Goal: Information Seeking & Learning: Learn about a topic

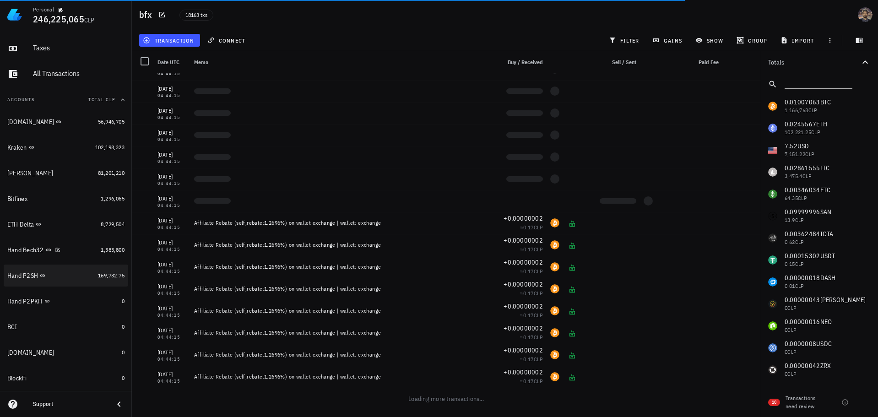
scroll to position [92, 0]
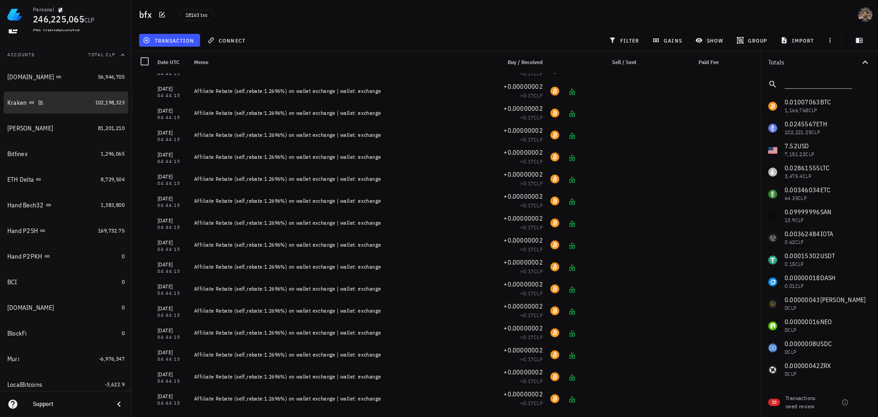
click at [75, 104] on div "Kraken" at bounding box center [49, 102] width 84 height 9
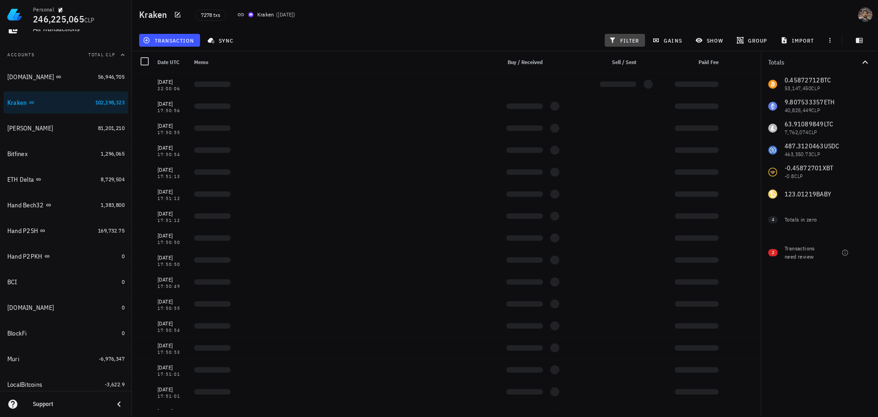
click at [633, 40] on span "filter" at bounding box center [624, 40] width 29 height 7
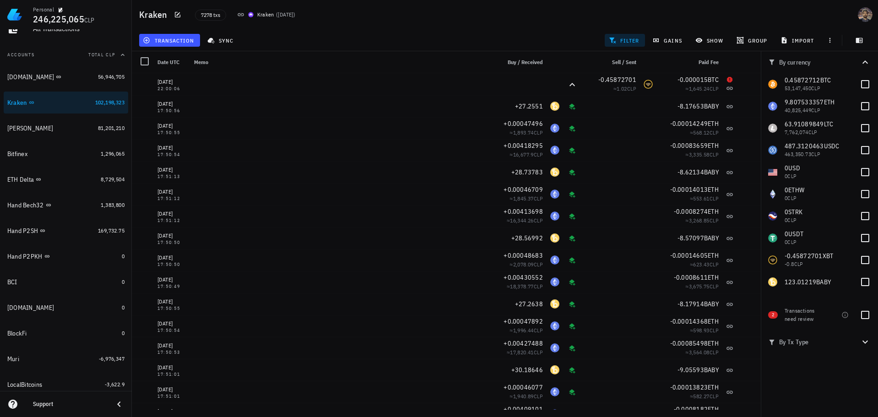
click at [620, 42] on span "filter" at bounding box center [624, 40] width 29 height 7
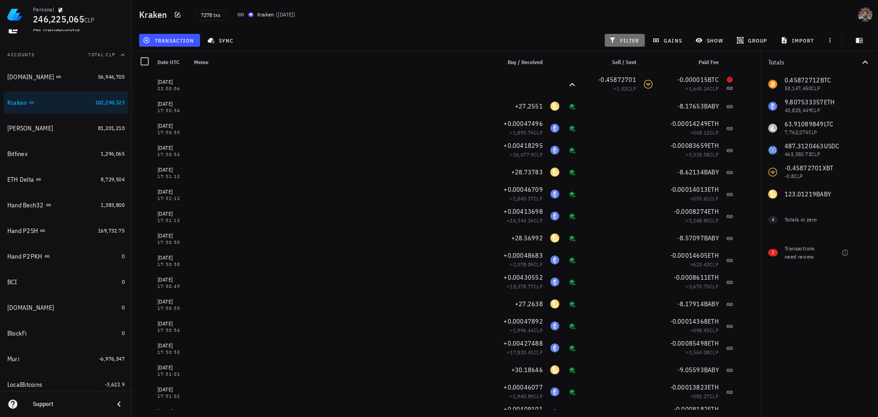
click at [620, 42] on span "filter" at bounding box center [624, 40] width 29 height 7
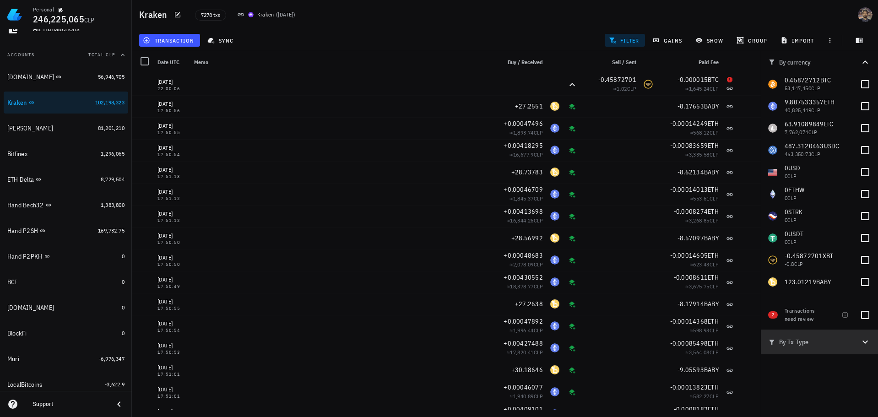
click at [820, 351] on button "By Tx Type" at bounding box center [819, 341] width 117 height 25
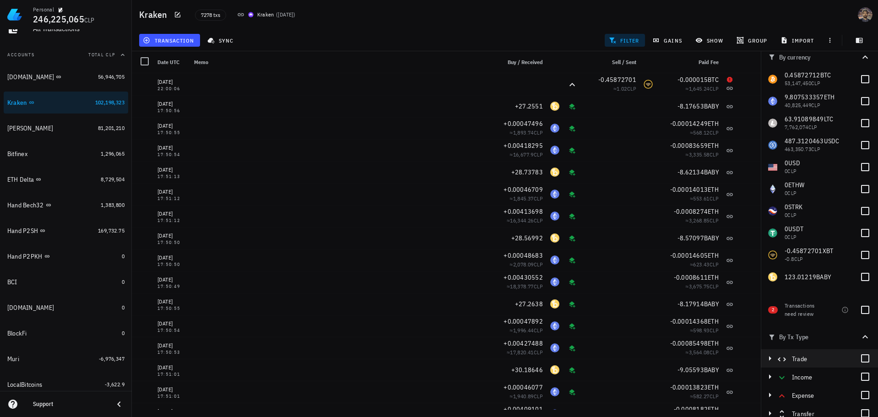
scroll to position [11, 0]
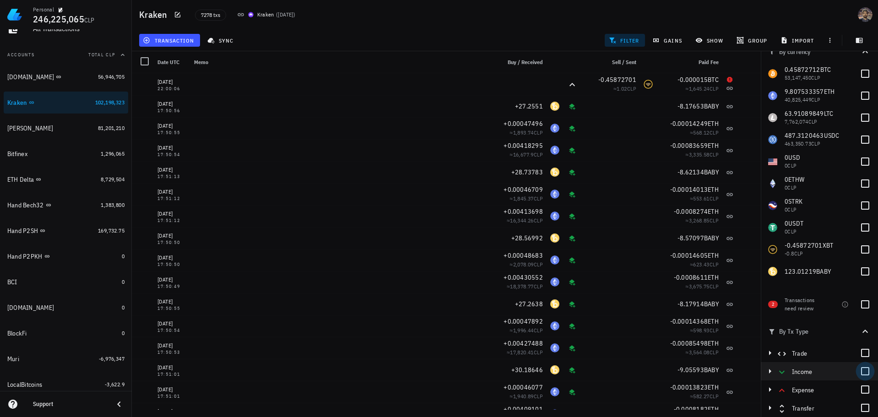
click at [860, 374] on div at bounding box center [865, 371] width 16 height 16
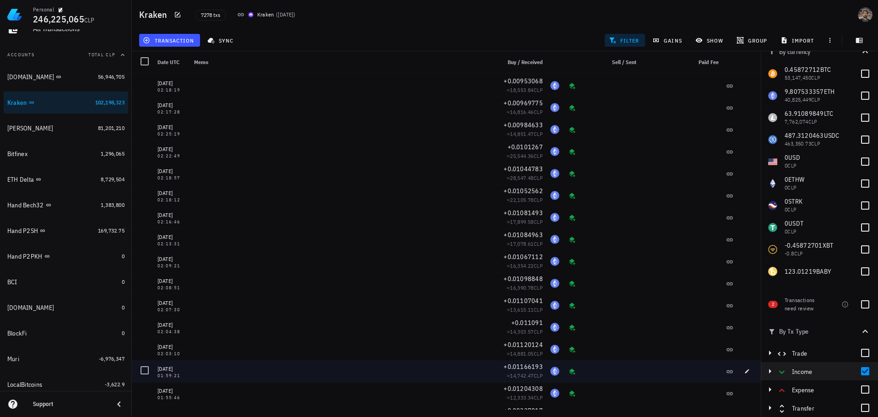
scroll to position [8096, 0]
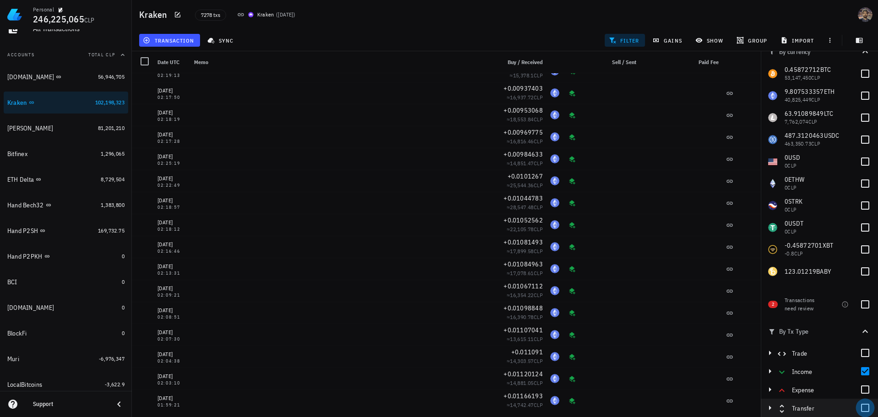
click at [857, 409] on div at bounding box center [865, 408] width 16 height 16
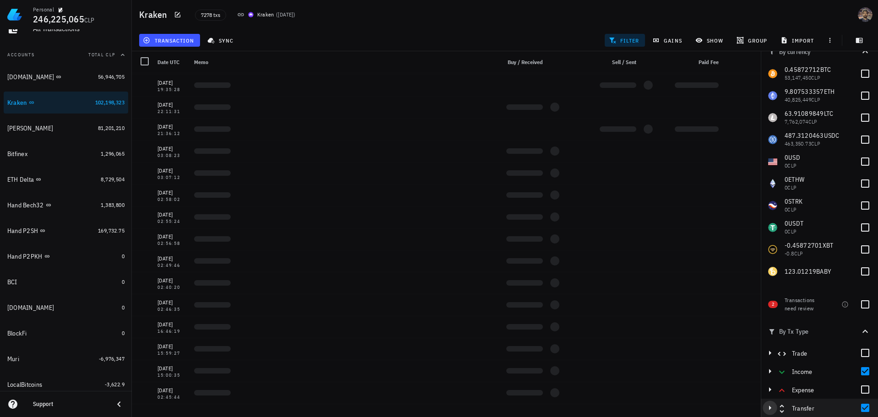
click at [767, 405] on icon "button" at bounding box center [769, 407] width 11 height 11
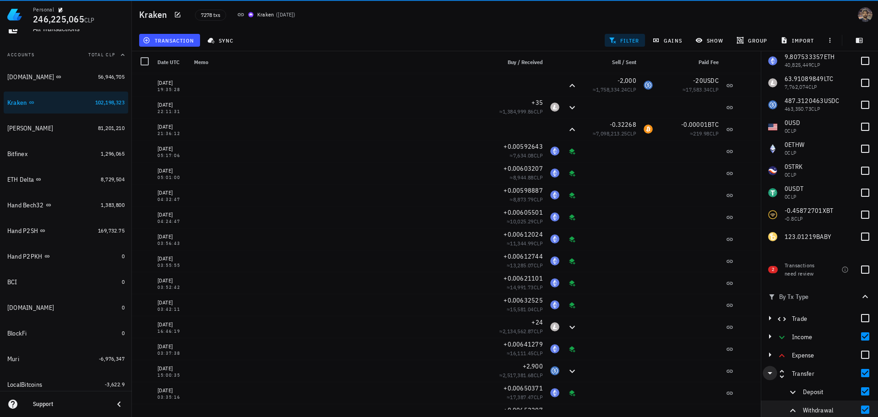
scroll to position [47, 0]
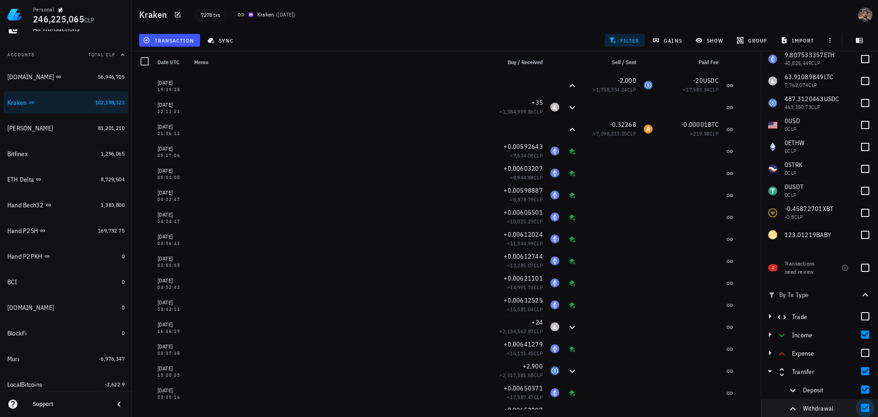
click at [857, 407] on div at bounding box center [865, 408] width 16 height 16
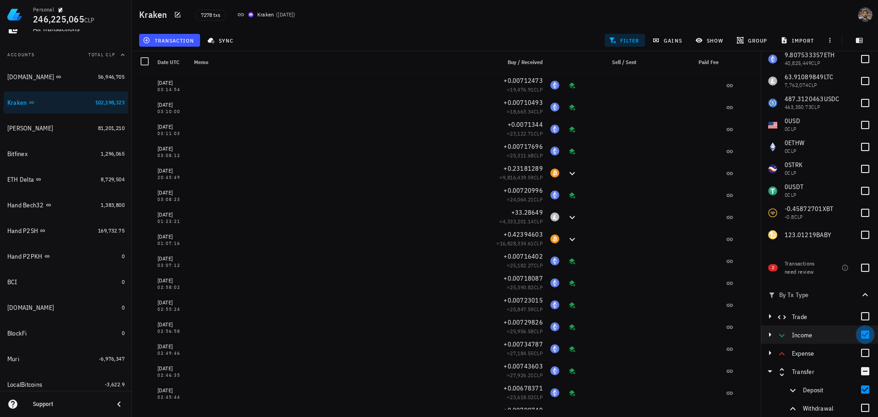
click at [862, 335] on div at bounding box center [865, 335] width 16 height 16
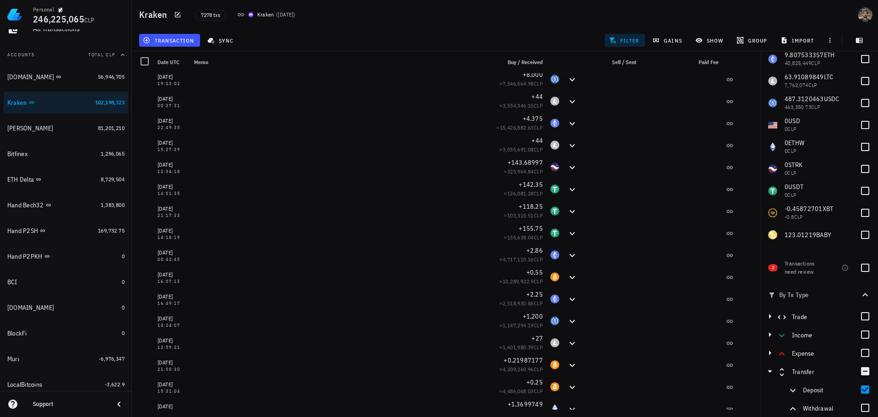
scroll to position [0, 0]
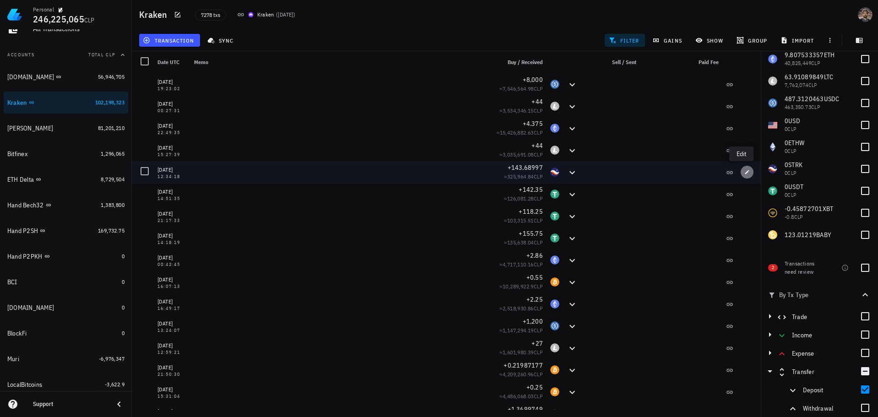
click at [745, 173] on icon "button" at bounding box center [747, 172] width 4 height 4
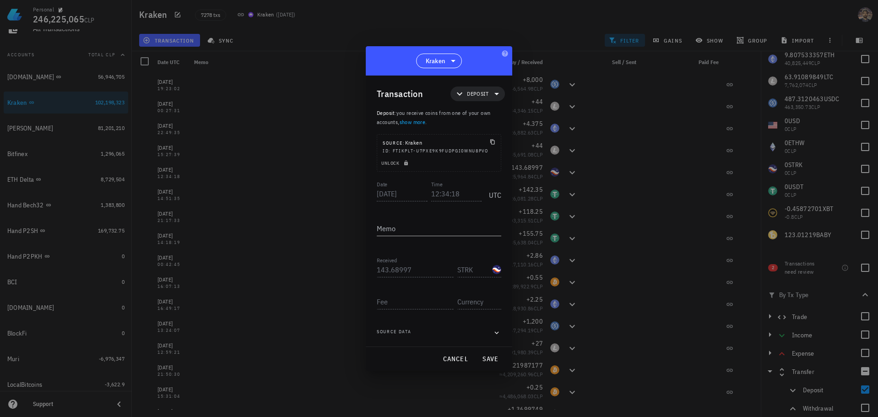
click at [467, 26] on div at bounding box center [439, 208] width 878 height 417
click at [462, 355] on span "cancel" at bounding box center [455, 359] width 26 height 8
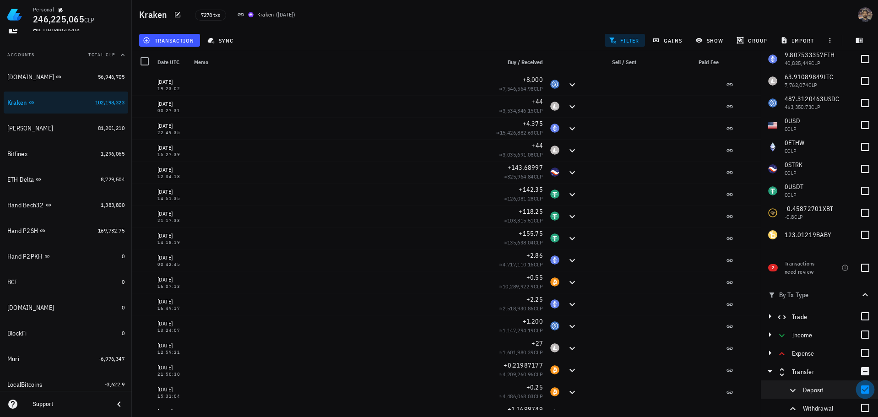
click at [862, 390] on div at bounding box center [865, 390] width 16 height 16
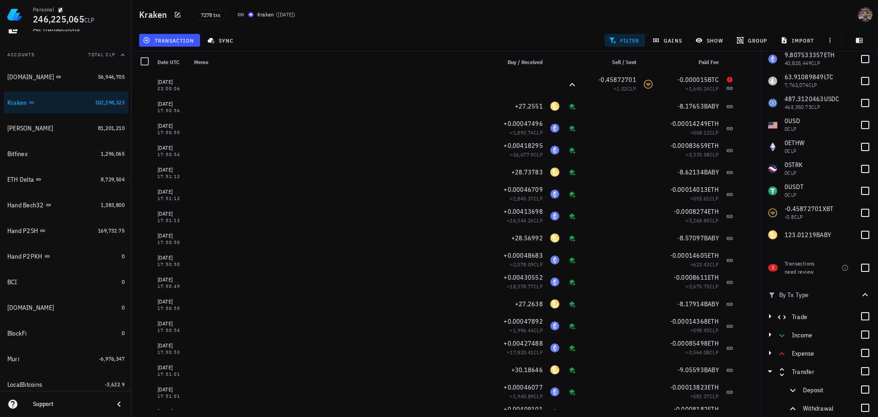
drag, startPoint x: 751, startPoint y: 34, endPoint x: 528, endPoint y: 21, distance: 224.2
click at [528, 21] on div "7278 txs Kraken ( 8 days ago )" at bounding box center [384, 14] width 391 height 23
click at [77, 81] on div "[DOMAIN_NAME]" at bounding box center [50, 77] width 87 height 9
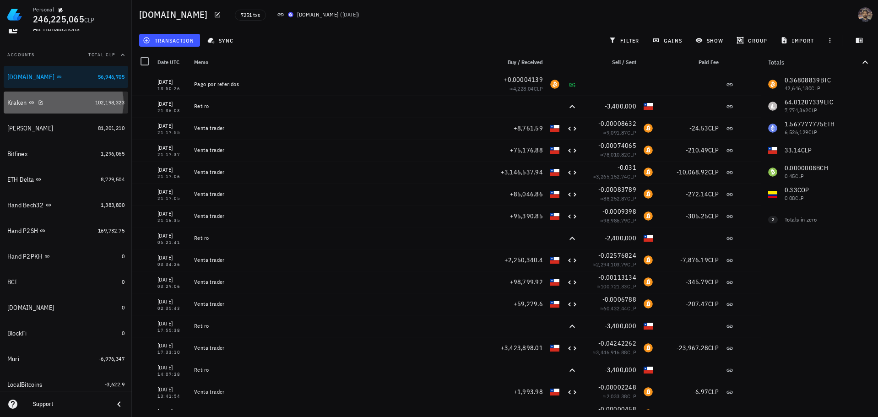
click at [46, 105] on div "Kraken" at bounding box center [49, 102] width 84 height 9
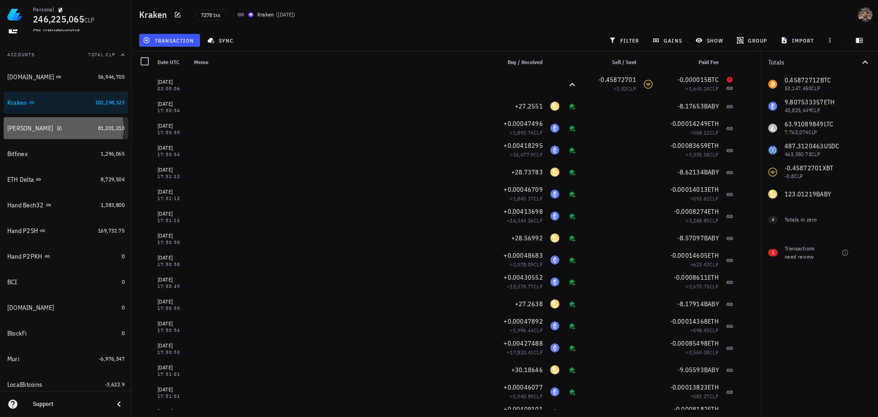
click at [79, 131] on div "[PERSON_NAME]" at bounding box center [50, 128] width 87 height 9
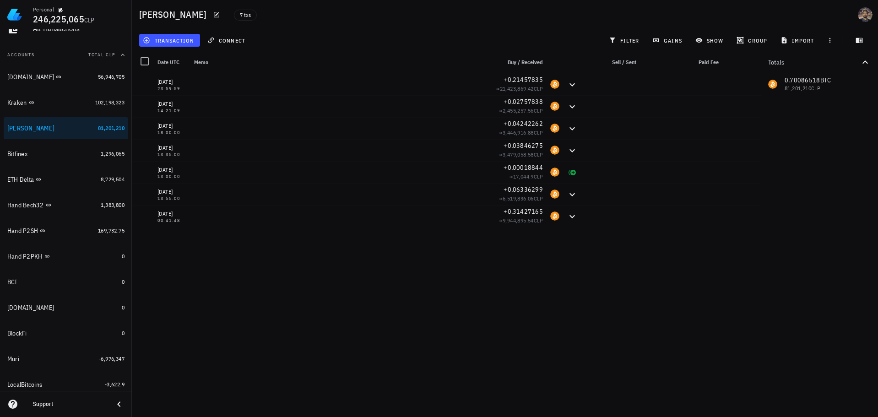
click at [83, 165] on div "Buda.com 56,946,705 Kraken 102,198,323 Xapo Vault 81,201,210 Bitfinex 1,296,065…" at bounding box center [66, 243] width 124 height 355
click at [89, 162] on div "Bitfinex" at bounding box center [52, 154] width 90 height 20
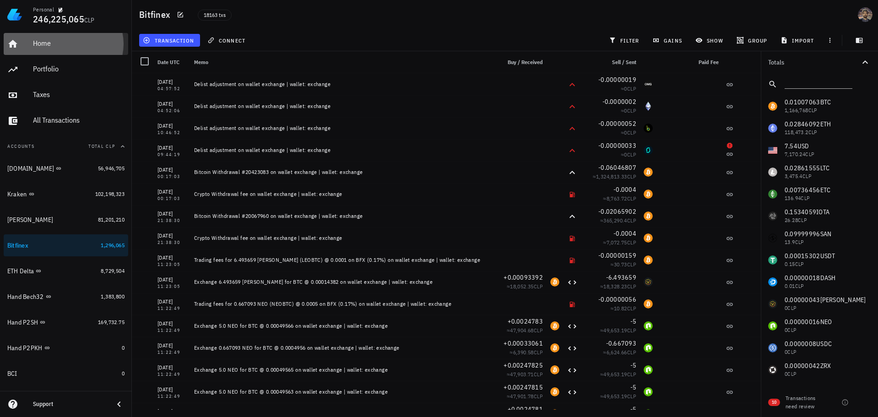
click at [54, 43] on div "Home" at bounding box center [79, 43] width 92 height 9
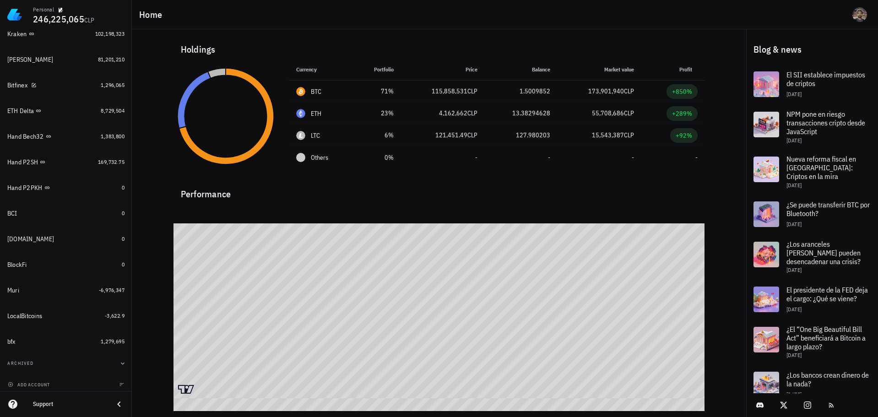
scroll to position [164, 0]
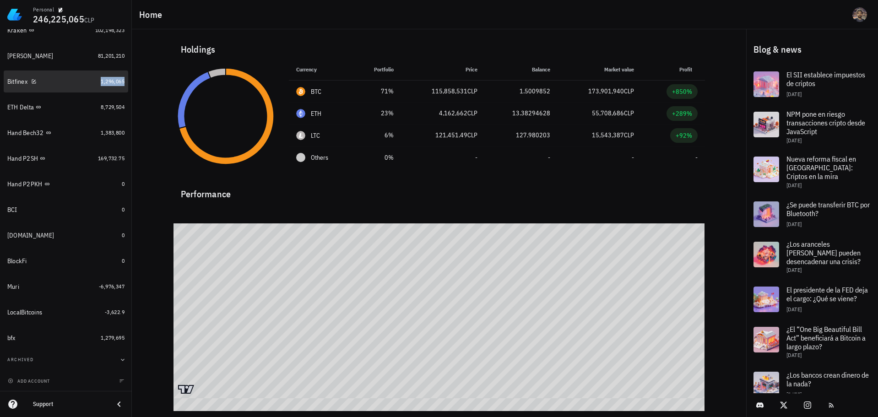
click at [105, 82] on span "1,296,065" at bounding box center [113, 81] width 24 height 7
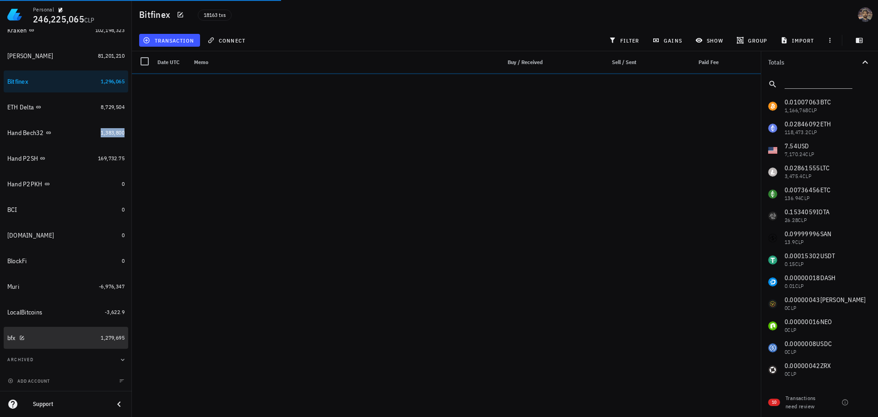
click at [94, 345] on link "bfx 1,279,695" at bounding box center [66, 338] width 124 height 22
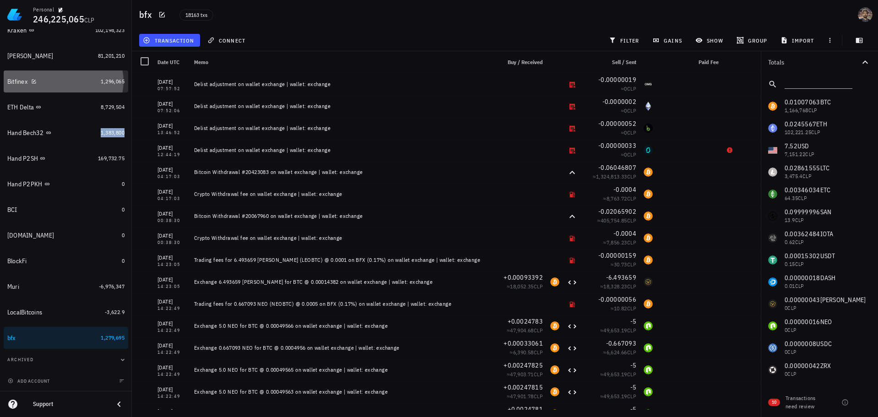
click at [81, 85] on div "Bitfinex" at bounding box center [52, 81] width 90 height 9
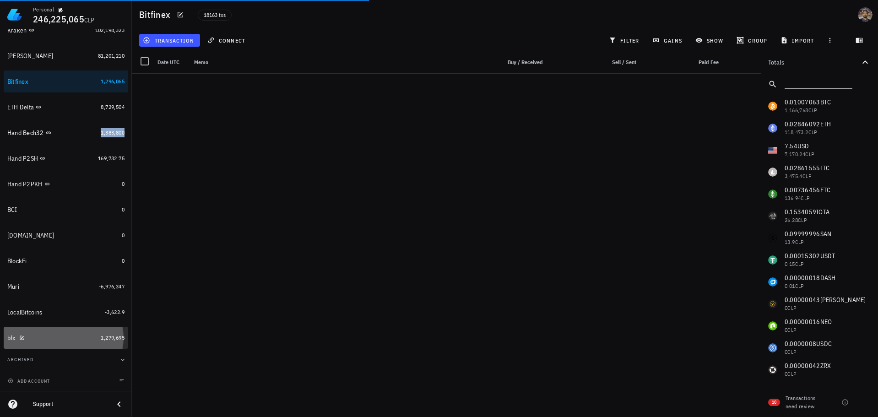
click at [70, 340] on div "bfx" at bounding box center [52, 338] width 90 height 9
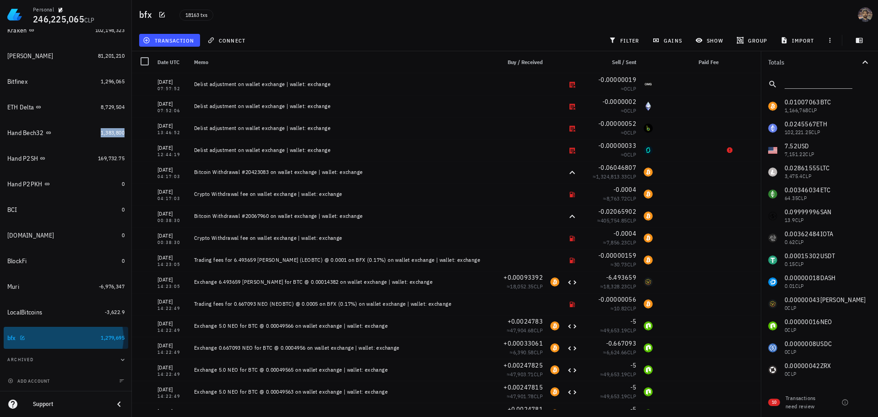
drag, startPoint x: 71, startPoint y: 340, endPoint x: 44, endPoint y: 339, distance: 26.6
click at [44, 339] on div "bfx" at bounding box center [52, 338] width 90 height 9
click at [160, 13] on icon "button" at bounding box center [161, 14] width 7 height 7
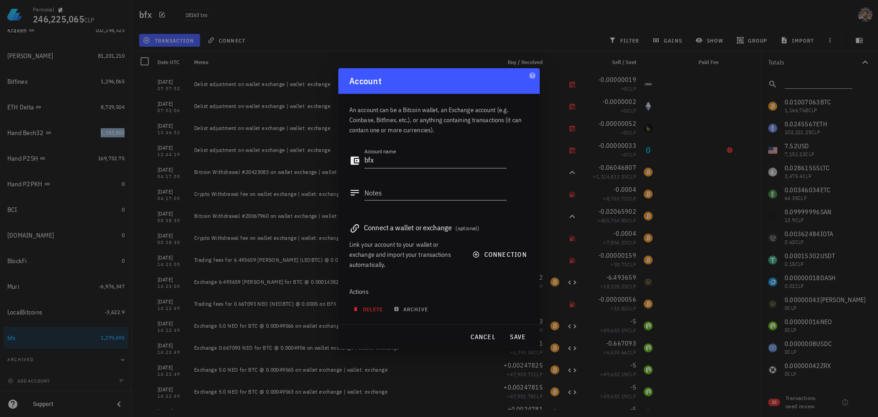
click at [372, 307] on span "delete" at bounding box center [369, 309] width 28 height 7
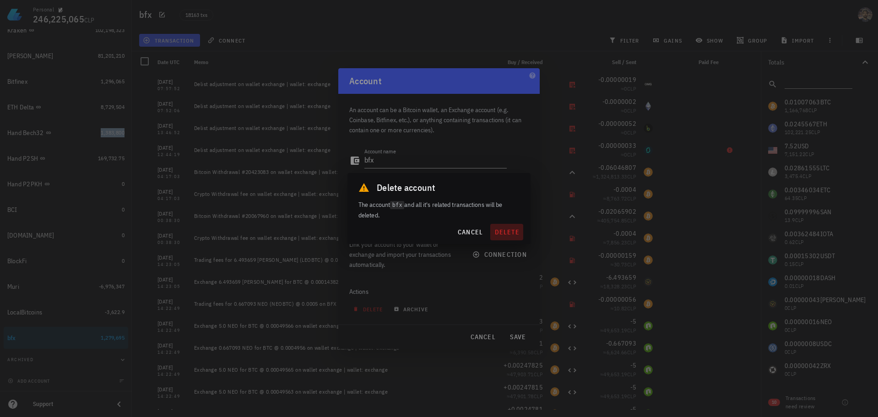
click at [503, 229] on span "delete" at bounding box center [507, 232] width 26 height 8
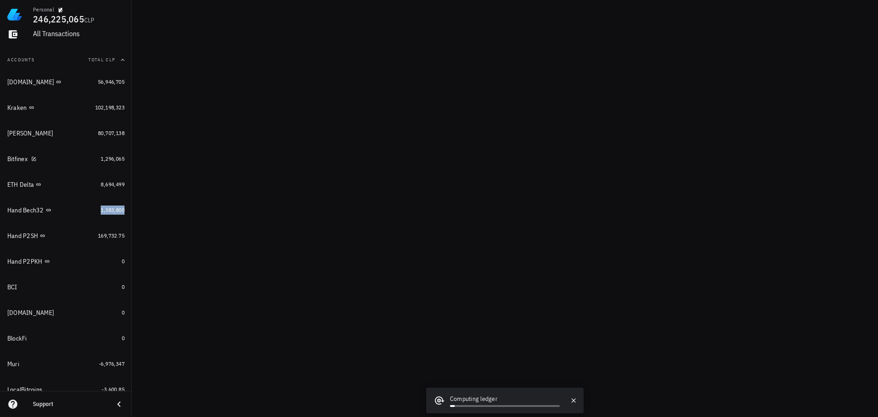
scroll to position [92, 0]
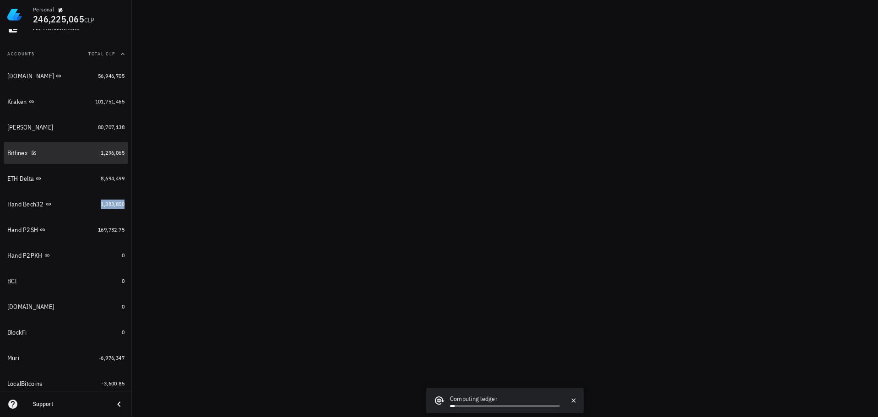
click at [54, 152] on div "Bitfinex" at bounding box center [52, 153] width 90 height 9
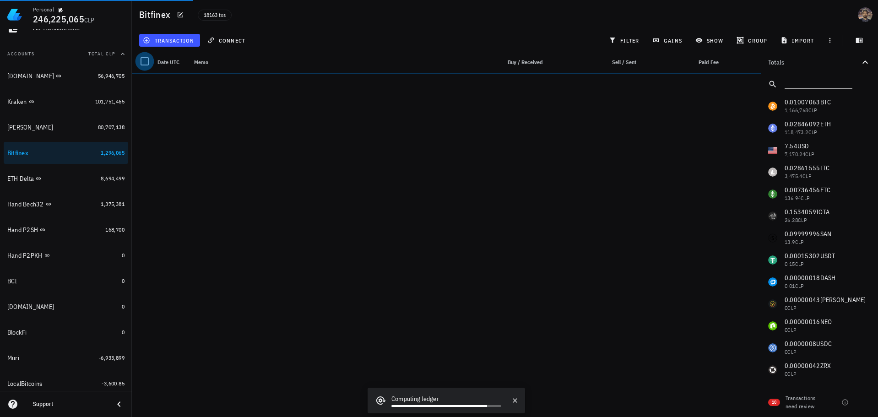
click at [144, 58] on div at bounding box center [145, 62] width 16 height 16
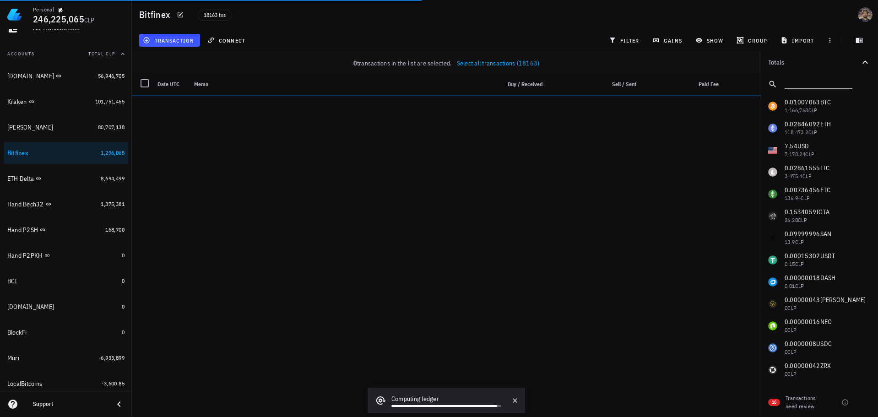
click at [473, 64] on span "Select all transactions (18163)" at bounding box center [498, 63] width 83 height 8
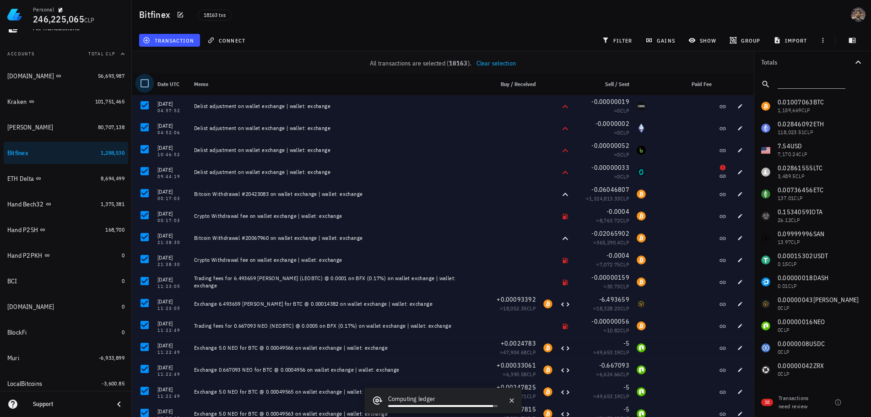
click at [145, 83] on div at bounding box center [145, 84] width 16 height 16
click at [171, 42] on span "edit (18163)" at bounding box center [167, 40] width 45 height 7
click at [166, 59] on div "Delete" at bounding box center [175, 61] width 28 height 7
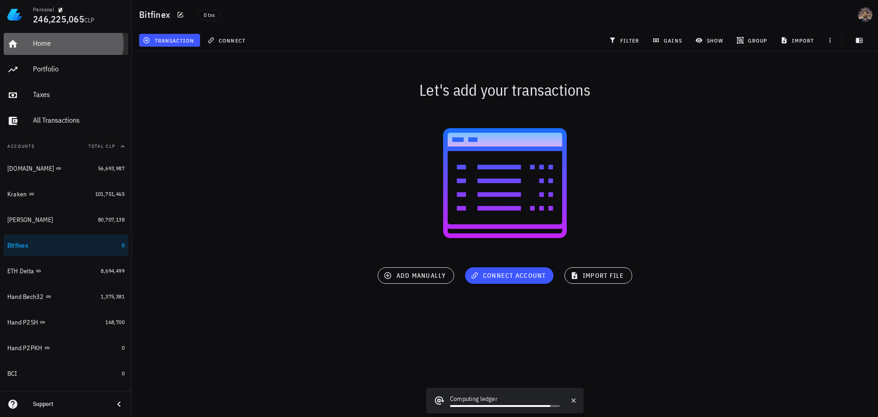
click at [59, 43] on div "Home" at bounding box center [79, 43] width 92 height 9
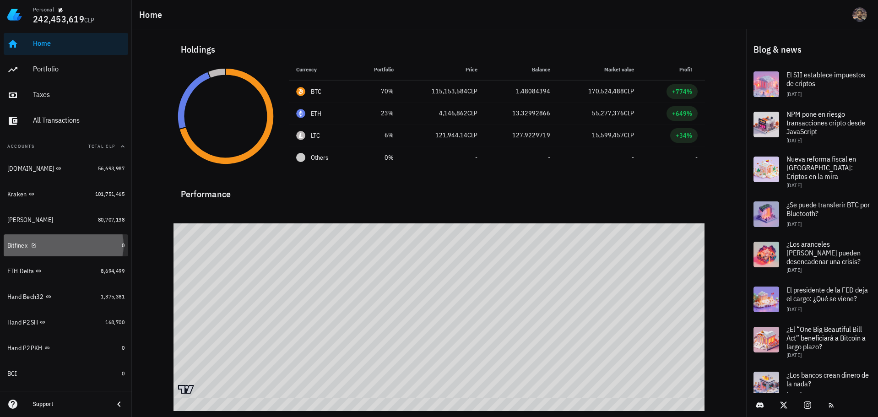
click at [76, 248] on div "Bitfinex" at bounding box center [62, 245] width 111 height 9
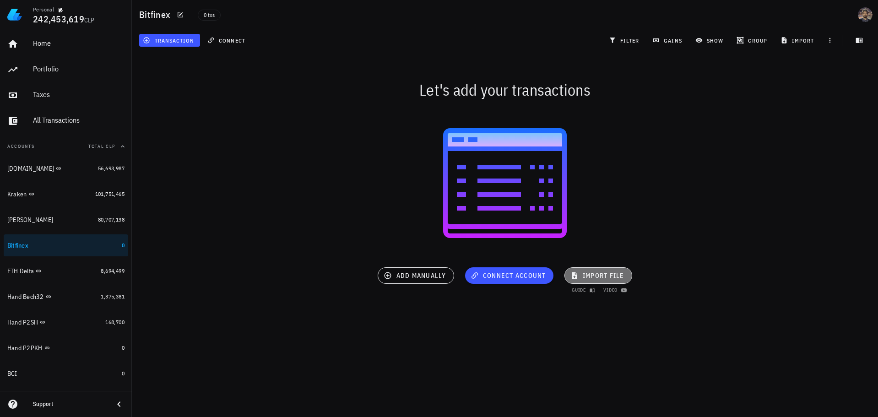
click at [603, 275] on span "import file" at bounding box center [598, 275] width 52 height 8
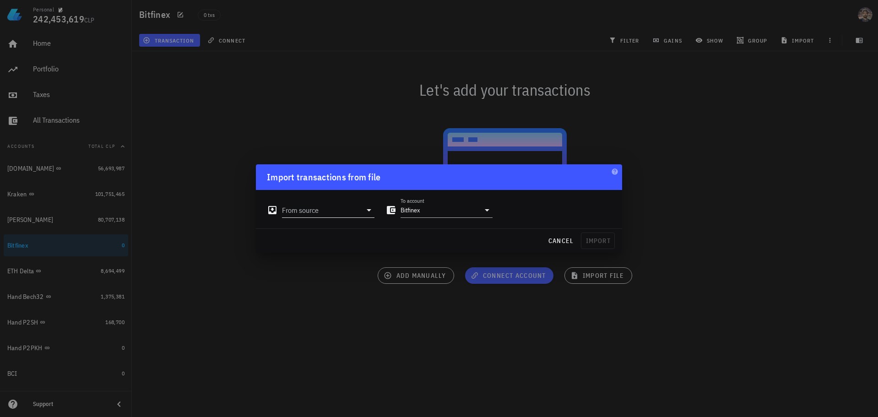
click at [341, 214] on input "From source" at bounding box center [322, 210] width 80 height 15
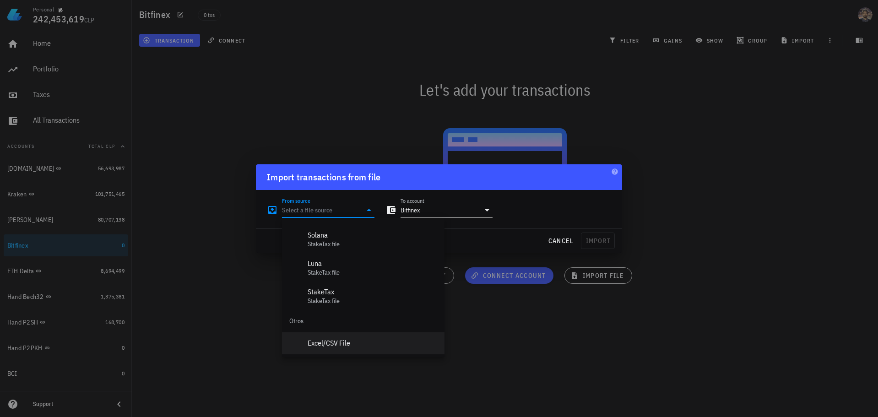
scroll to position [410, 0]
click at [356, 336] on div "Excel/CSV File" at bounding box center [371, 342] width 129 height 20
type input "Excel/CSV File"
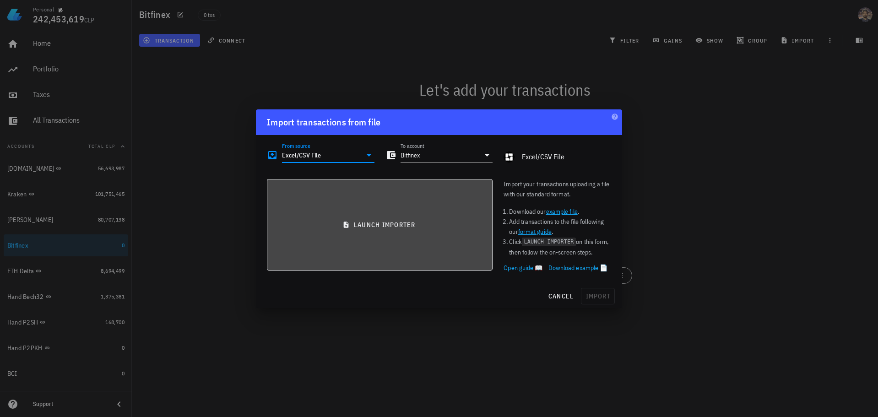
click at [415, 216] on button "launch importer" at bounding box center [380, 225] width 226 height 92
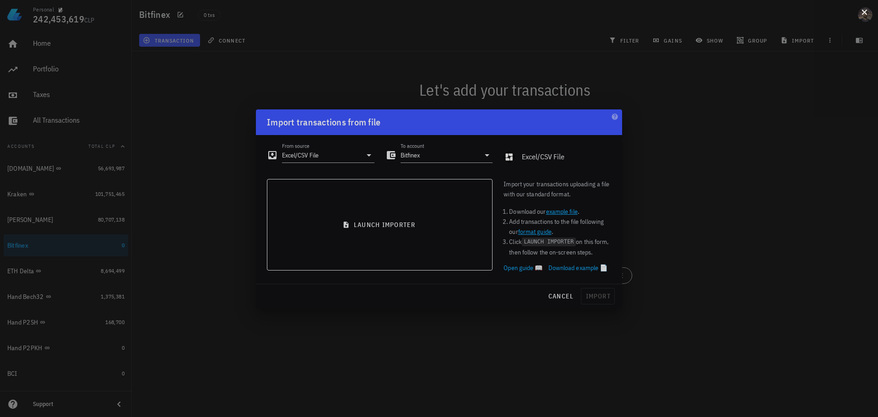
drag, startPoint x: 861, startPoint y: 23, endPoint x: 863, endPoint y: 18, distance: 5.4
click at [863, 20] on div at bounding box center [439, 208] width 878 height 417
click at [864, 14] on button at bounding box center [863, 11] width 9 height 9
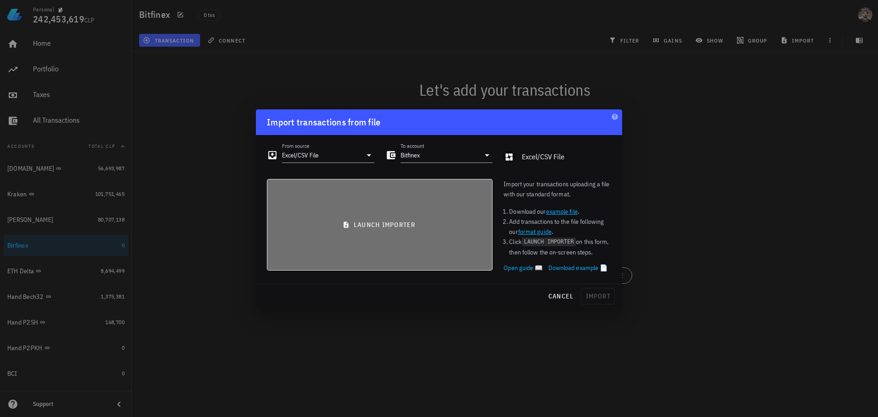
drag, startPoint x: 408, startPoint y: 221, endPoint x: 384, endPoint y: 228, distance: 25.1
click at [406, 222] on span "launch importer" at bounding box center [380, 225] width 210 height 8
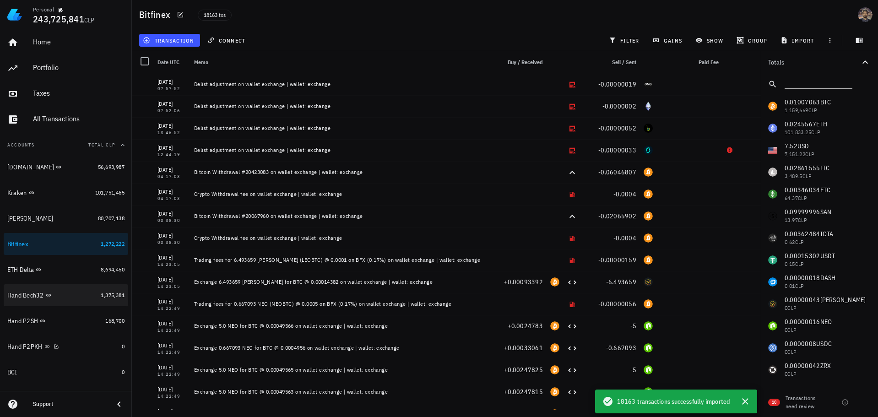
scroll to position [0, 0]
click at [87, 170] on link "Buda.com 56,693,987" at bounding box center [66, 168] width 124 height 22
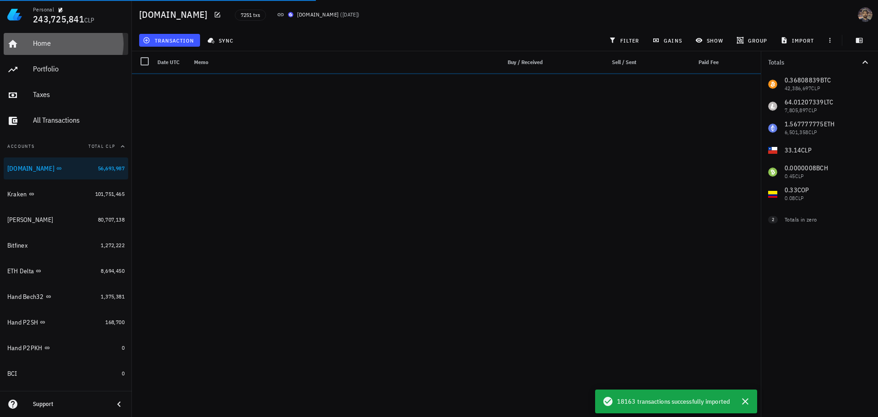
click at [89, 46] on div "Home" at bounding box center [79, 43] width 92 height 9
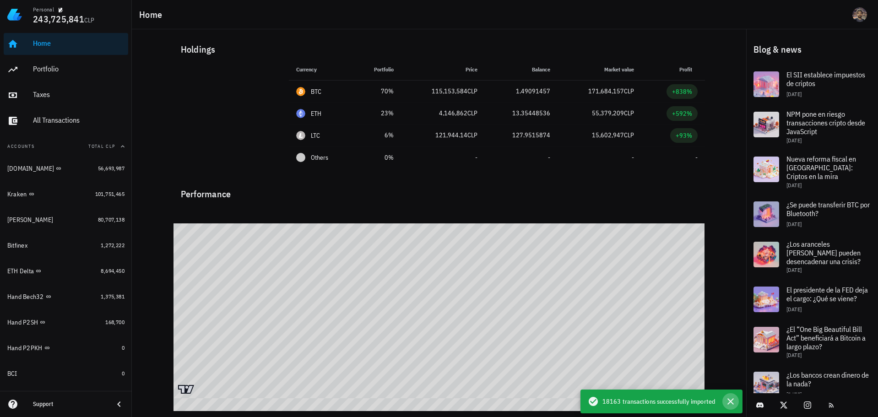
click at [731, 403] on icon "button" at bounding box center [730, 401] width 11 height 11
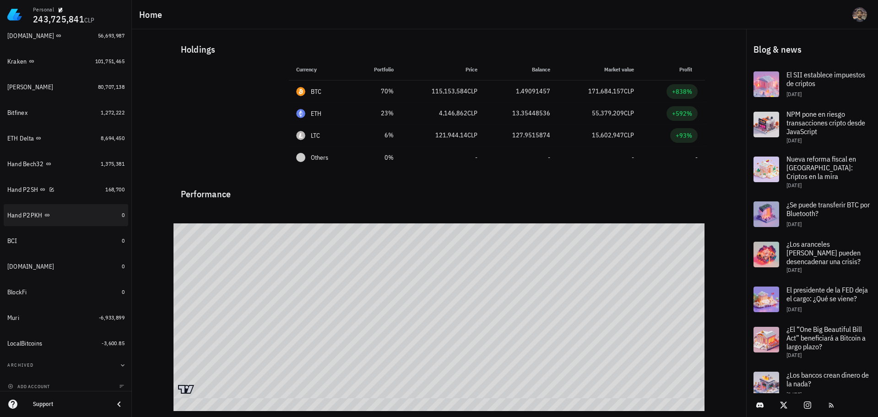
scroll to position [137, 0]
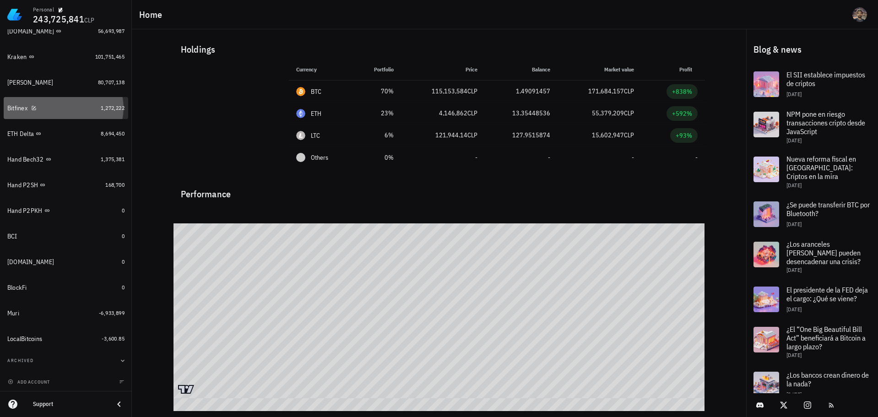
click at [75, 111] on div "Bitfinex" at bounding box center [52, 108] width 90 height 9
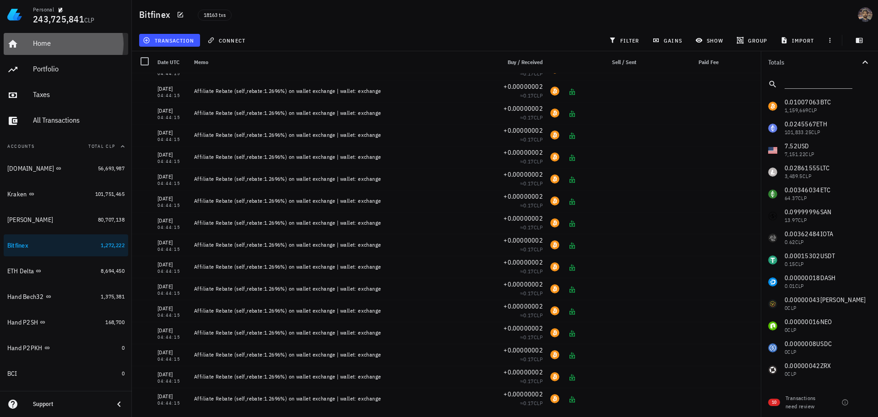
click at [51, 44] on div "Home" at bounding box center [79, 43] width 92 height 9
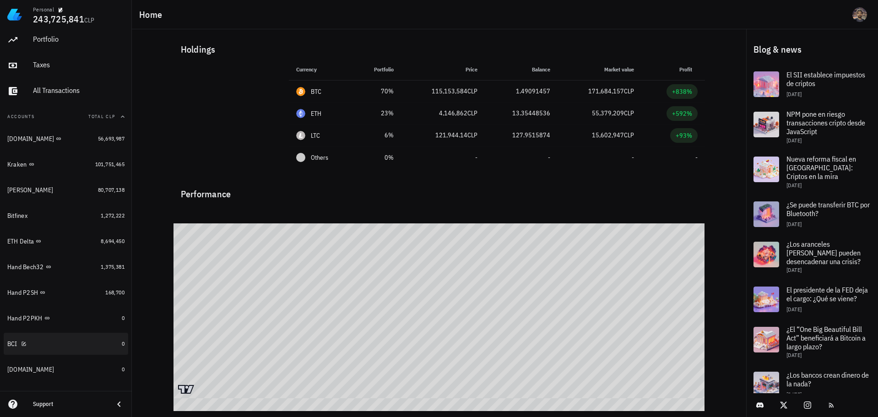
scroll to position [1, 0]
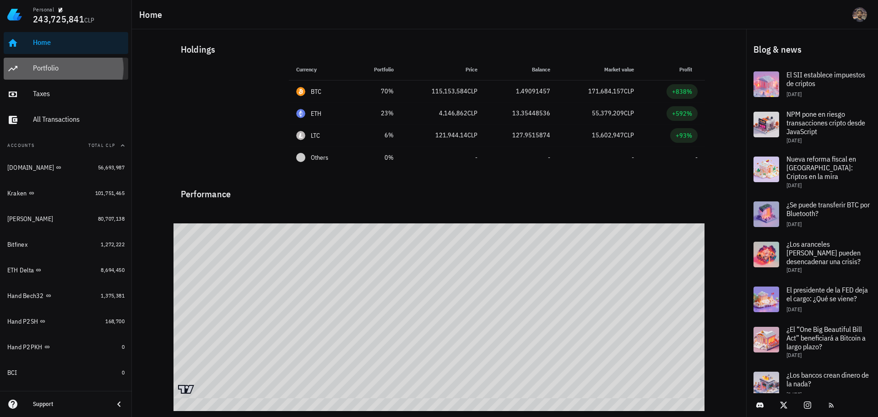
click at [75, 66] on div "Portfolio" at bounding box center [79, 68] width 92 height 9
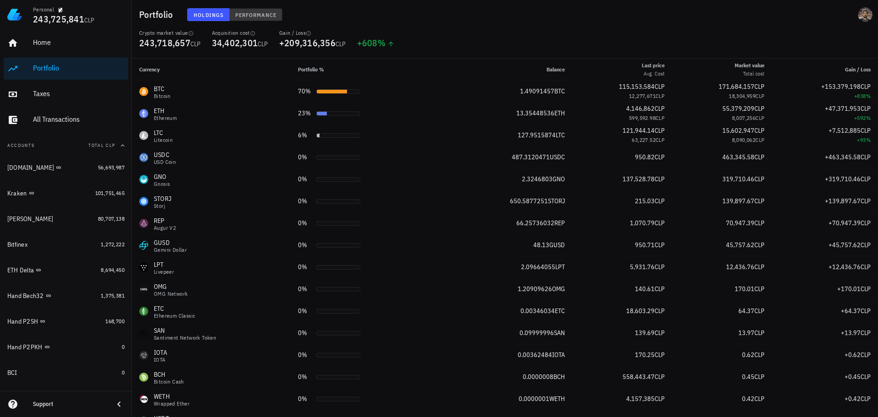
click at [266, 12] on span "Performance" at bounding box center [256, 14] width 42 height 7
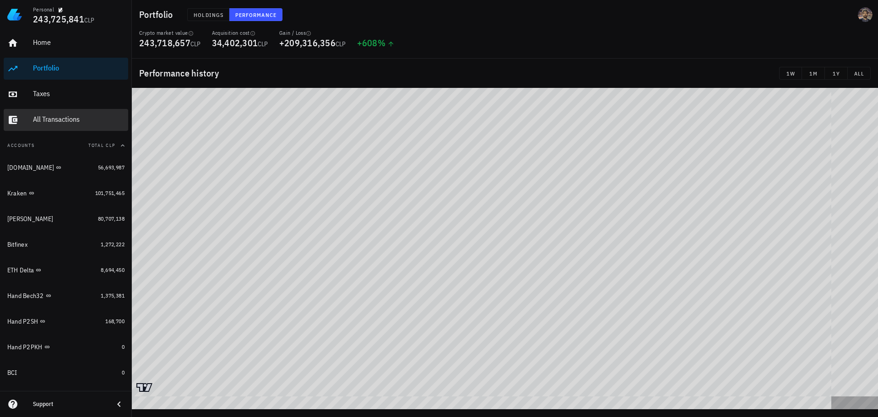
click at [52, 127] on div "All Transactions" at bounding box center [79, 119] width 92 height 21
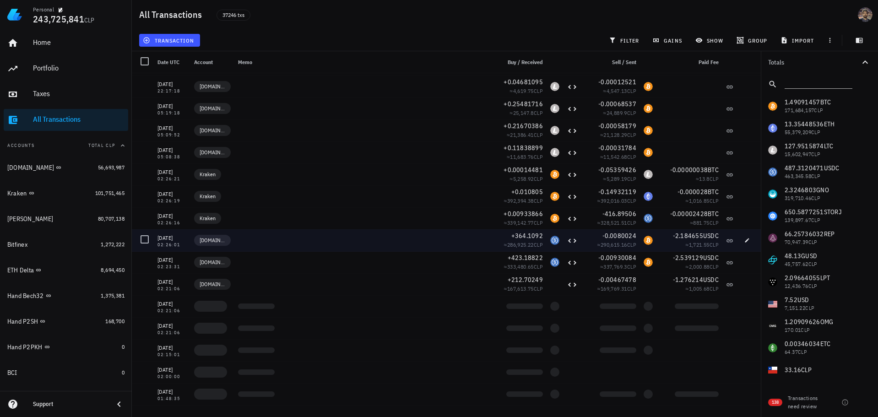
scroll to position [224955, 0]
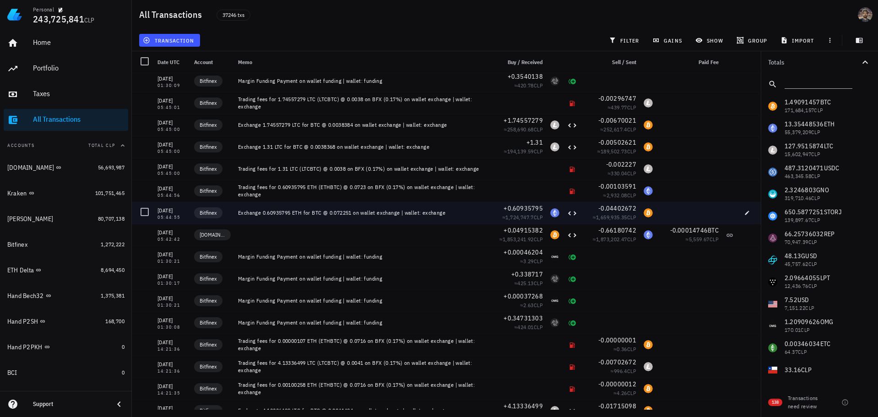
scroll to position [285074, 0]
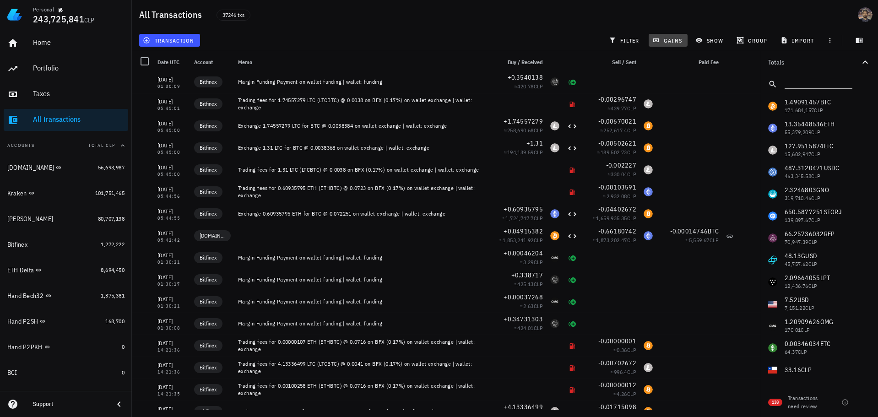
click at [668, 36] on button "gains" at bounding box center [667, 40] width 39 height 13
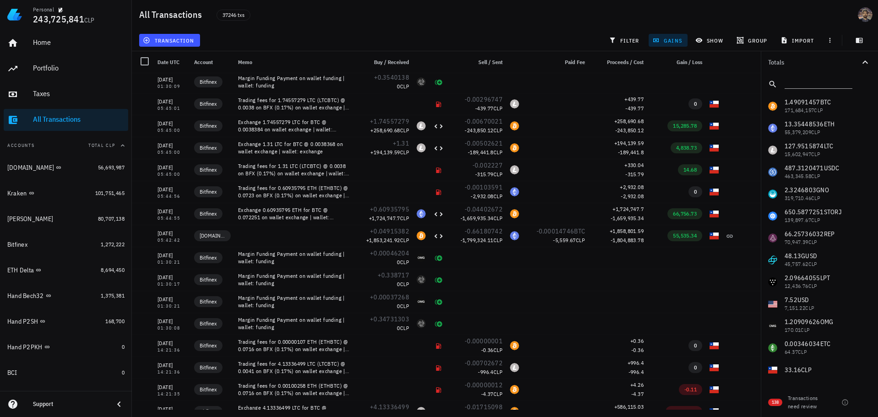
click at [329, 29] on div "transaction filter gains show group import" at bounding box center [504, 40] width 735 height 22
click at [58, 11] on icon "button" at bounding box center [60, 9] width 5 height 5
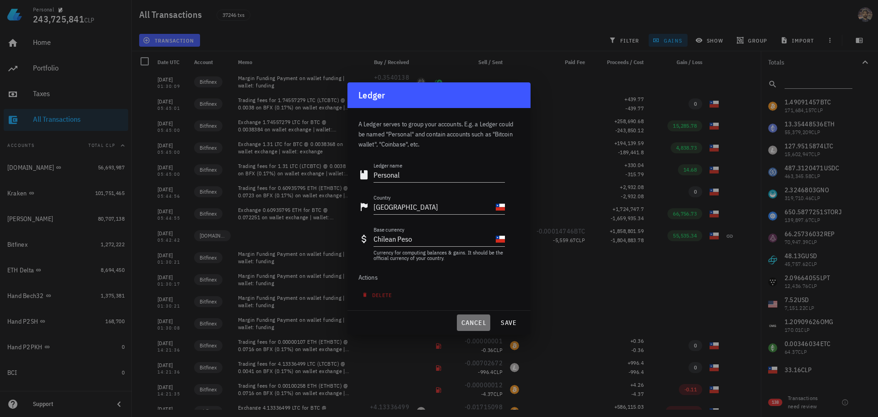
click at [461, 319] on span "cancel" at bounding box center [473, 322] width 26 height 8
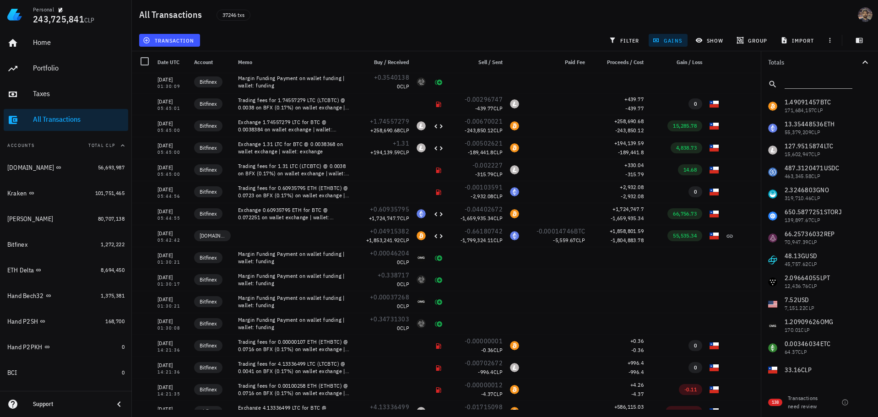
click at [58, 121] on div "All Transactions" at bounding box center [79, 119] width 92 height 9
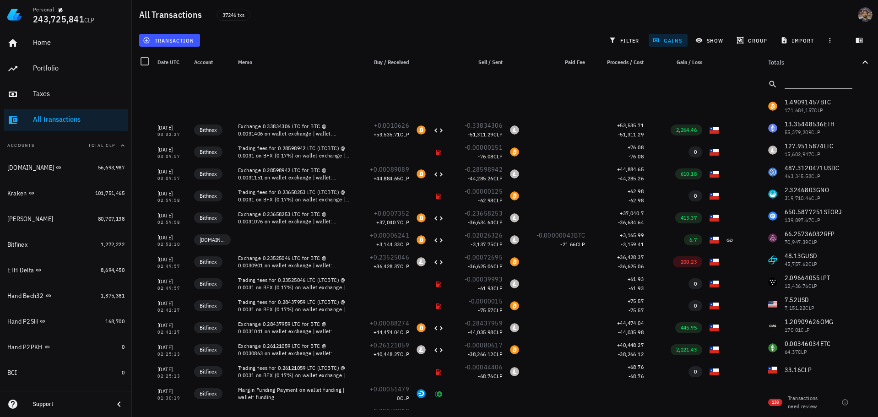
scroll to position [279268, 0]
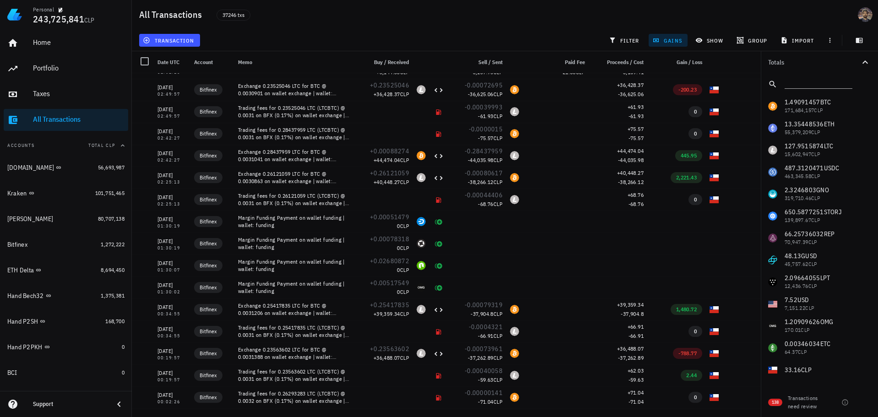
drag, startPoint x: 529, startPoint y: 267, endPoint x: 491, endPoint y: 22, distance: 247.4
click at [491, 22] on div "37246 txs" at bounding box center [384, 14] width 347 height 23
click at [80, 46] on div "Home" at bounding box center [79, 42] width 92 height 9
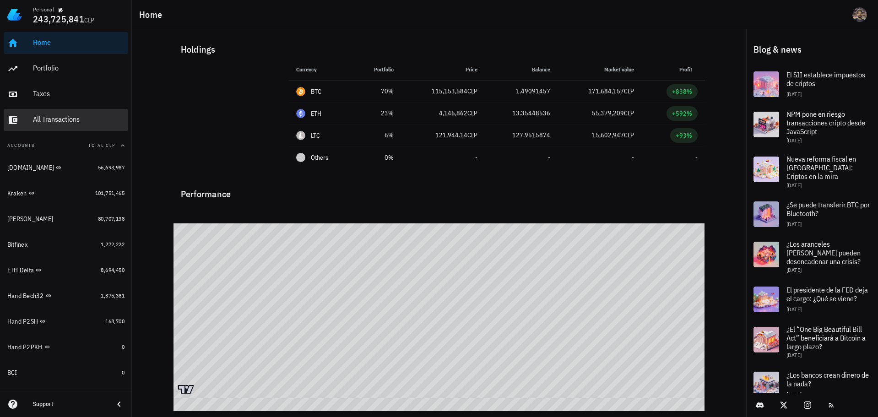
click at [48, 115] on div "All Transactions" at bounding box center [79, 119] width 92 height 9
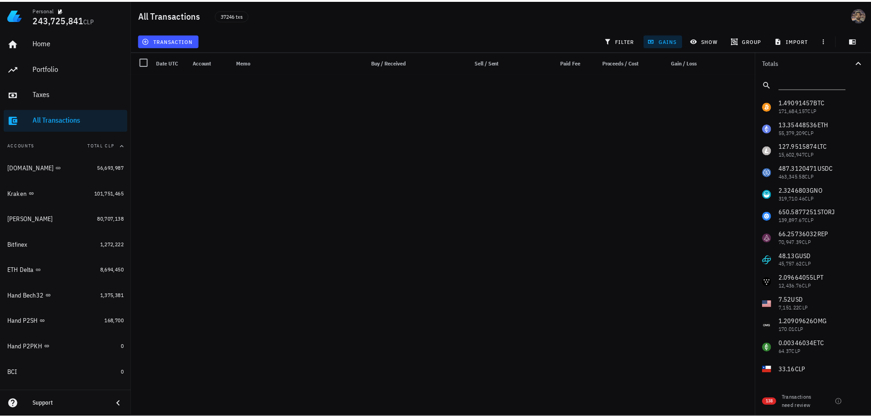
scroll to position [279268, 0]
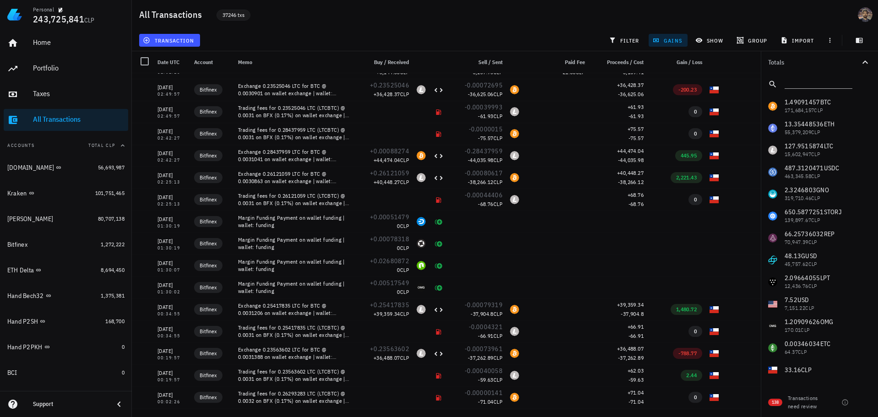
click at [240, 16] on span "37246 txs" at bounding box center [233, 15] width 22 height 10
click at [60, 93] on div "Taxes" at bounding box center [79, 93] width 92 height 9
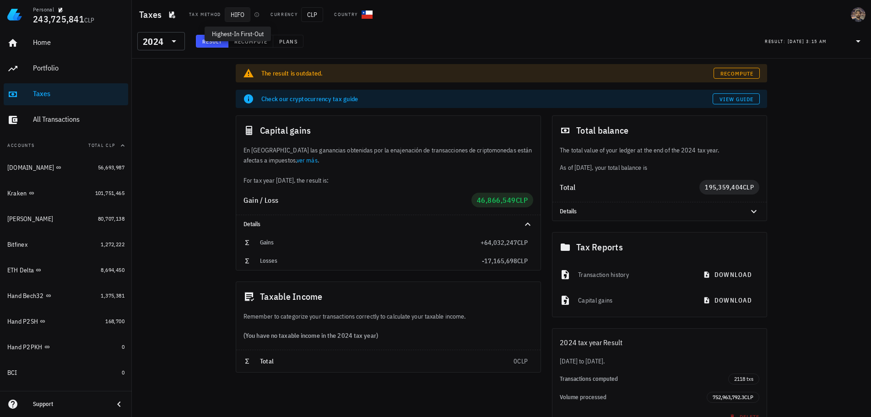
click at [236, 13] on span "HIFO" at bounding box center [238, 14] width 26 height 15
click at [173, 14] on icon "button" at bounding box center [172, 14] width 6 height 7
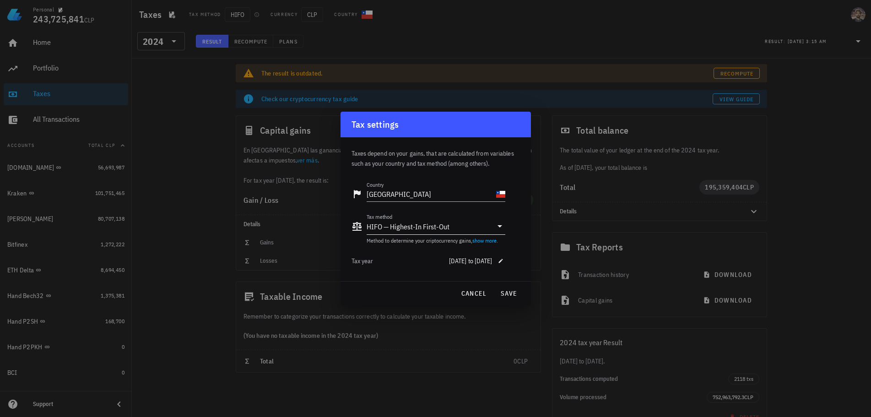
click at [428, 227] on div "HIFO — Highest-In First-Out" at bounding box center [408, 226] width 83 height 9
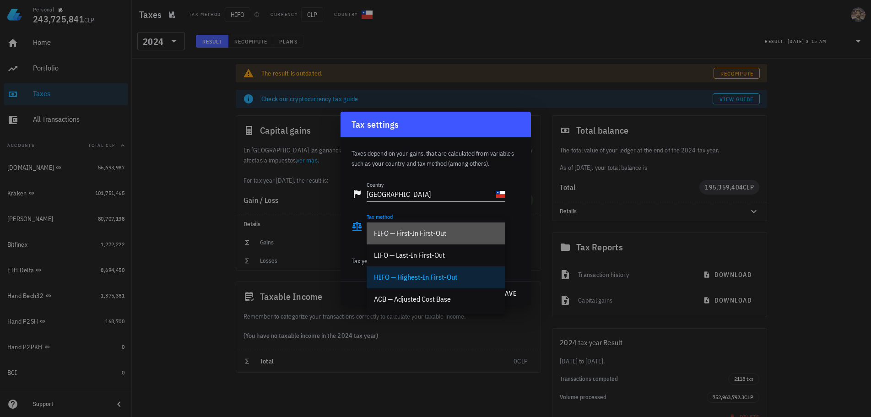
click at [424, 235] on div "FIFO — First-In First-Out" at bounding box center [436, 233] width 124 height 9
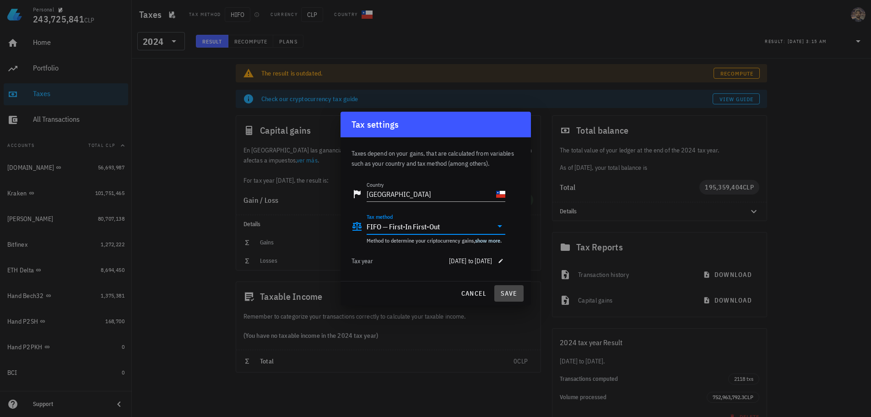
click at [512, 290] on span "save" at bounding box center [509, 293] width 22 height 8
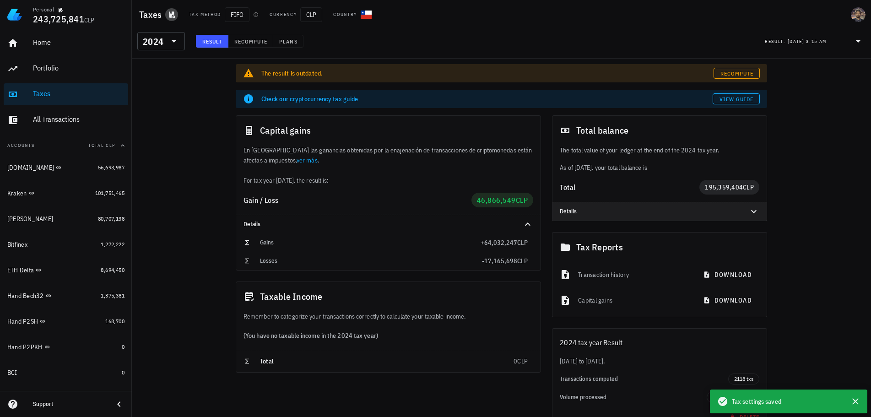
click at [854, 402] on div "The result is outdated. Recompute Check our cryptocurrency tax guide View guide…" at bounding box center [501, 262] width 739 height 407
click at [171, 49] on div "2024" at bounding box center [161, 41] width 37 height 18
click at [167, 39] on div at bounding box center [173, 41] width 13 height 11
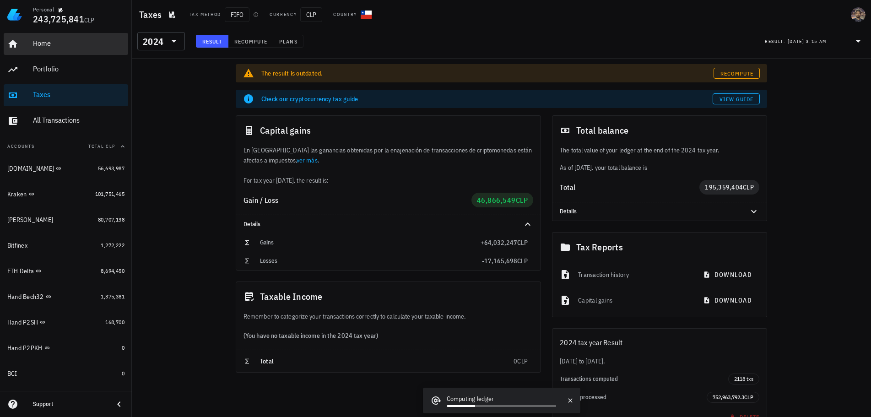
click at [49, 47] on div "Home" at bounding box center [79, 43] width 92 height 9
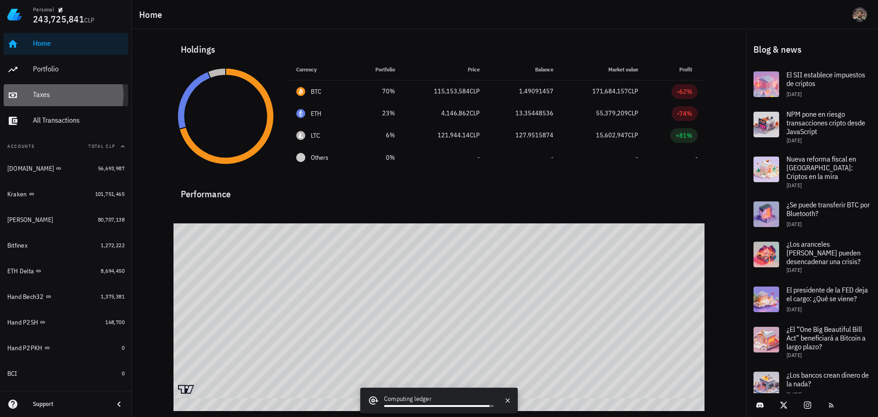
click at [52, 102] on div "Taxes" at bounding box center [79, 95] width 92 height 21
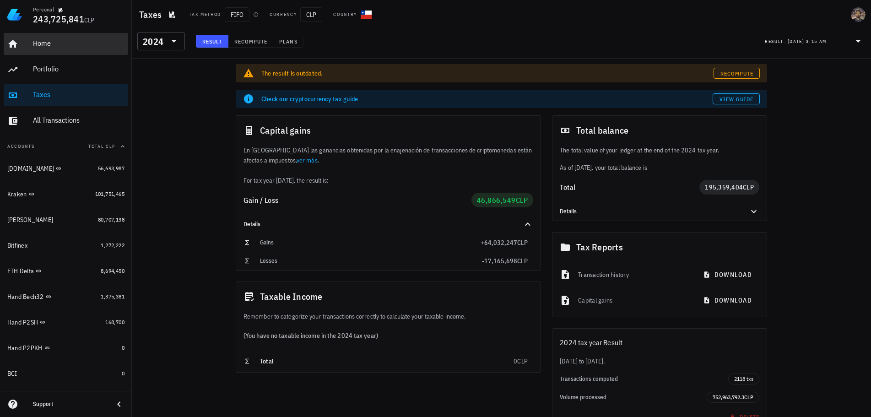
click at [55, 43] on div "Home" at bounding box center [79, 43] width 92 height 9
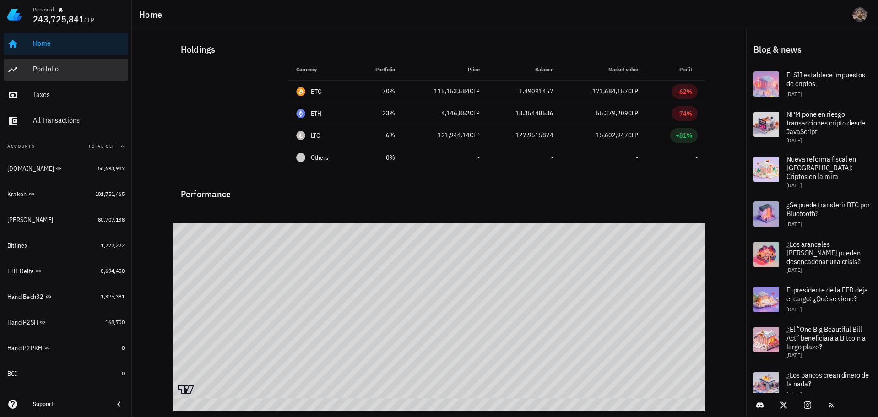
click at [52, 65] on div "Portfolio" at bounding box center [79, 69] width 92 height 9
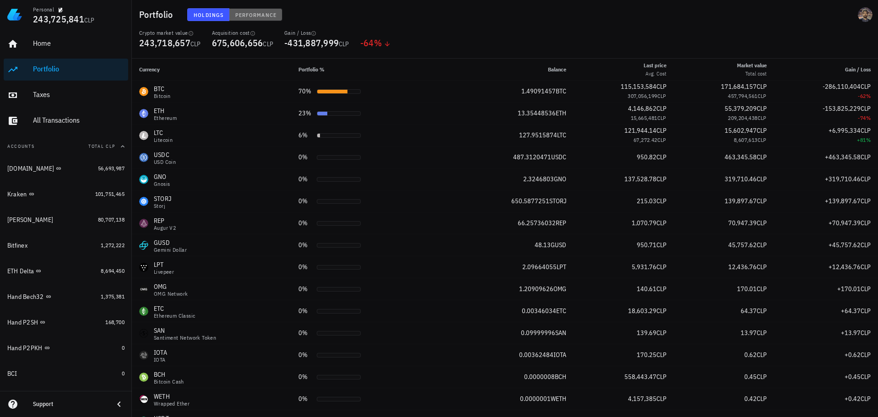
click at [249, 15] on span "Performance" at bounding box center [256, 14] width 42 height 7
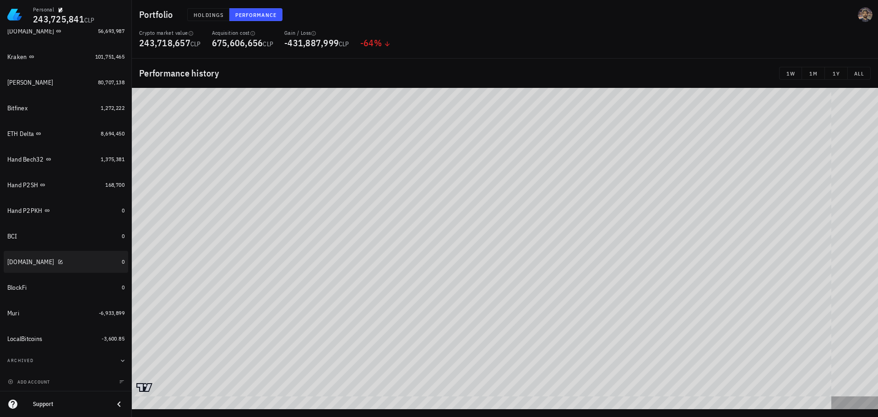
scroll to position [138, 0]
click at [210, 16] on span "Holdings" at bounding box center [208, 14] width 30 height 7
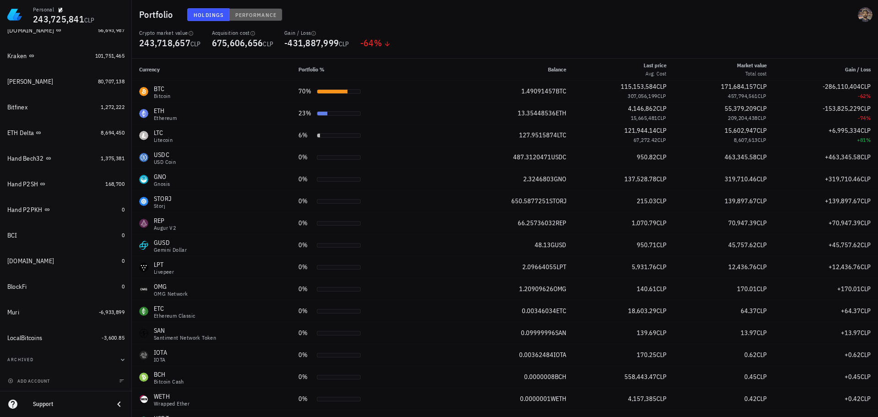
click at [254, 13] on span "Performance" at bounding box center [256, 14] width 42 height 7
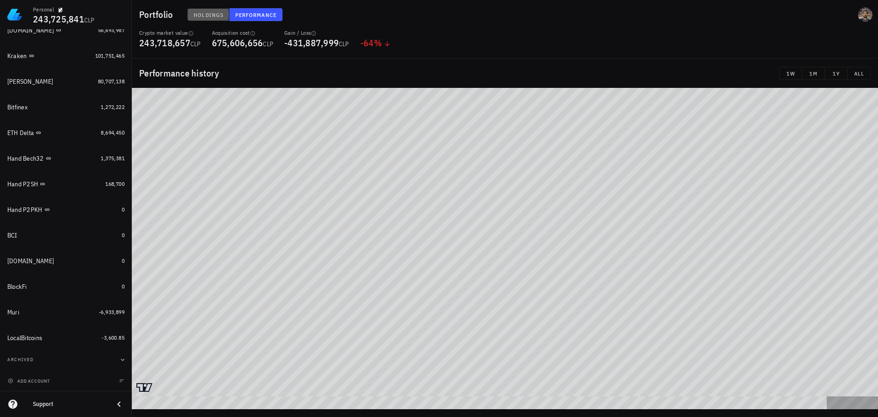
click at [194, 11] on button "Holdings" at bounding box center [208, 14] width 42 height 13
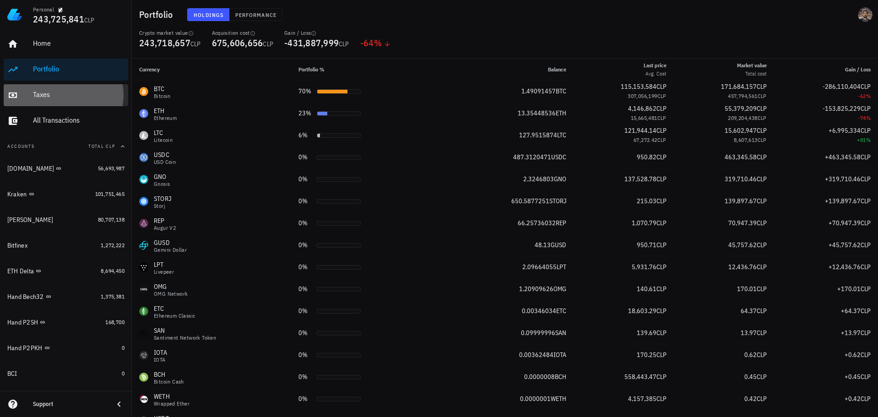
click at [47, 92] on div "Taxes" at bounding box center [79, 94] width 92 height 9
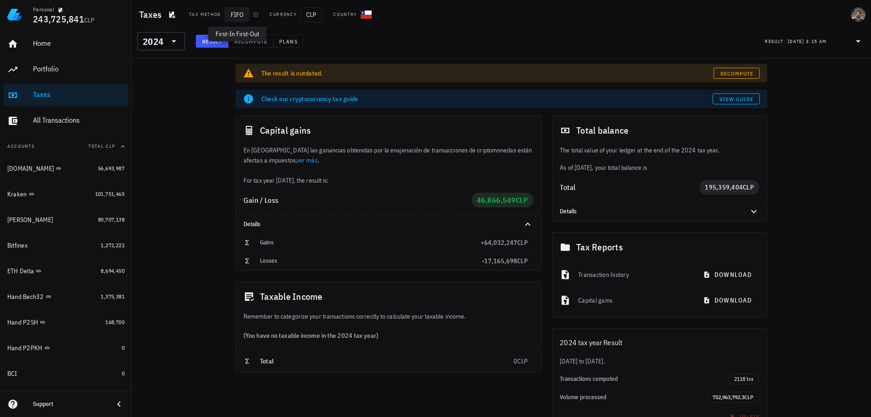
click at [241, 14] on span "FIFO" at bounding box center [237, 14] width 25 height 15
click at [167, 15] on span "button" at bounding box center [171, 14] width 13 height 7
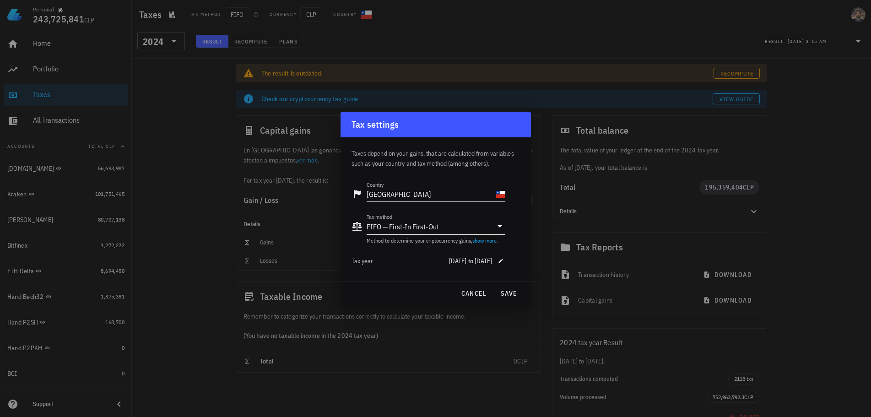
click at [427, 228] on div "FIFO — First-In First-Out" at bounding box center [403, 226] width 72 height 9
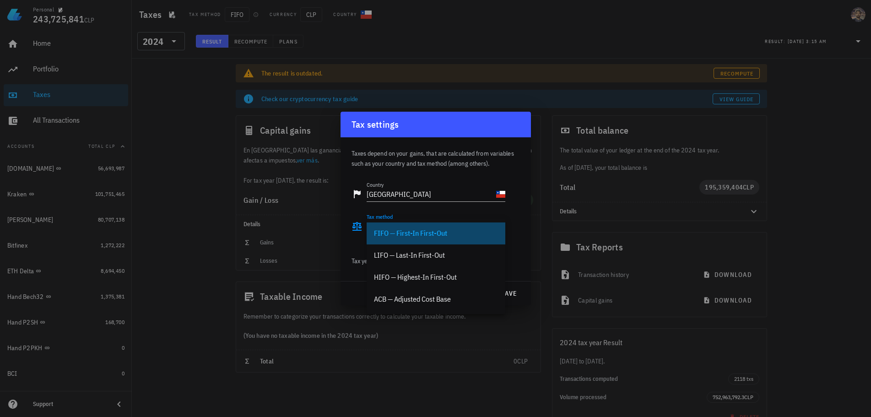
click at [390, 232] on div "FIFO — First-In First-Out" at bounding box center [436, 233] width 124 height 9
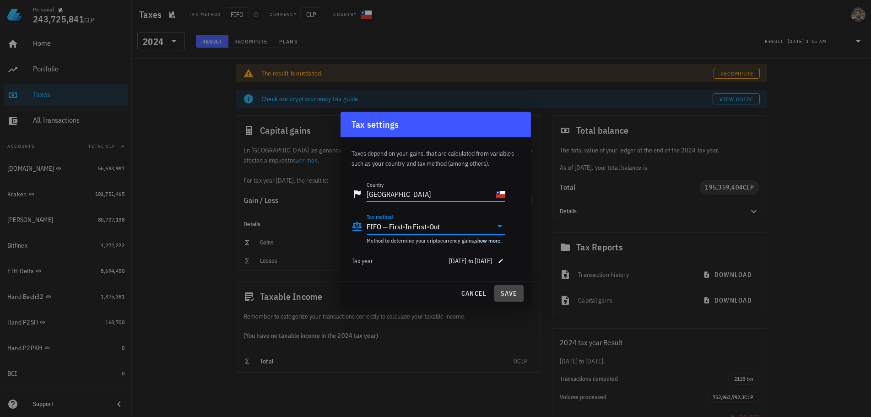
click at [507, 292] on span "save" at bounding box center [509, 293] width 22 height 8
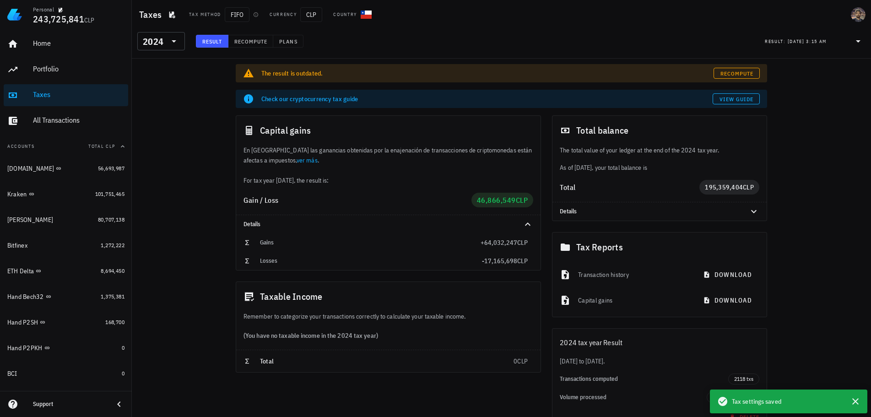
click at [867, 401] on div "Tax settings saved" at bounding box center [788, 401] width 157 height 24
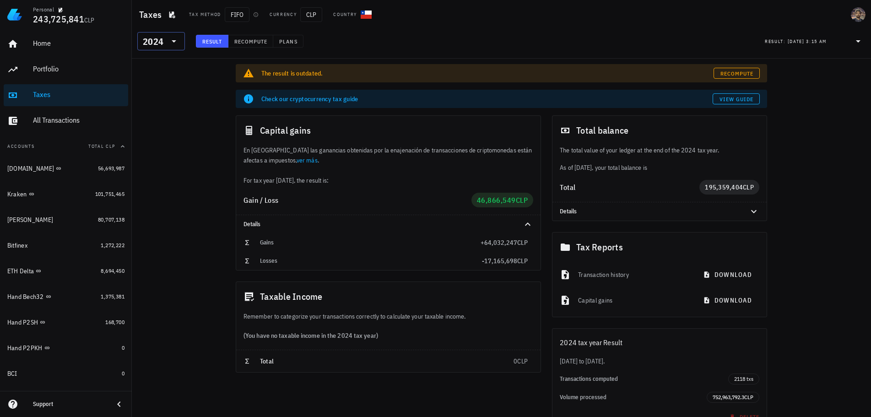
click at [169, 39] on icon at bounding box center [173, 41] width 11 height 11
click at [158, 177] on div "2016" at bounding box center [161, 178] width 33 height 7
click at [742, 74] on span "Recompute" at bounding box center [737, 73] width 34 height 7
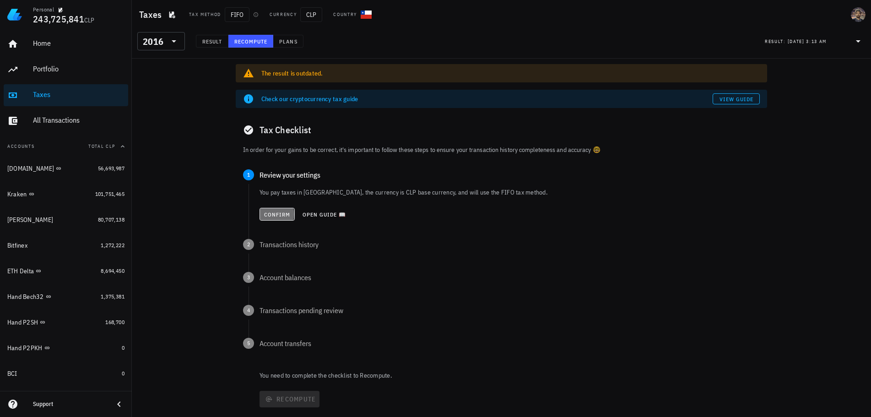
click at [274, 211] on span "Confirm" at bounding box center [277, 214] width 27 height 7
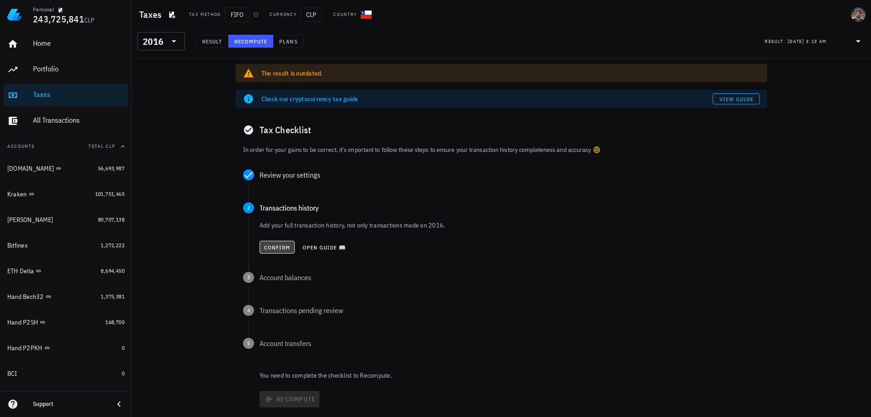
click at [275, 249] on span "Confirm" at bounding box center [277, 247] width 27 height 7
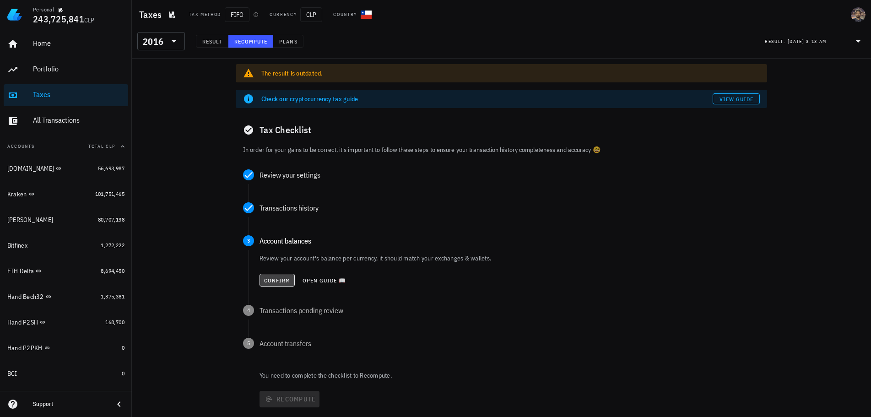
click at [265, 284] on button "Confirm" at bounding box center [276, 280] width 35 height 13
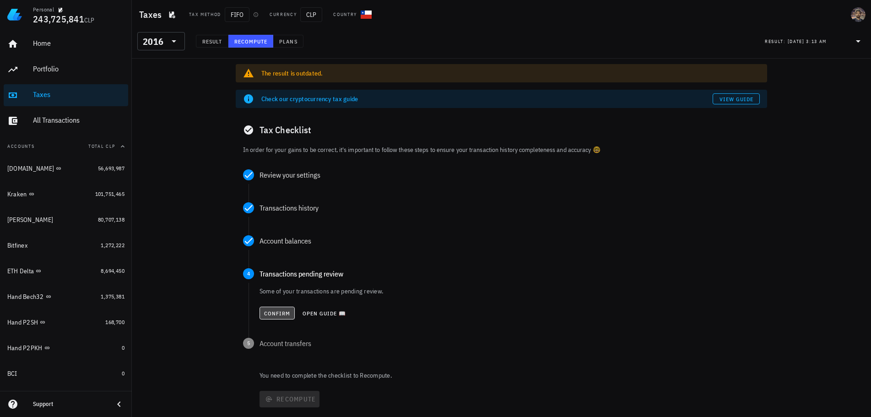
click at [284, 314] on span "Confirm" at bounding box center [277, 313] width 27 height 7
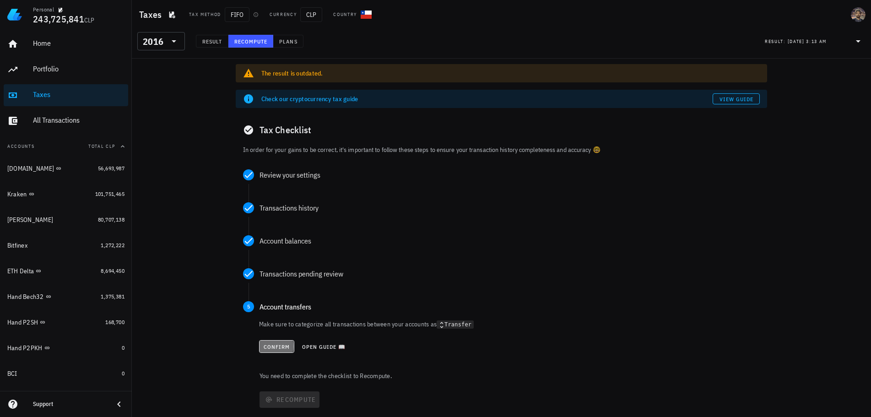
click at [283, 350] on span "Confirm" at bounding box center [276, 346] width 27 height 7
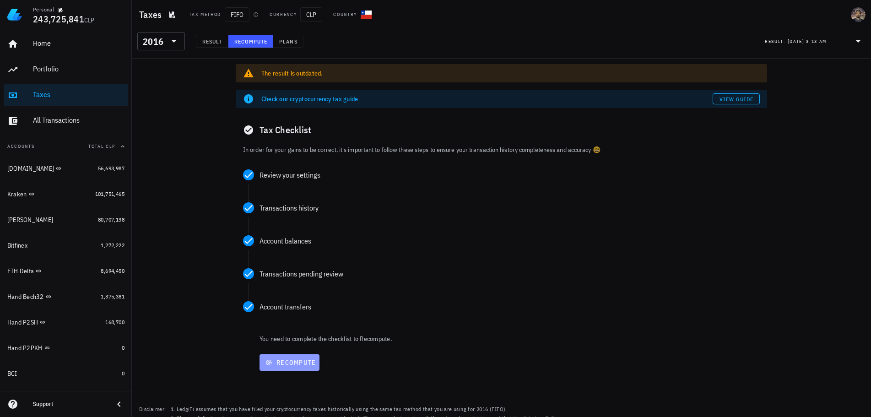
click at [290, 362] on span "Recompute" at bounding box center [289, 362] width 53 height 8
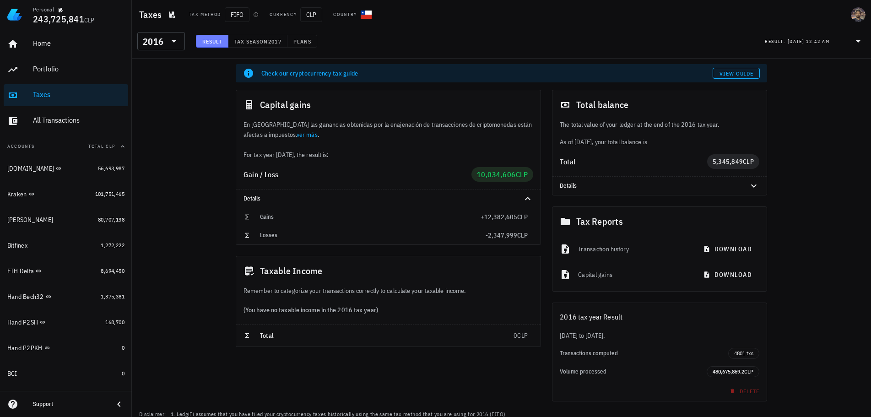
click at [216, 39] on span "Result" at bounding box center [212, 41] width 21 height 7
click at [172, 40] on icon at bounding box center [174, 41] width 5 height 2
click at [154, 161] on div "2017" at bounding box center [161, 159] width 33 height 7
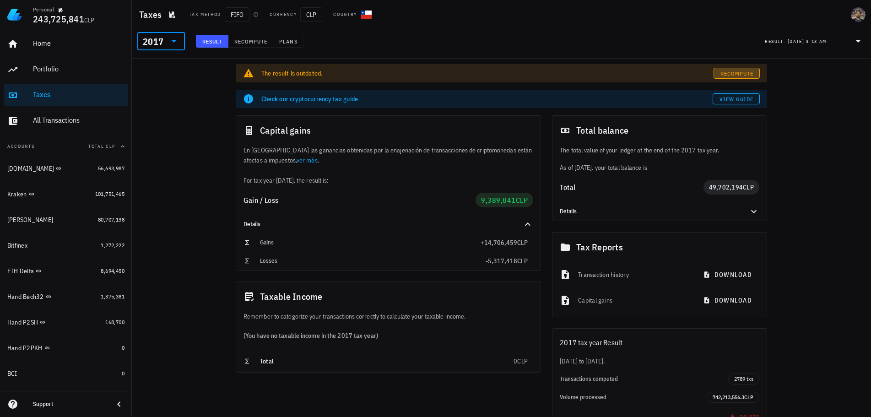
click at [727, 77] on link "Recompute" at bounding box center [736, 73] width 46 height 11
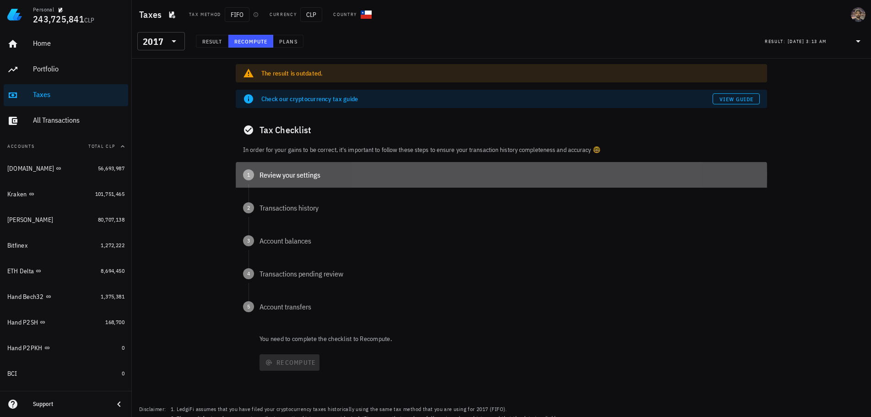
click at [295, 187] on div "1 Review your settings" at bounding box center [501, 175] width 531 height 26
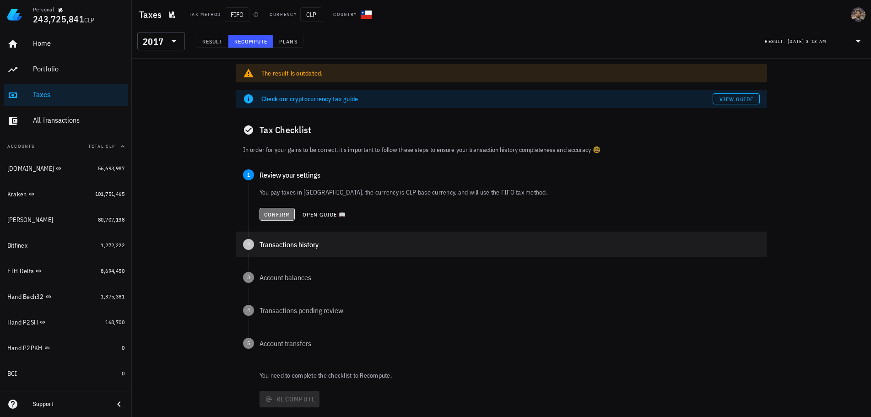
drag, startPoint x: 279, startPoint y: 212, endPoint x: 274, endPoint y: 240, distance: 28.0
click at [276, 226] on div "You pay taxes in Chile, the currency is CLP base currency, and will use the FIF…" at bounding box center [507, 211] width 518 height 55
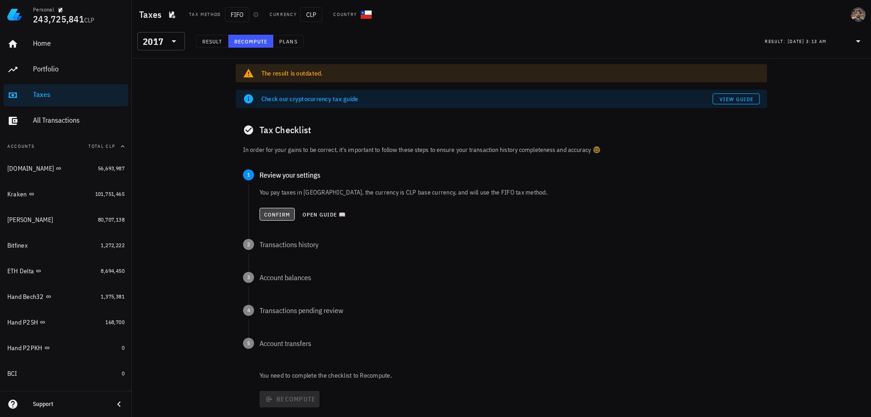
click at [278, 211] on span "Confirm" at bounding box center [277, 214] width 27 height 7
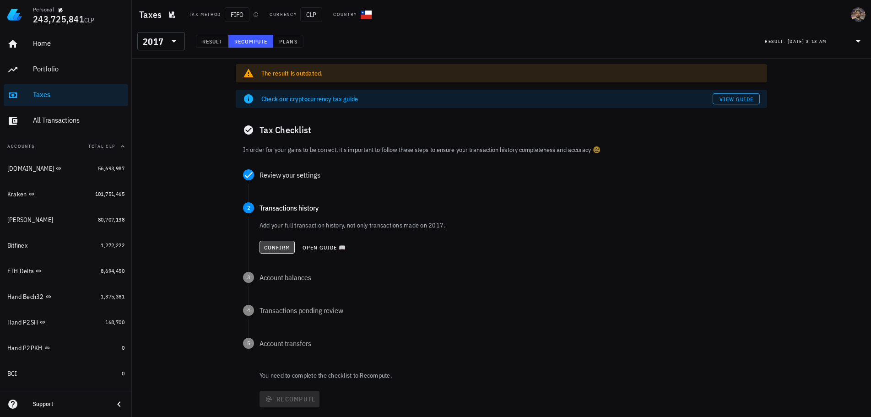
click at [277, 248] on span "Confirm" at bounding box center [277, 247] width 27 height 7
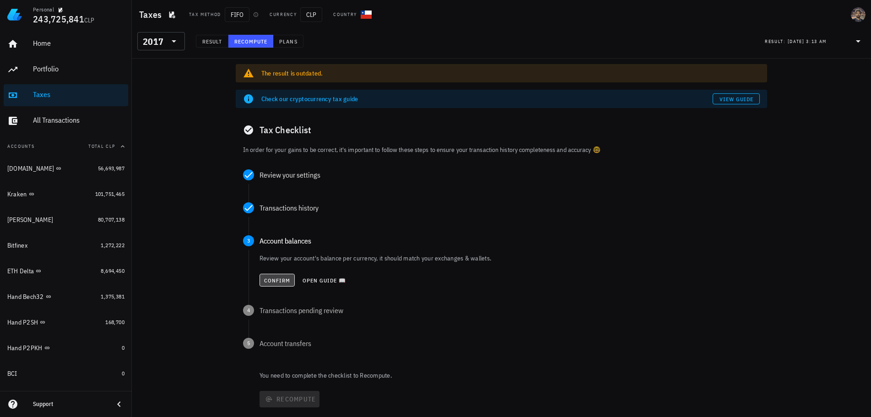
click at [273, 279] on span "Confirm" at bounding box center [277, 280] width 27 height 7
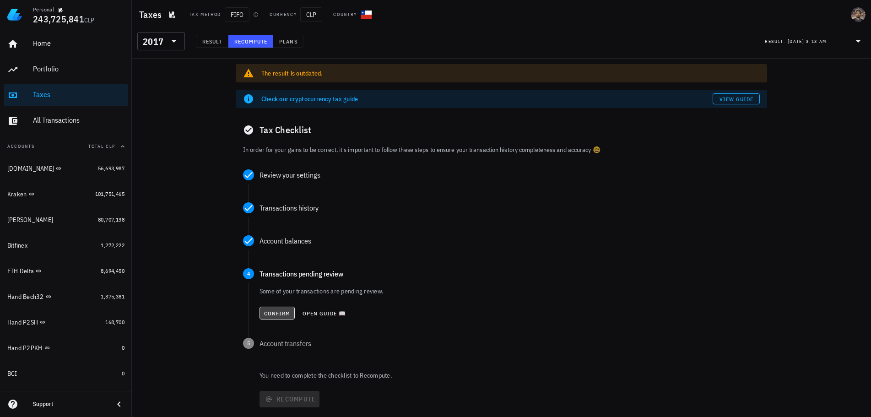
click at [277, 314] on span "Confirm" at bounding box center [277, 313] width 27 height 7
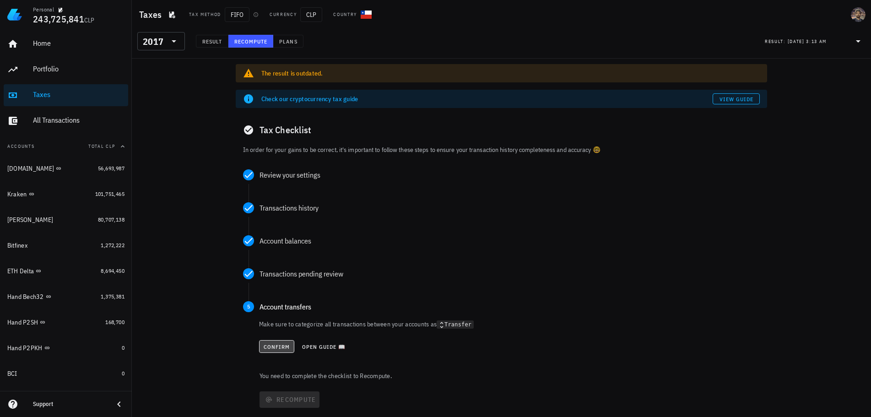
click at [282, 342] on button "Confirm" at bounding box center [276, 346] width 35 height 13
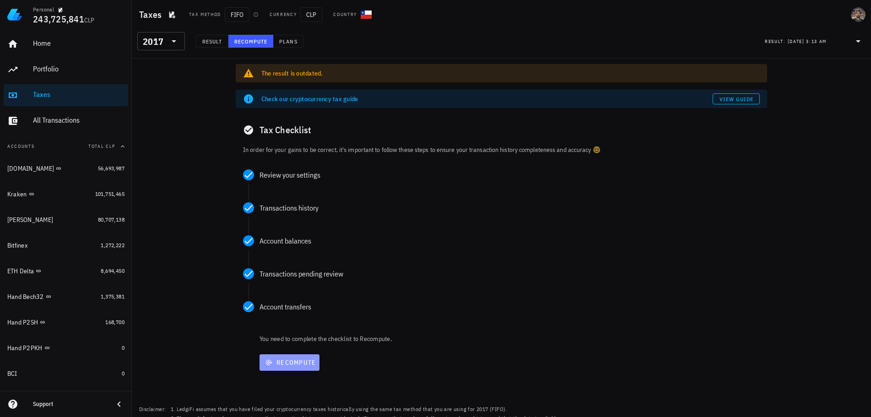
click at [282, 360] on span "Recompute" at bounding box center [289, 362] width 53 height 8
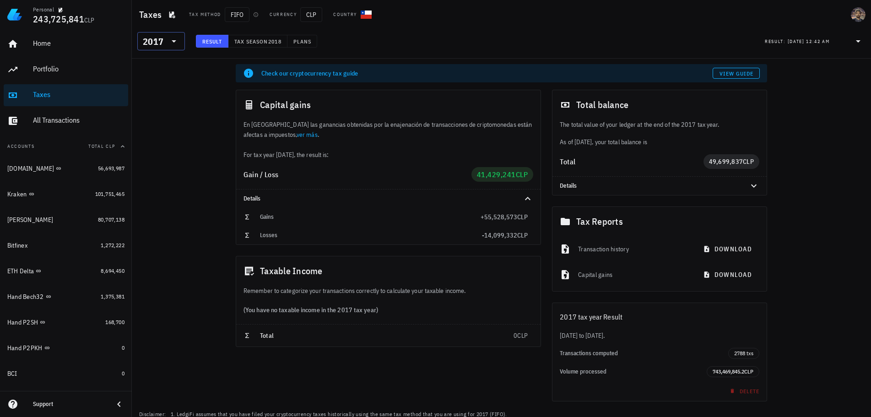
click at [167, 45] on div at bounding box center [173, 41] width 13 height 11
click at [155, 138] on div "2018" at bounding box center [161, 141] width 33 height 7
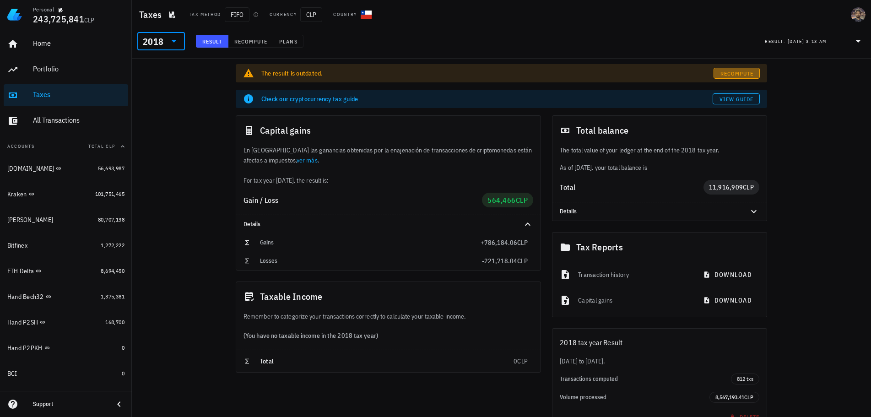
click at [732, 75] on span "Recompute" at bounding box center [737, 73] width 34 height 7
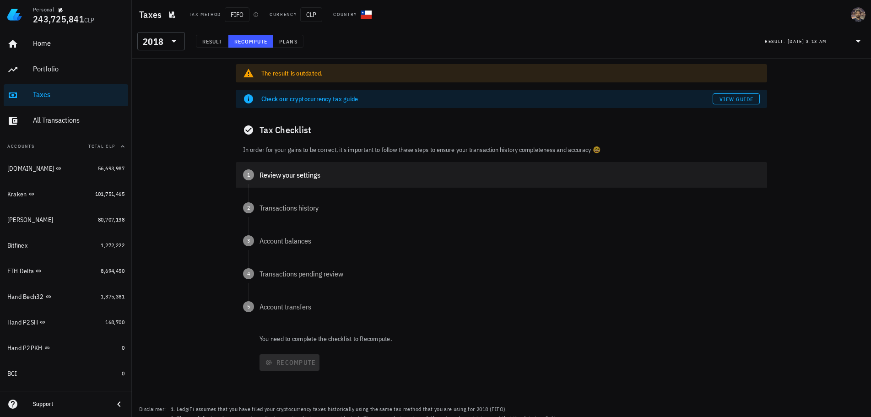
click at [282, 174] on div "Review your settings" at bounding box center [509, 174] width 500 height 7
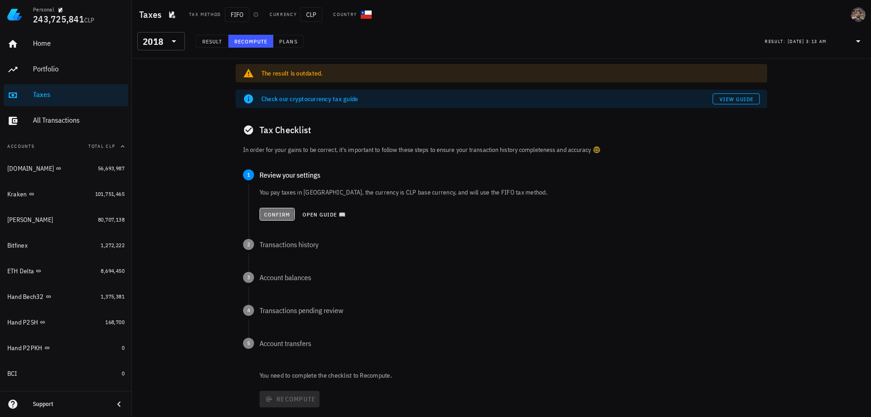
click at [270, 214] on span "Confirm" at bounding box center [277, 214] width 27 height 7
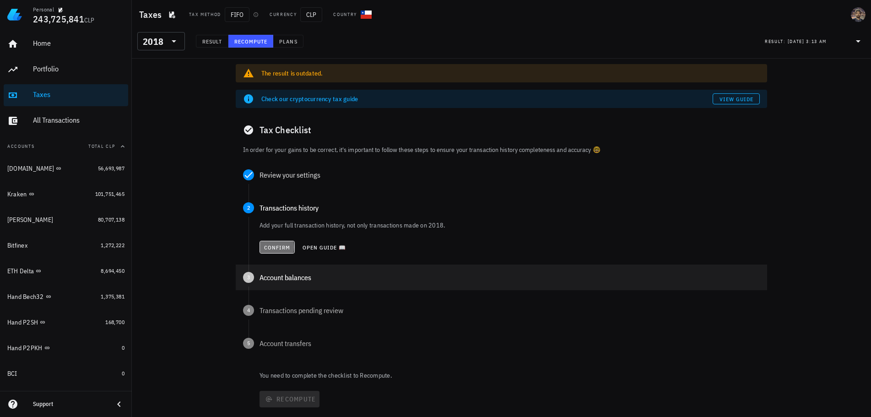
click at [270, 246] on span "Confirm" at bounding box center [277, 247] width 27 height 7
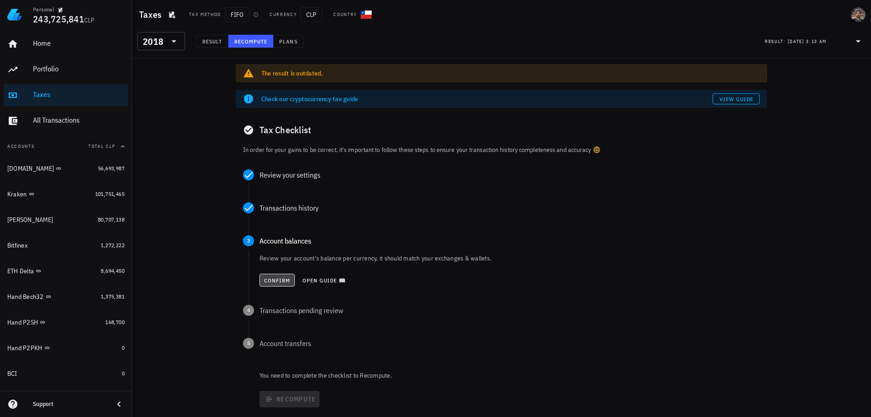
click at [266, 280] on span "Confirm" at bounding box center [277, 280] width 27 height 7
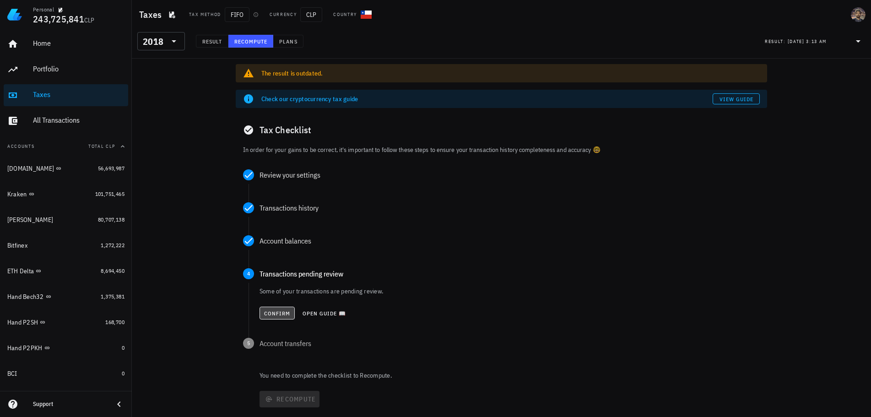
click at [270, 313] on span "Confirm" at bounding box center [277, 313] width 27 height 7
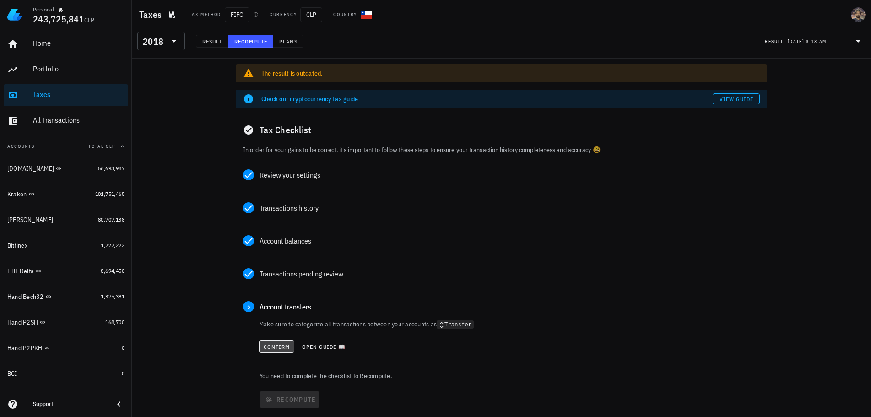
drag, startPoint x: 273, startPoint y: 343, endPoint x: 275, endPoint y: 348, distance: 5.1
click at [273, 344] on span "Confirm" at bounding box center [276, 346] width 27 height 7
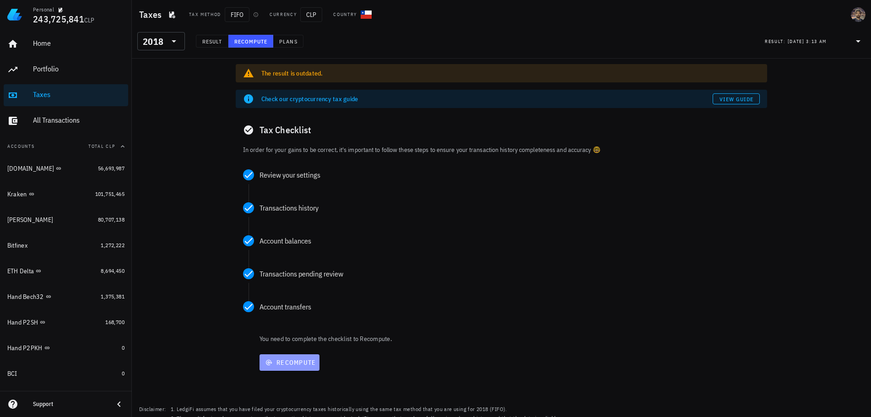
click at [280, 363] on span "Recompute" at bounding box center [289, 362] width 53 height 8
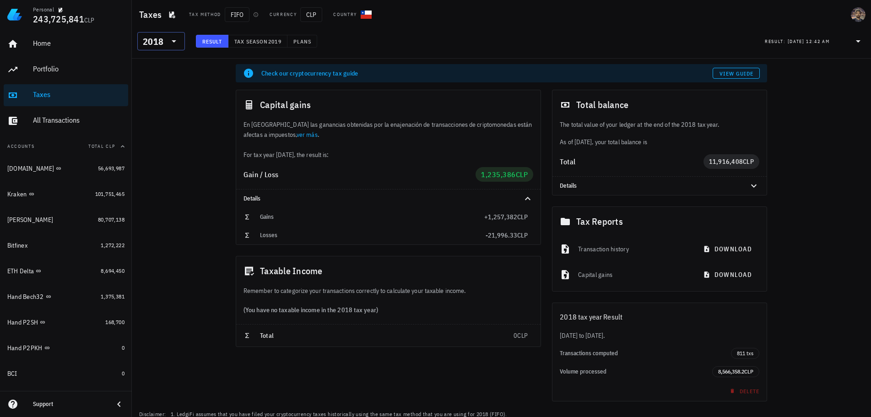
click at [160, 40] on div "2018" at bounding box center [153, 41] width 21 height 9
click at [144, 115] on div "2019" at bounding box center [161, 123] width 48 height 18
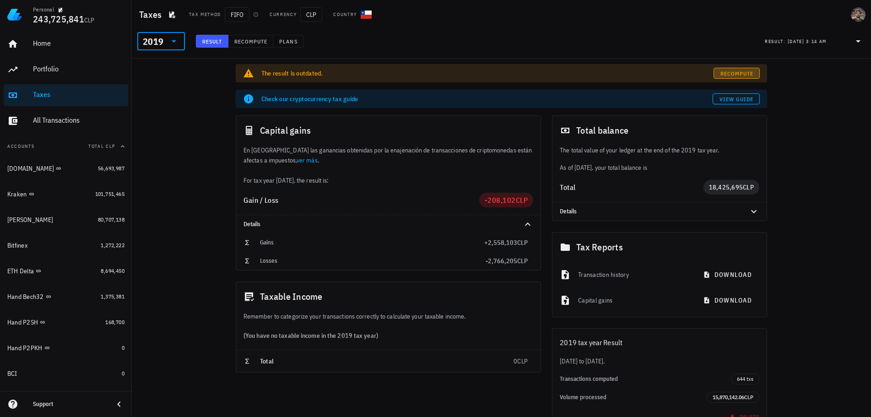
click at [740, 72] on span "Recompute" at bounding box center [737, 73] width 34 height 7
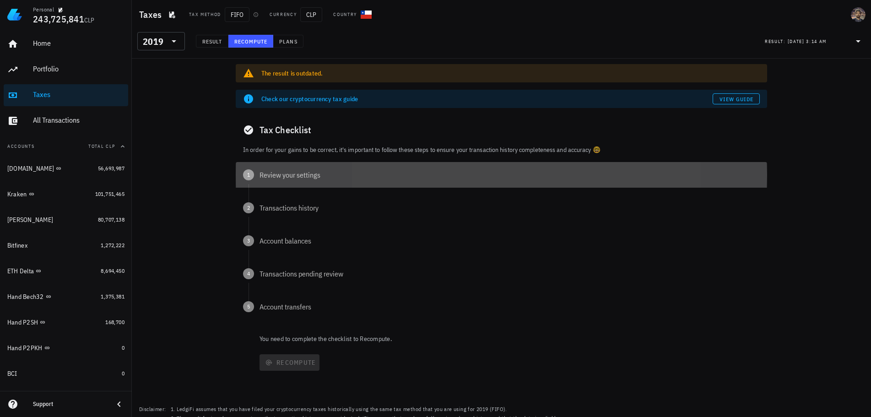
drag, startPoint x: 308, startPoint y: 175, endPoint x: 298, endPoint y: 191, distance: 18.5
click at [308, 175] on div "Review your settings" at bounding box center [509, 174] width 500 height 7
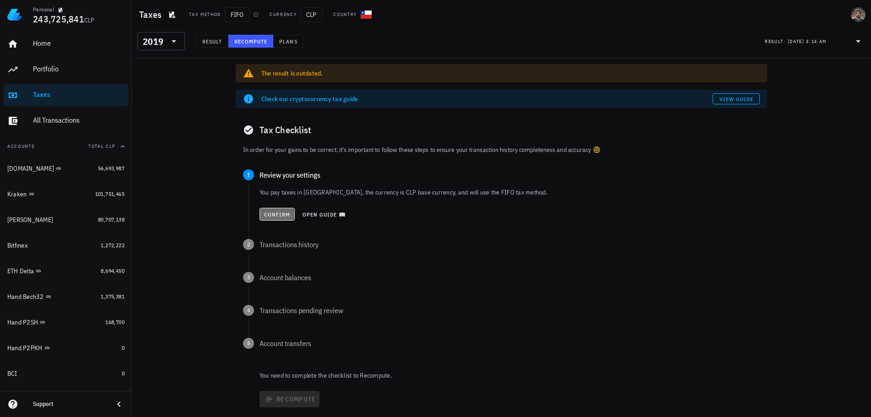
click at [281, 212] on span "Confirm" at bounding box center [277, 214] width 27 height 7
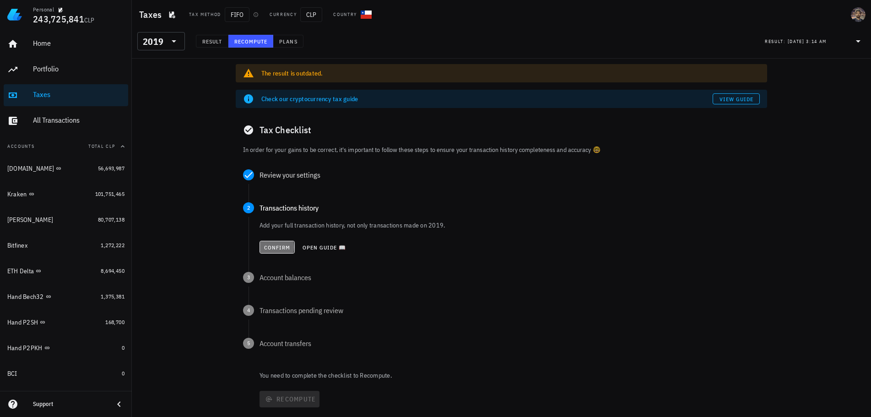
click at [269, 244] on span "Confirm" at bounding box center [277, 247] width 27 height 7
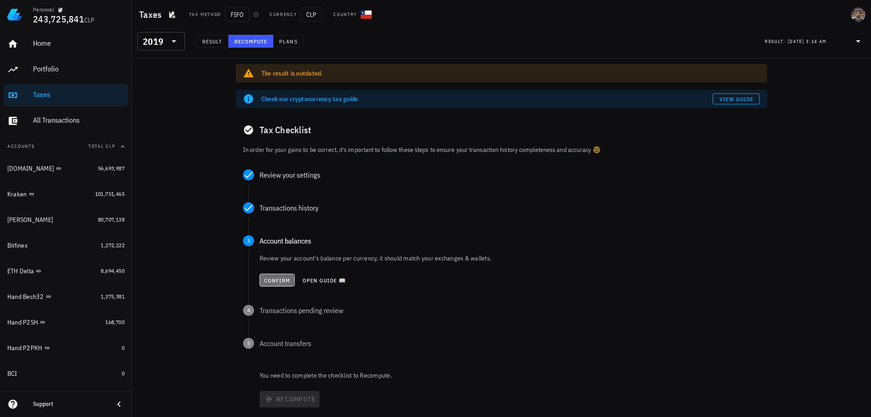
click at [267, 277] on span "Confirm" at bounding box center [277, 280] width 27 height 7
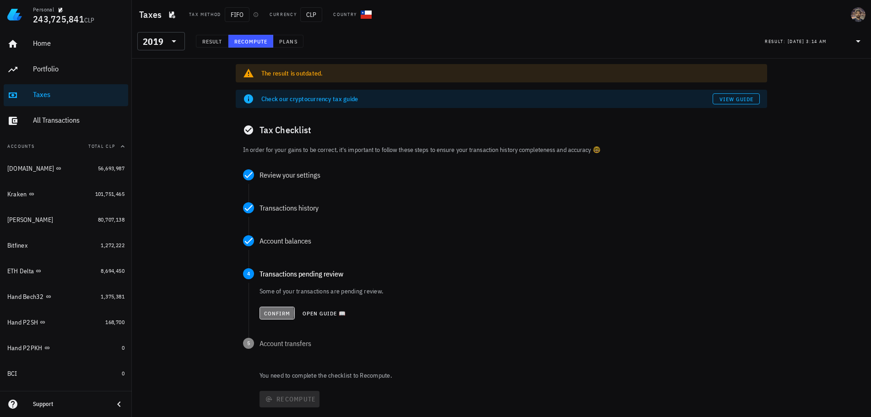
click at [268, 308] on button "Confirm" at bounding box center [276, 313] width 35 height 13
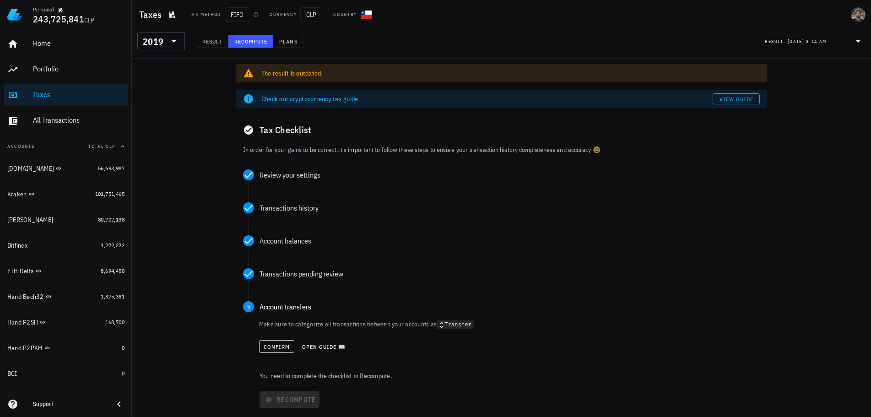
click at [269, 337] on div "Confirm Open guide 📖" at bounding box center [509, 346] width 501 height 20
drag, startPoint x: 270, startPoint y: 341, endPoint x: 282, endPoint y: 361, distance: 23.9
click at [270, 344] on button "Confirm" at bounding box center [276, 346] width 35 height 13
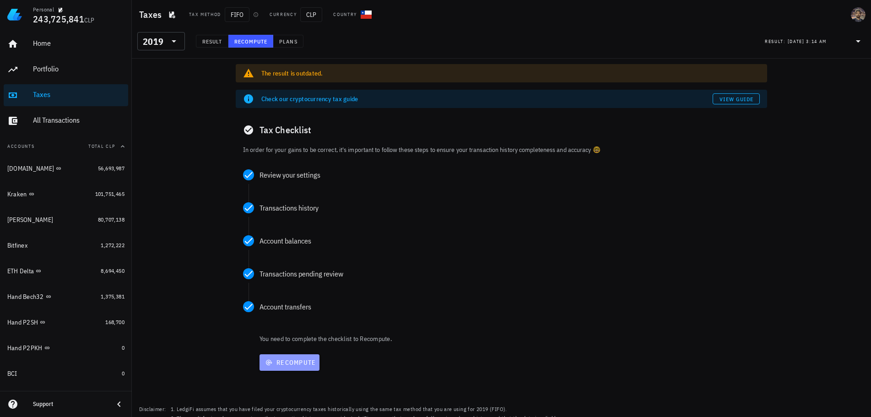
click at [280, 362] on span "Recompute" at bounding box center [289, 362] width 53 height 8
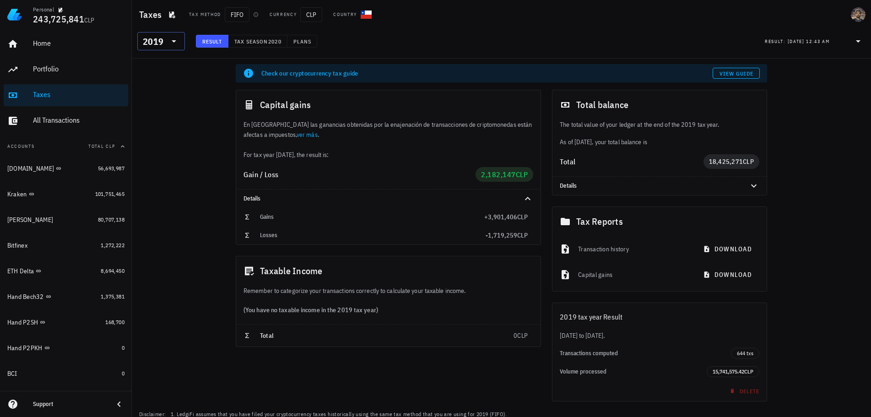
click at [169, 42] on icon at bounding box center [173, 41] width 11 height 11
click at [150, 106] on div "2020" at bounding box center [161, 105] width 33 height 7
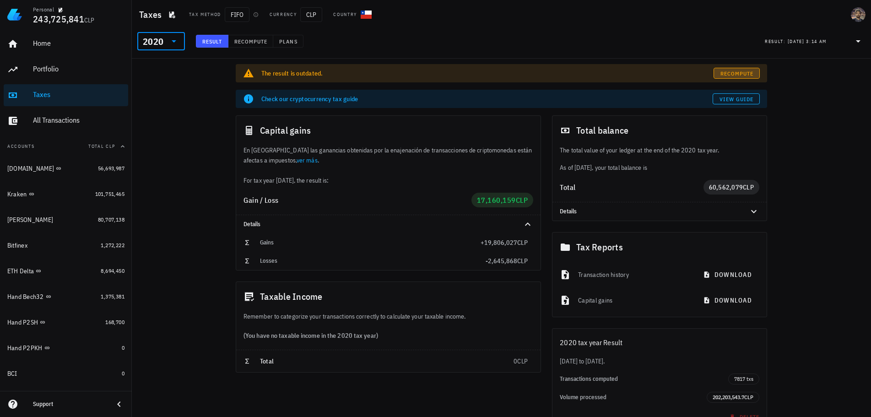
click at [749, 74] on span "Recompute" at bounding box center [737, 73] width 34 height 7
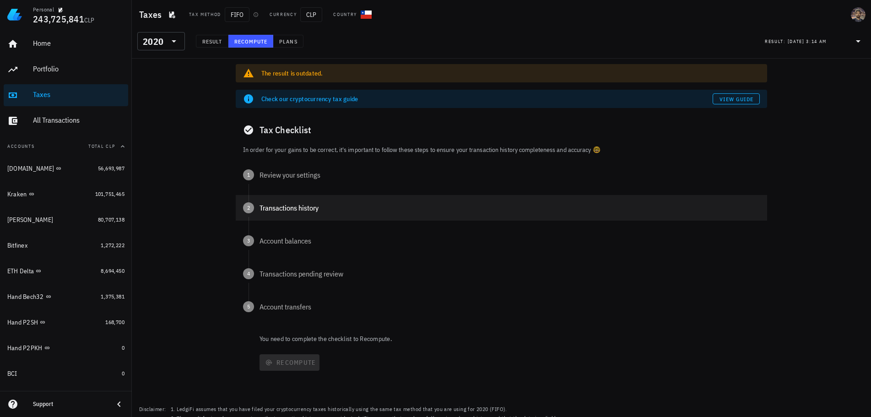
drag, startPoint x: 304, startPoint y: 180, endPoint x: 287, endPoint y: 205, distance: 30.2
click at [303, 180] on div "1 Review your settings" at bounding box center [501, 175] width 531 height 26
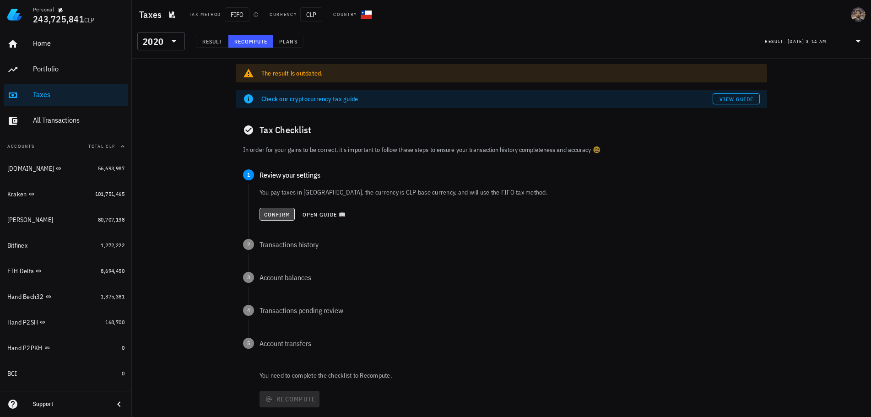
click at [284, 219] on button "Confirm" at bounding box center [276, 214] width 35 height 13
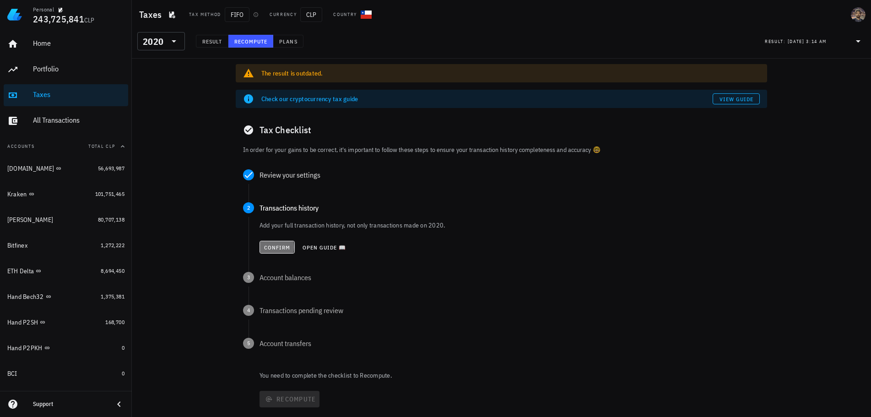
click at [275, 244] on span "Confirm" at bounding box center [277, 247] width 27 height 7
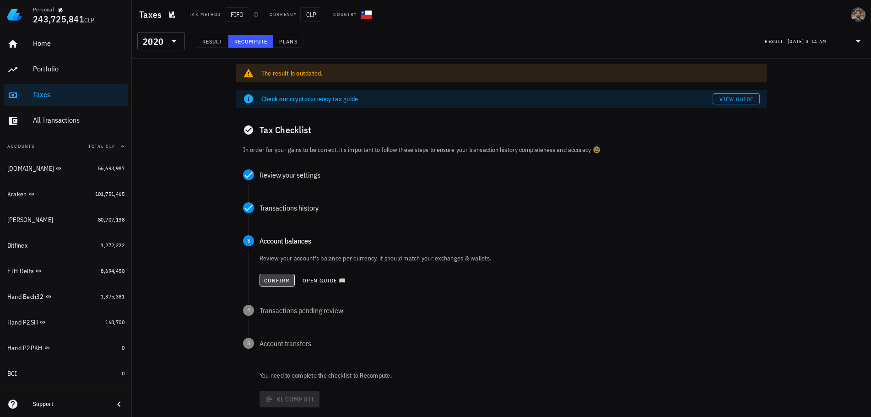
click at [274, 282] on span "Confirm" at bounding box center [277, 280] width 27 height 7
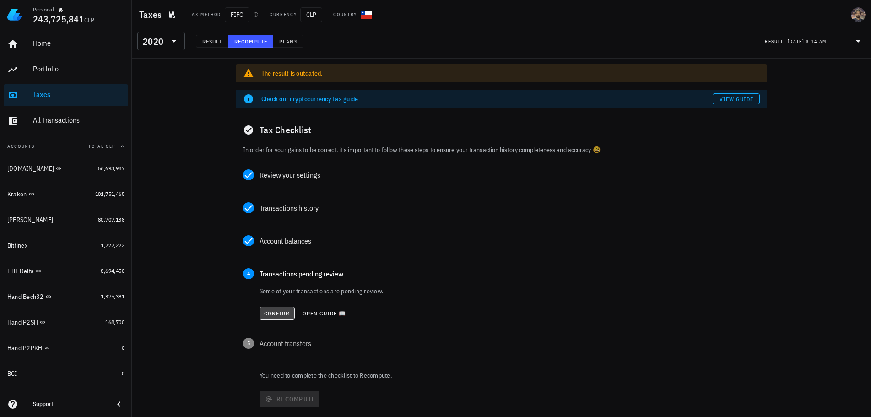
click at [275, 314] on span "Confirm" at bounding box center [277, 313] width 27 height 7
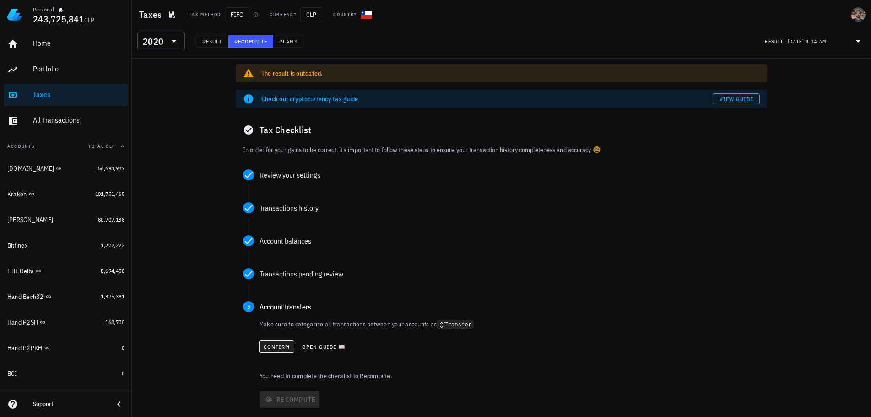
drag, startPoint x: 272, startPoint y: 339, endPoint x: 273, endPoint y: 346, distance: 6.9
click at [273, 345] on div "Confirm Open guide 📖" at bounding box center [509, 346] width 501 height 20
click at [273, 346] on span "Confirm" at bounding box center [276, 346] width 27 height 7
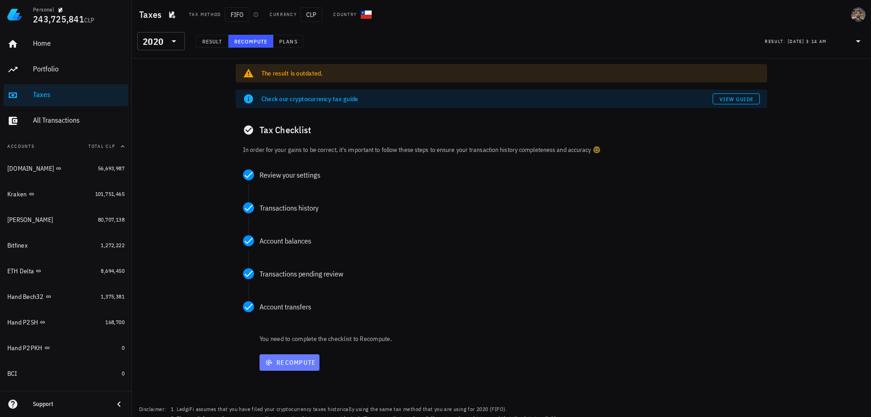
click at [275, 368] on button "Recompute" at bounding box center [289, 362] width 60 height 16
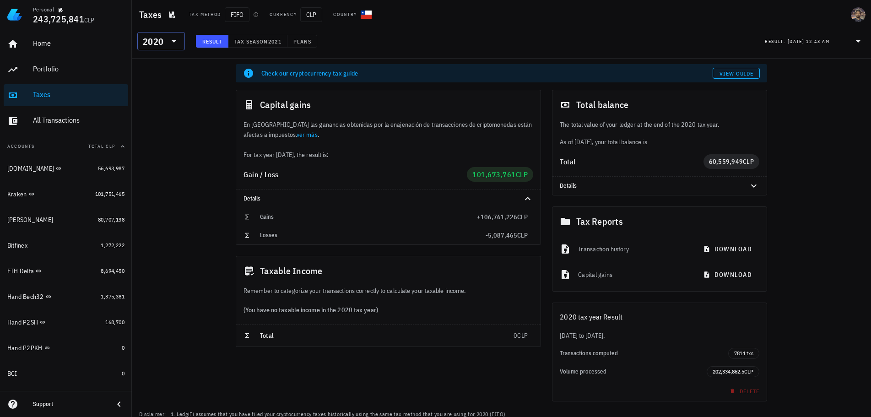
click at [162, 44] on div "2020" at bounding box center [153, 41] width 21 height 9
click at [160, 88] on div "2021" at bounding box center [161, 86] width 33 height 7
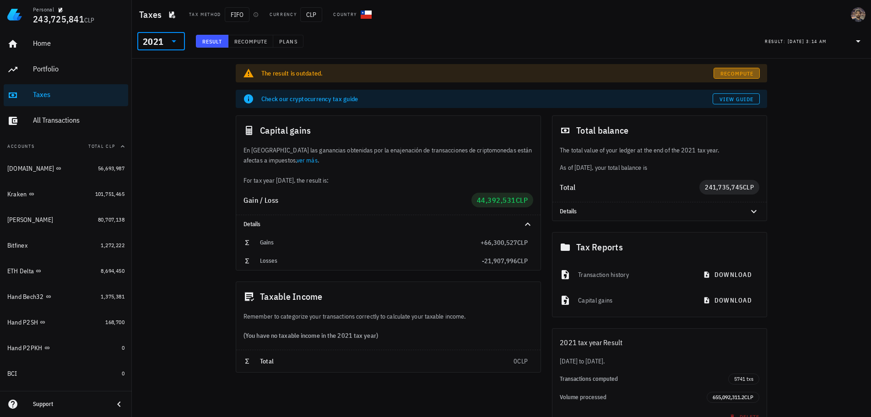
click at [745, 72] on span "Recompute" at bounding box center [737, 73] width 34 height 7
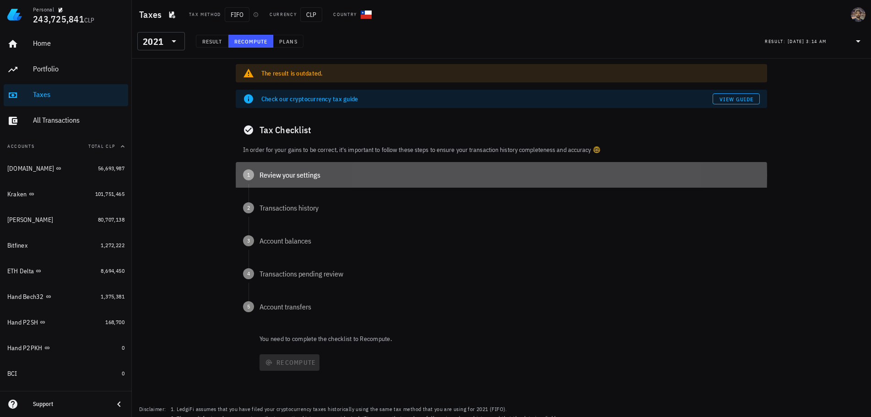
click at [269, 173] on div "Review your settings" at bounding box center [509, 174] width 500 height 7
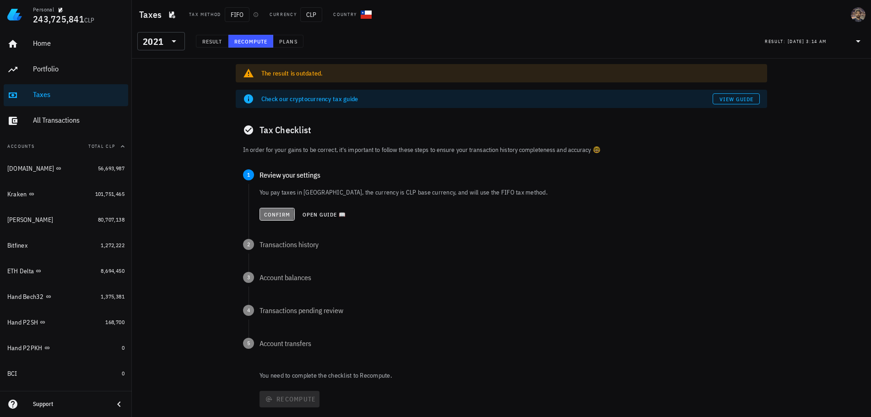
click at [276, 216] on span "Confirm" at bounding box center [277, 214] width 27 height 7
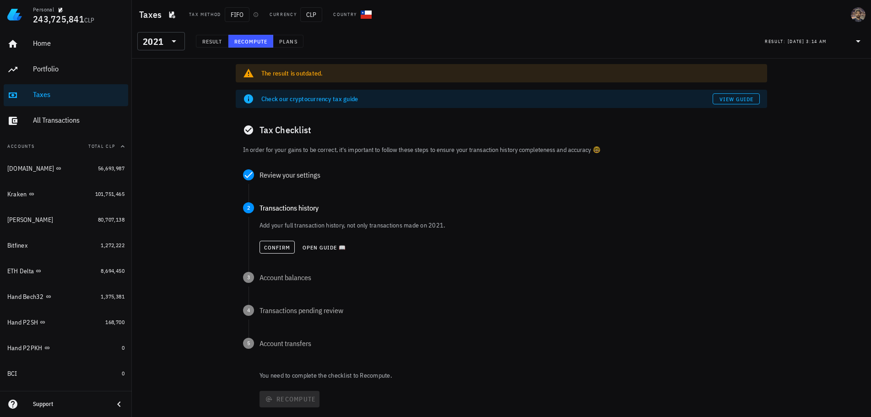
click at [277, 254] on div "Confirm Open guide 📖" at bounding box center [509, 247] width 500 height 20
click at [276, 249] on span "Confirm" at bounding box center [277, 247] width 27 height 7
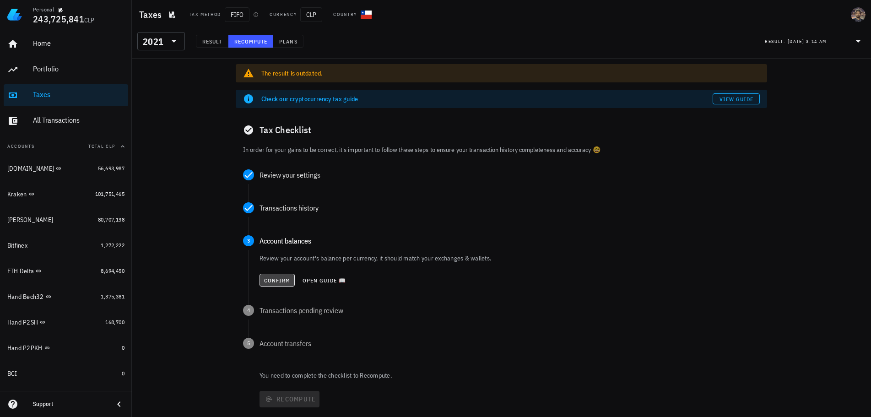
click at [271, 278] on span "Confirm" at bounding box center [277, 280] width 27 height 7
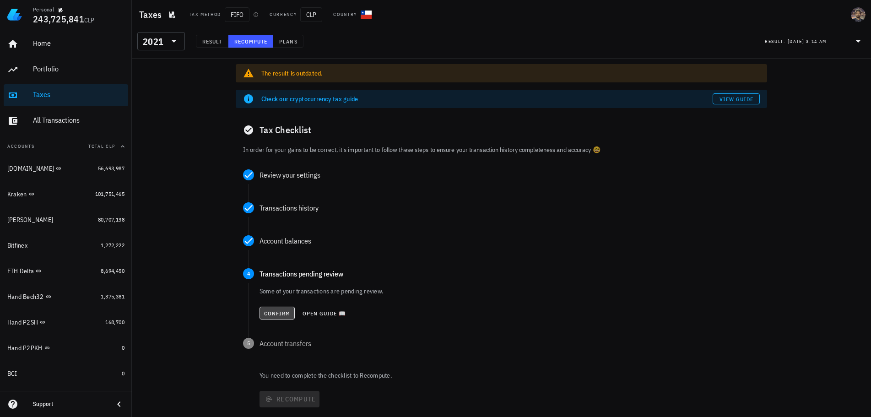
click at [270, 310] on span "Confirm" at bounding box center [277, 313] width 27 height 7
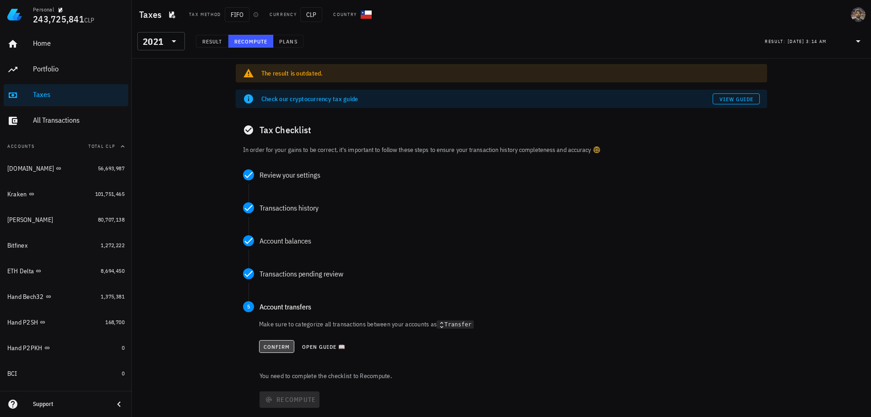
click at [275, 346] on span "Confirm" at bounding box center [276, 346] width 27 height 7
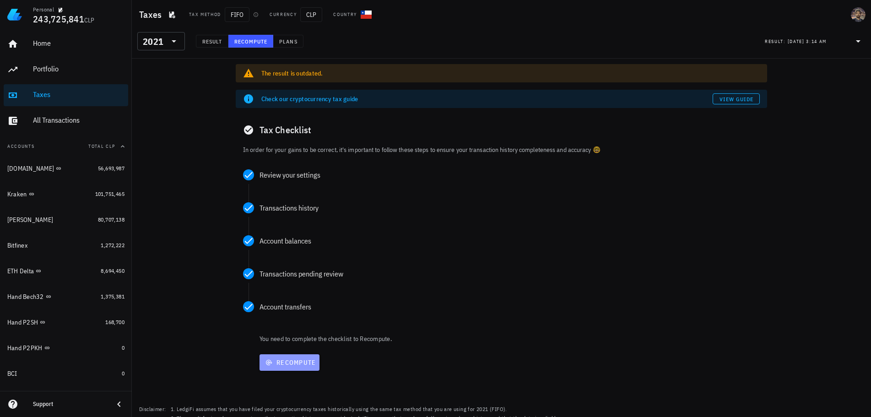
click at [278, 366] on span "Recompute" at bounding box center [289, 362] width 53 height 8
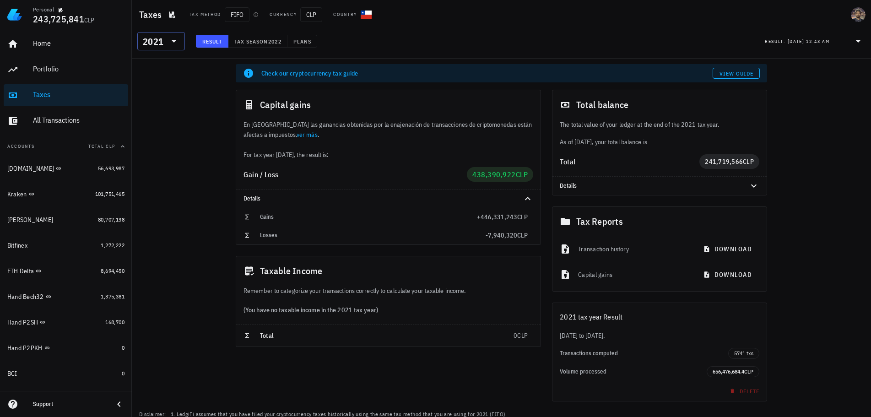
click at [167, 42] on div at bounding box center [173, 41] width 13 height 11
click at [155, 67] on div "2022" at bounding box center [161, 68] width 33 height 7
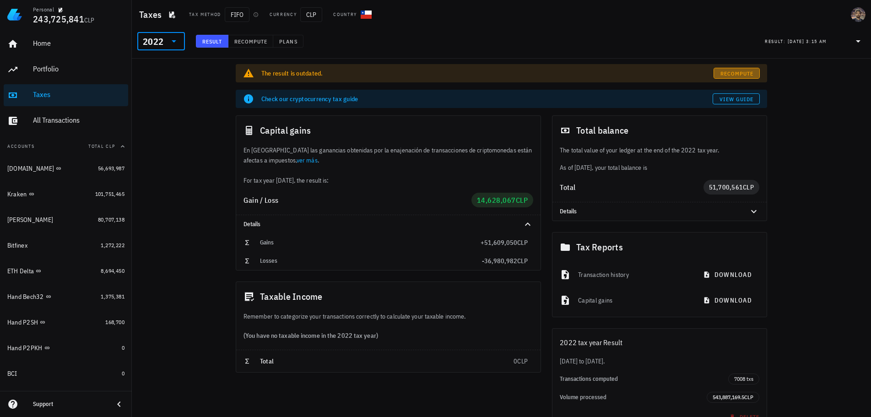
click at [739, 77] on link "Recompute" at bounding box center [736, 73] width 46 height 11
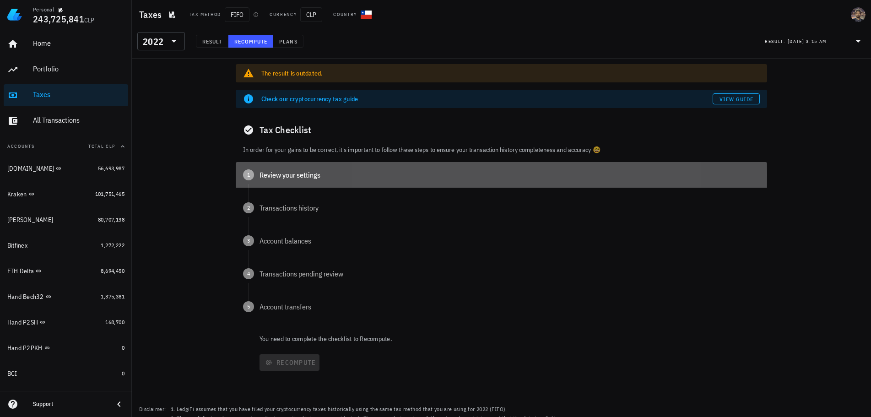
click at [253, 173] on span "1" at bounding box center [248, 174] width 11 height 11
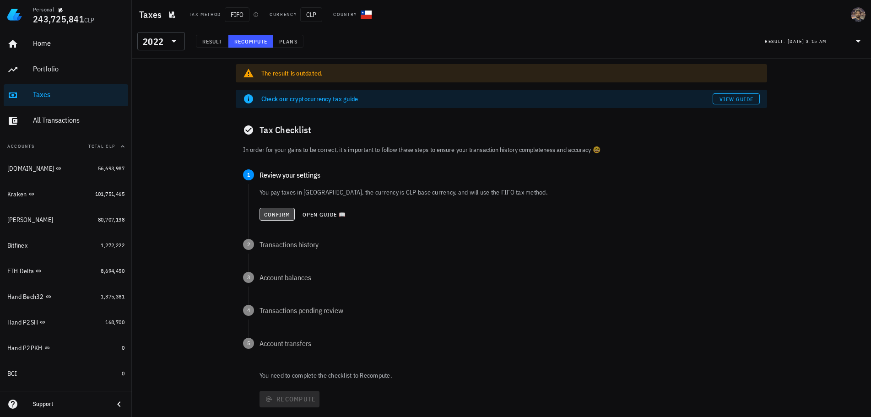
click at [280, 217] on span "Confirm" at bounding box center [277, 214] width 27 height 7
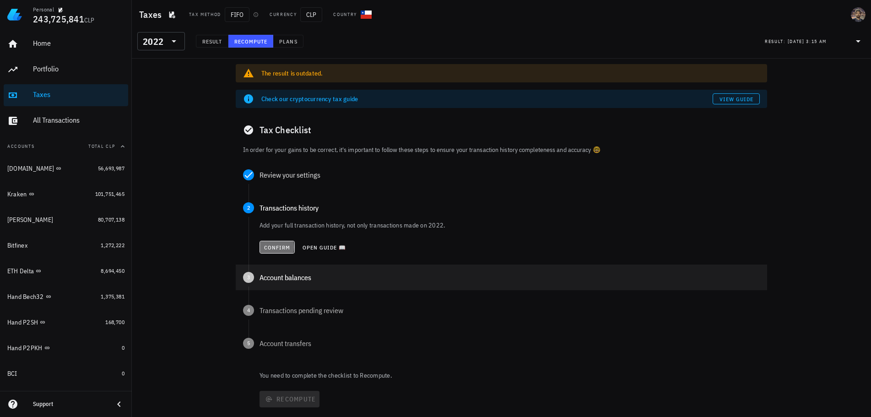
drag, startPoint x: 275, startPoint y: 247, endPoint x: 273, endPoint y: 253, distance: 6.6
click at [274, 250] on span "Confirm" at bounding box center [277, 247] width 27 height 7
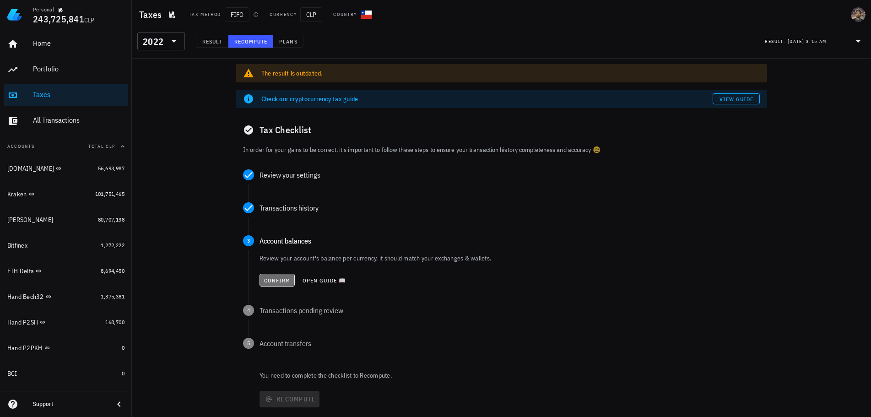
click at [271, 276] on button "Confirm" at bounding box center [276, 280] width 35 height 13
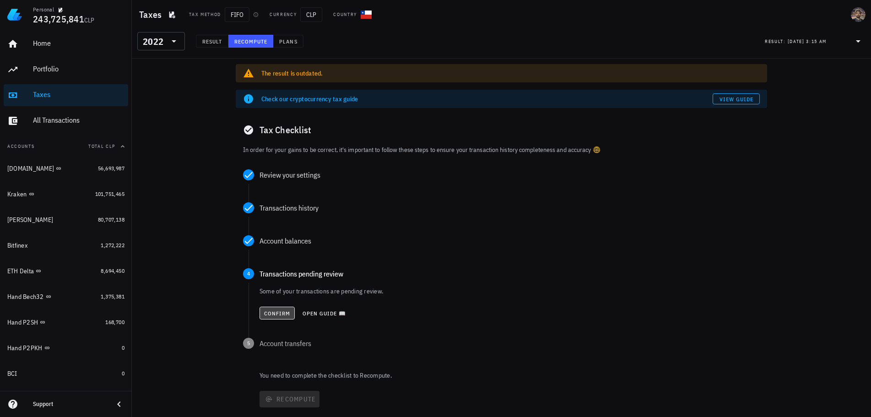
click at [273, 316] on span "Confirm" at bounding box center [277, 313] width 27 height 7
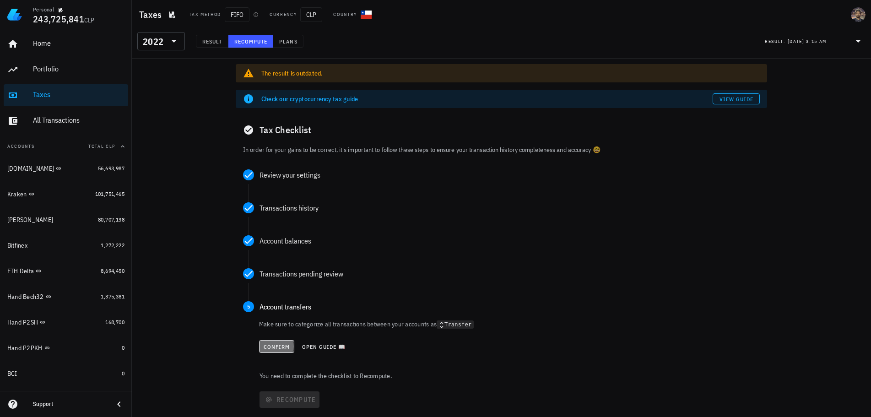
click at [274, 350] on span "Confirm" at bounding box center [276, 346] width 27 height 7
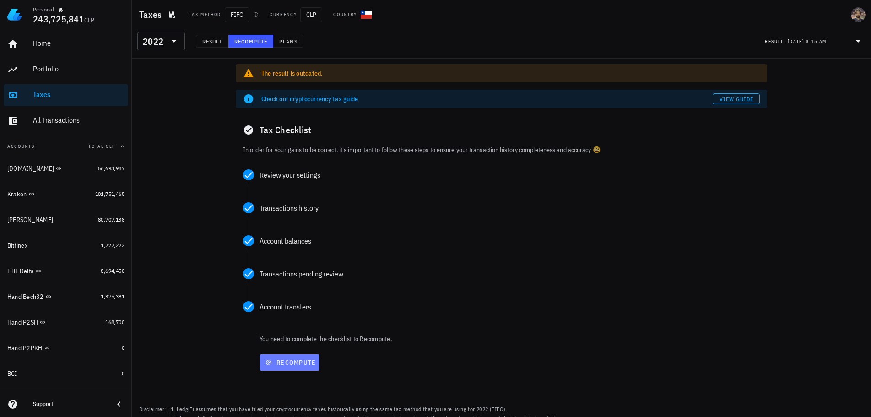
click at [280, 365] on span "Recompute" at bounding box center [289, 362] width 53 height 8
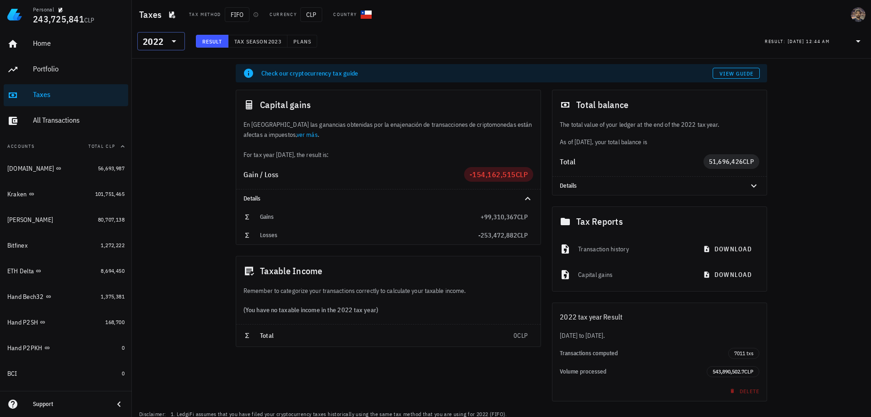
click at [165, 43] on input "text" at bounding box center [165, 41] width 1 height 15
click at [157, 105] on div "2023" at bounding box center [161, 101] width 33 height 15
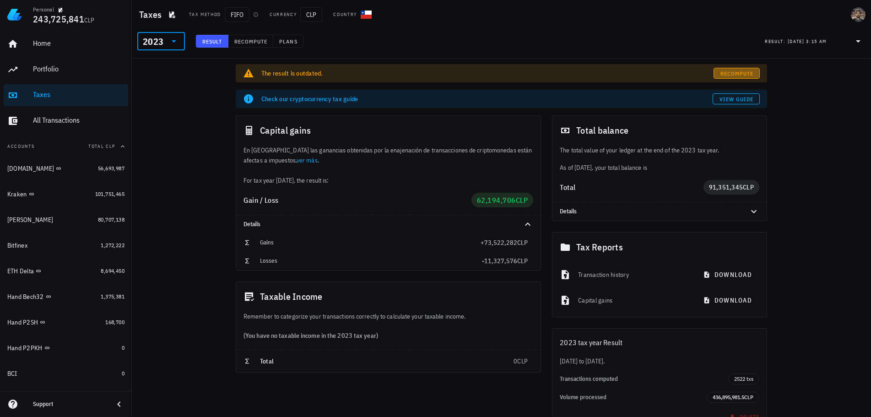
click at [749, 70] on span "Recompute" at bounding box center [737, 73] width 34 height 7
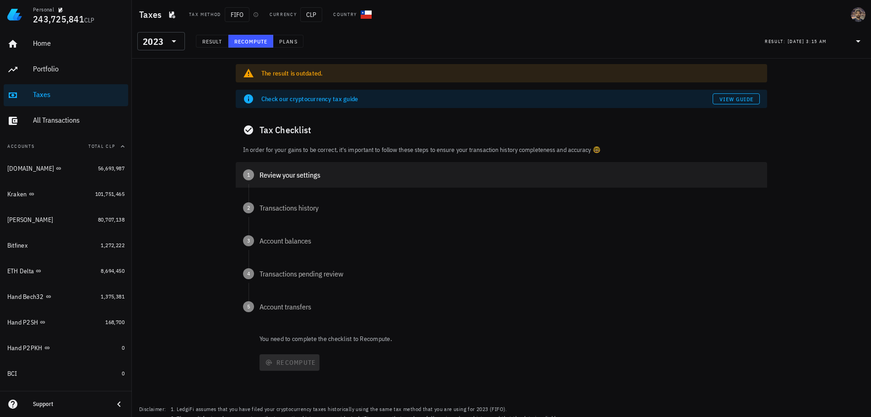
click at [280, 173] on div "Review your settings" at bounding box center [509, 174] width 500 height 7
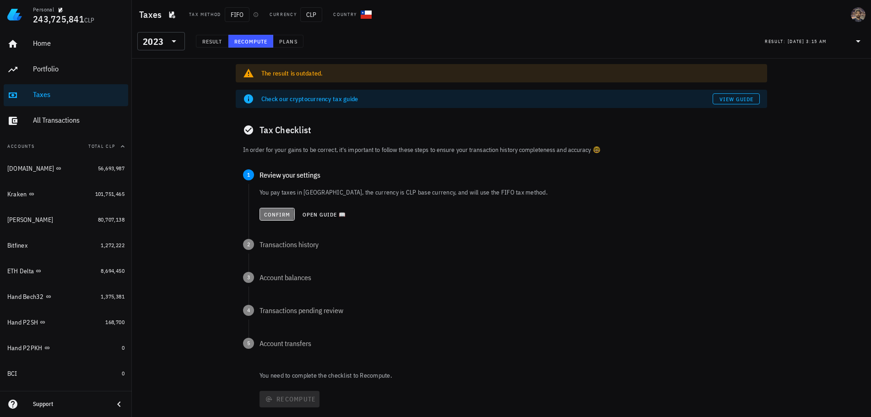
click at [273, 220] on button "Confirm" at bounding box center [276, 214] width 35 height 13
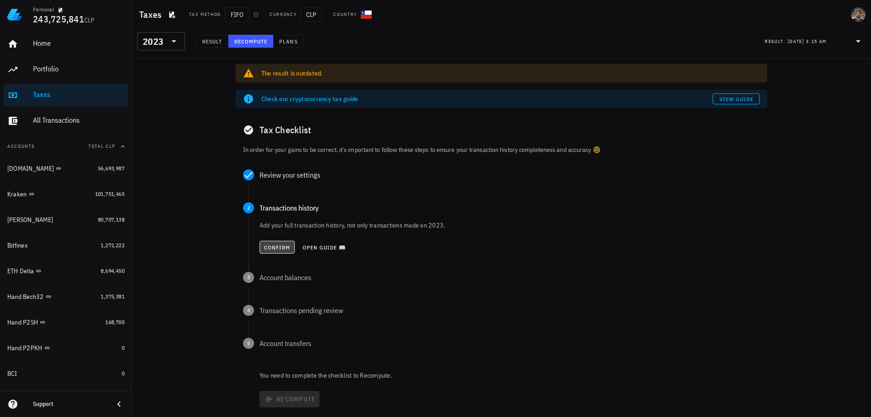
click at [271, 247] on span "Confirm" at bounding box center [277, 247] width 27 height 7
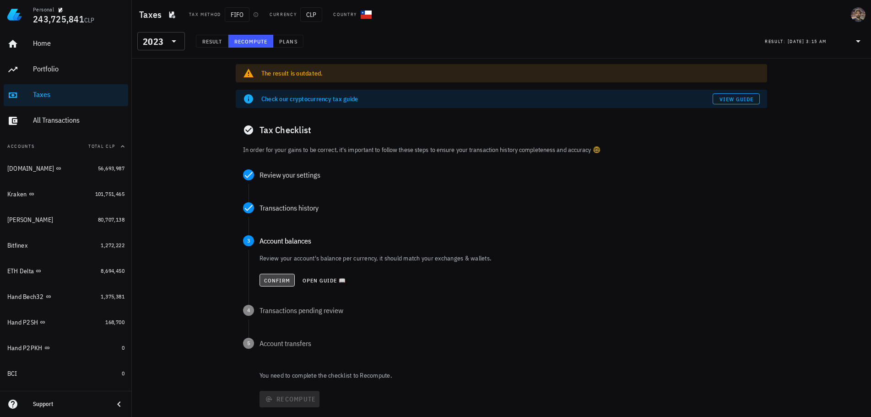
click at [273, 278] on span "Confirm" at bounding box center [277, 280] width 27 height 7
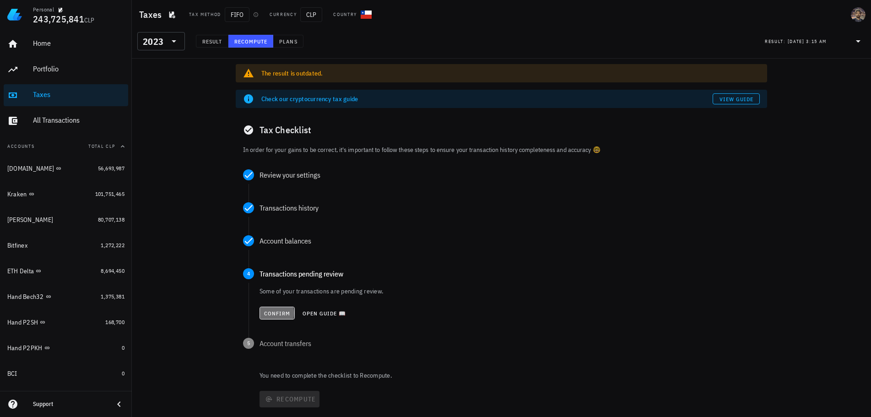
click at [275, 312] on span "Confirm" at bounding box center [277, 313] width 27 height 7
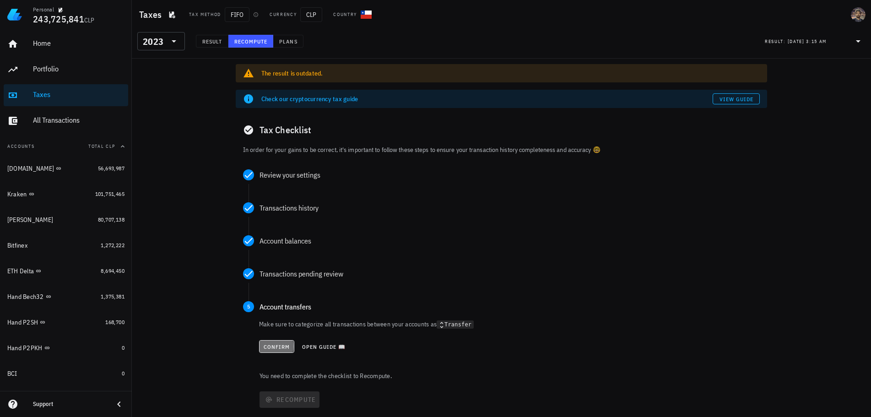
click at [271, 345] on span "Confirm" at bounding box center [276, 346] width 27 height 7
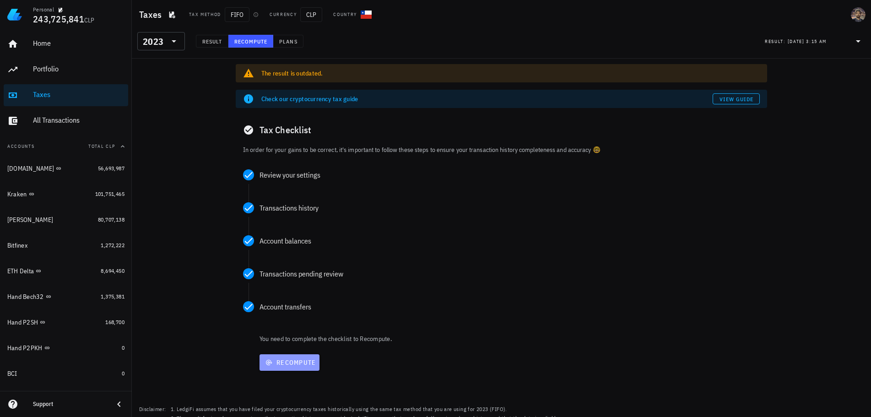
click at [277, 360] on span "Recompute" at bounding box center [289, 362] width 53 height 8
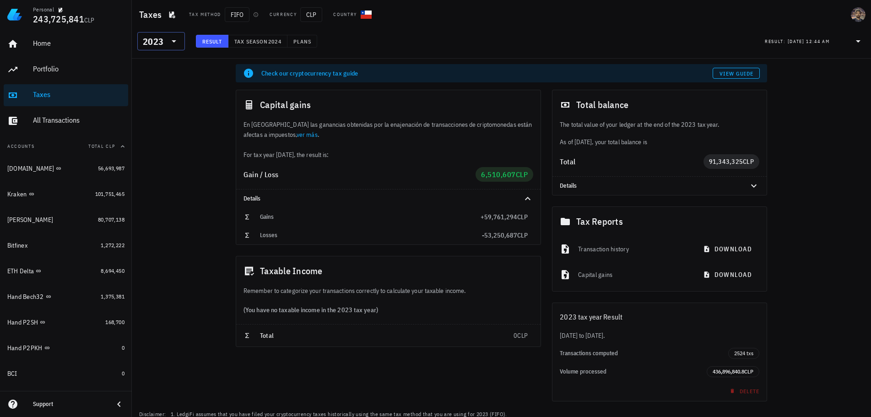
click at [170, 42] on icon at bounding box center [173, 41] width 11 height 11
click at [161, 84] on div "2024" at bounding box center [161, 83] width 33 height 7
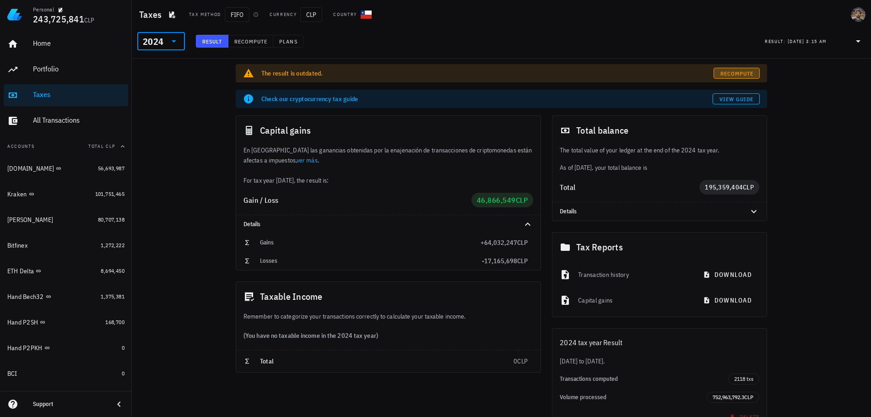
drag, startPoint x: 734, startPoint y: 74, endPoint x: 725, endPoint y: 78, distance: 9.9
click at [734, 74] on span "Recompute" at bounding box center [737, 73] width 34 height 7
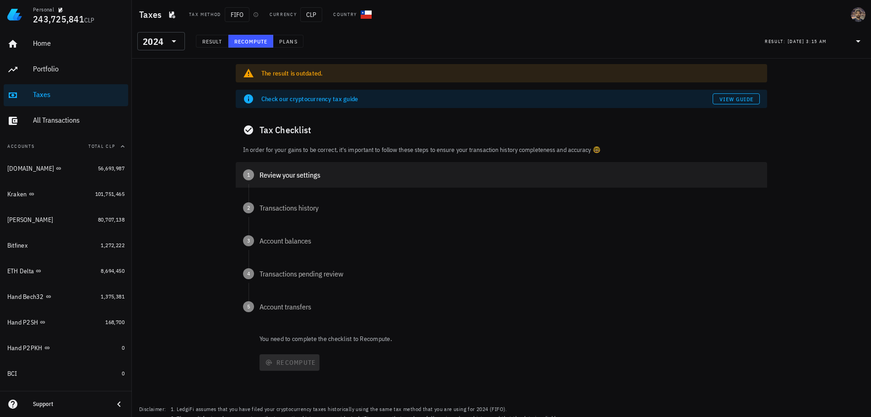
click at [276, 176] on div "Review your settings" at bounding box center [509, 174] width 500 height 7
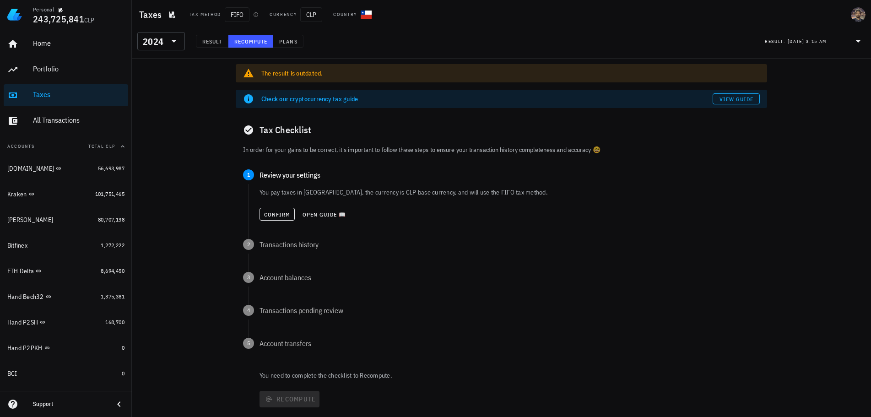
drag, startPoint x: 275, startPoint y: 231, endPoint x: 275, endPoint y: 226, distance: 5.5
click at [275, 230] on div "You pay taxes in Chile, the currency is CLP base currency, and will use the FIF…" at bounding box center [507, 211] width 518 height 55
click at [276, 220] on button "Confirm" at bounding box center [276, 214] width 35 height 13
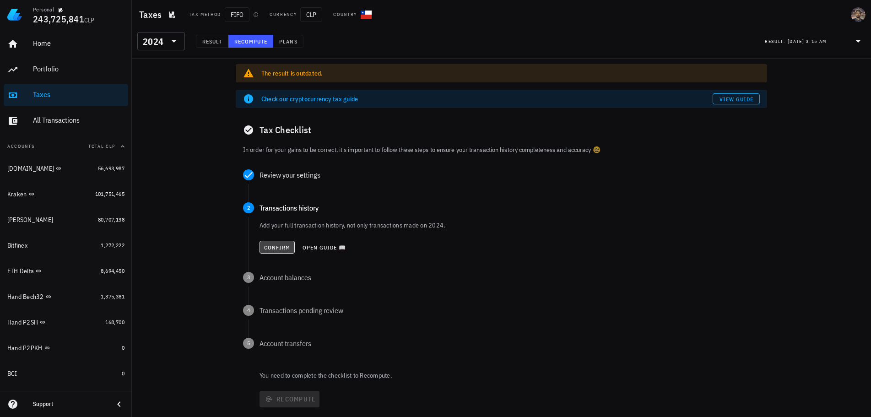
click at [273, 243] on button "Confirm" at bounding box center [276, 247] width 35 height 13
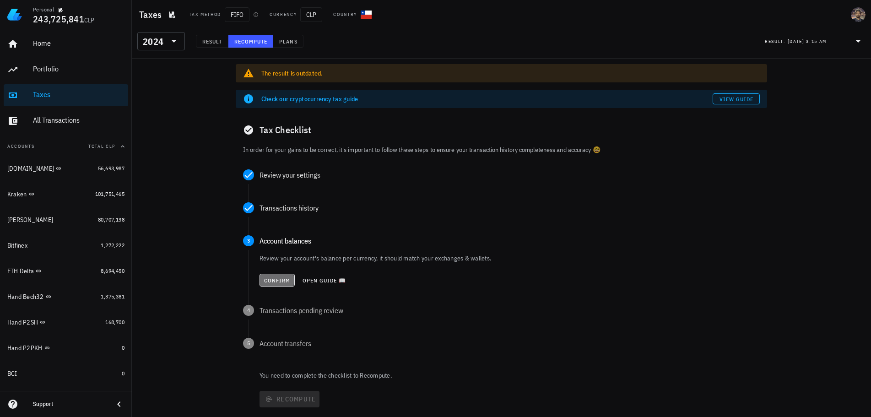
click at [270, 280] on span "Confirm" at bounding box center [277, 280] width 27 height 7
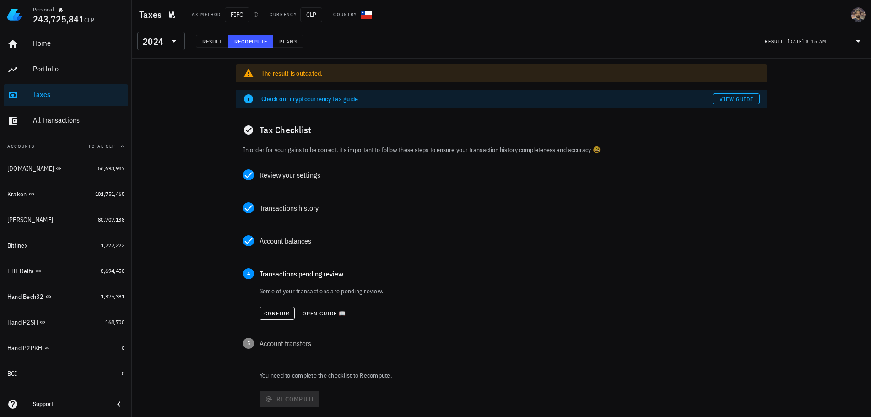
click at [273, 320] on div "Confirm Open guide 📖" at bounding box center [509, 313] width 500 height 20
click at [276, 313] on span "Confirm" at bounding box center [277, 313] width 27 height 7
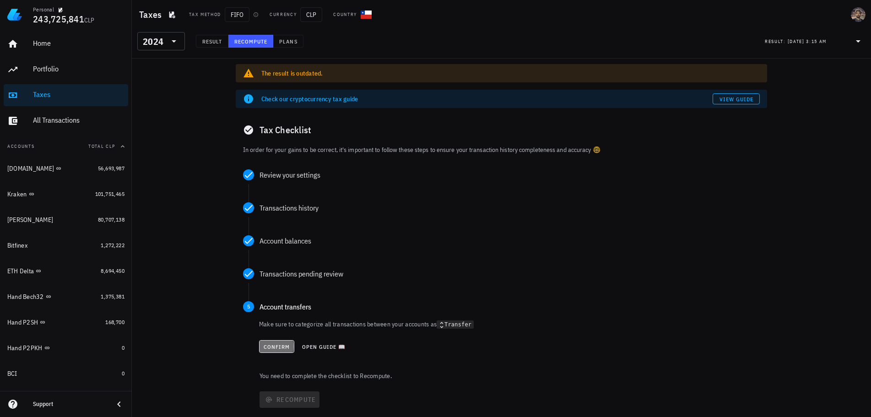
click at [279, 345] on span "Confirm" at bounding box center [276, 346] width 27 height 7
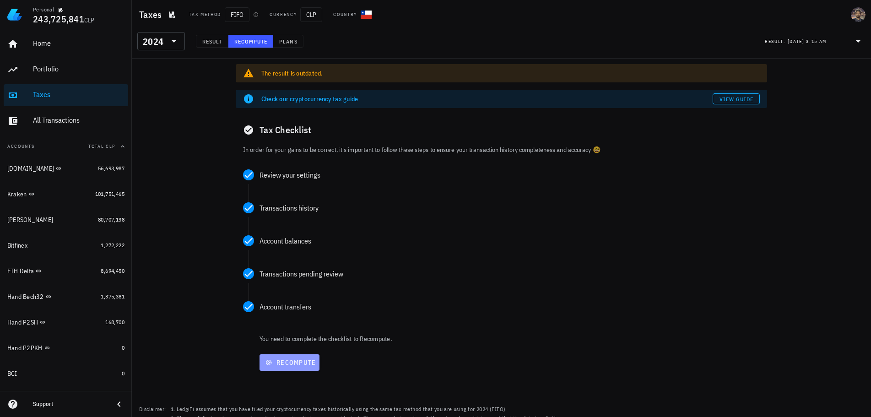
click at [281, 356] on button "Recompute" at bounding box center [289, 362] width 60 height 16
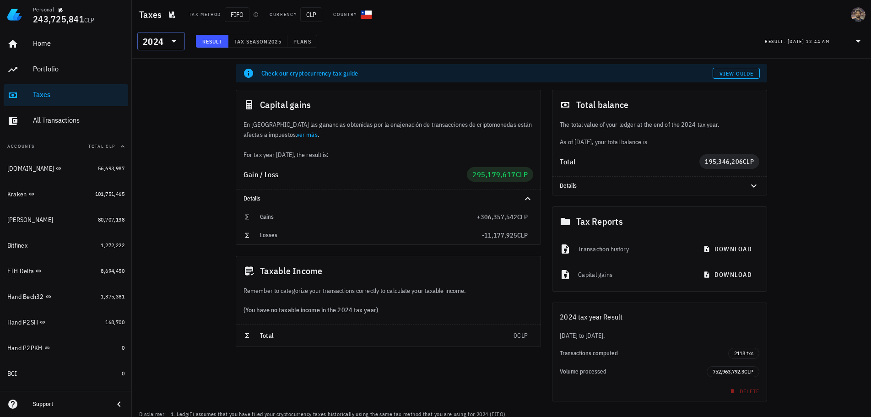
click at [159, 45] on div "2024" at bounding box center [153, 41] width 21 height 9
click at [159, 65] on div "2025" at bounding box center [161, 64] width 33 height 7
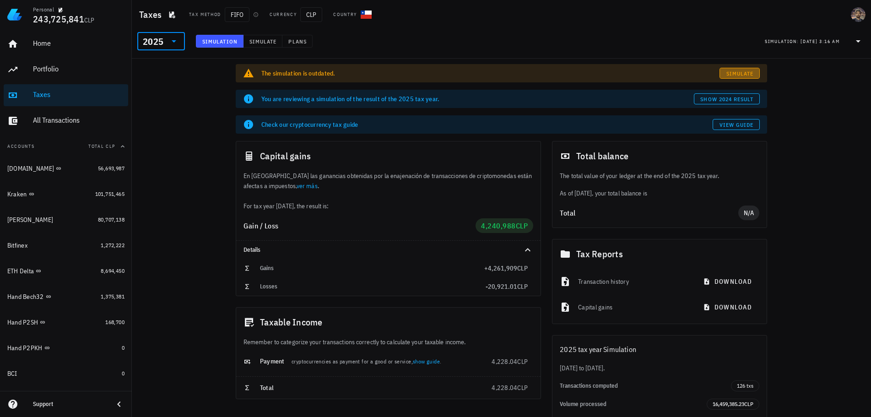
click at [736, 73] on span "Simulate" at bounding box center [740, 73] width 28 height 7
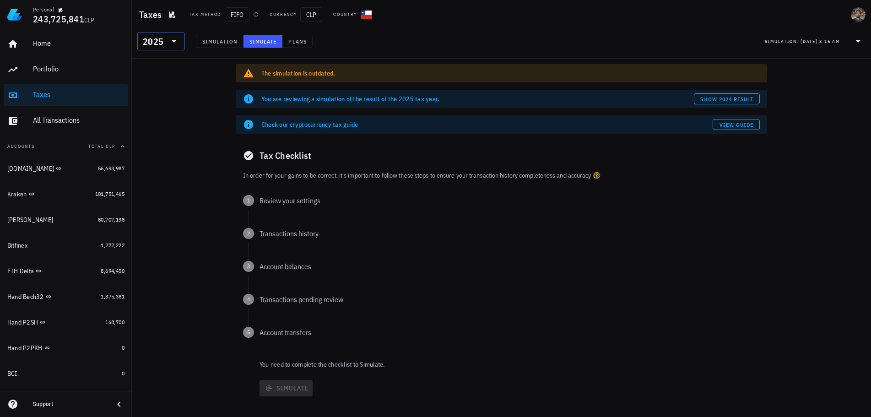
click at [162, 39] on div "2025" at bounding box center [153, 41] width 21 height 9
drag, startPoint x: 163, startPoint y: 71, endPoint x: 159, endPoint y: 77, distance: 7.2
click at [159, 77] on div "2025 2024 2023 2022 2021 2020 2019 2018 2017 2016" at bounding box center [161, 147] width 48 height 190
click at [159, 77] on div "2024" at bounding box center [161, 83] width 33 height 15
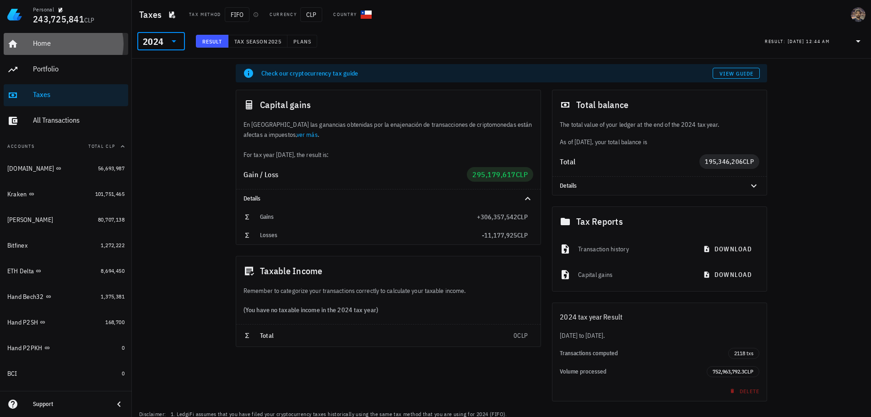
click at [64, 49] on div "Home" at bounding box center [79, 43] width 92 height 21
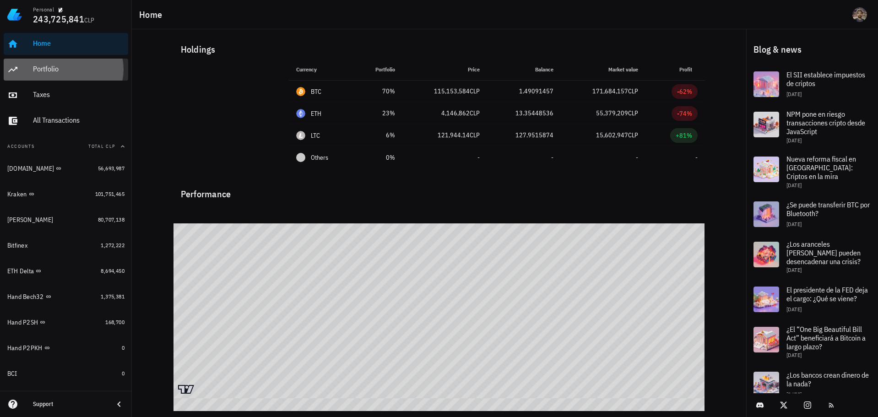
click at [81, 71] on div "Portfolio" at bounding box center [79, 69] width 92 height 9
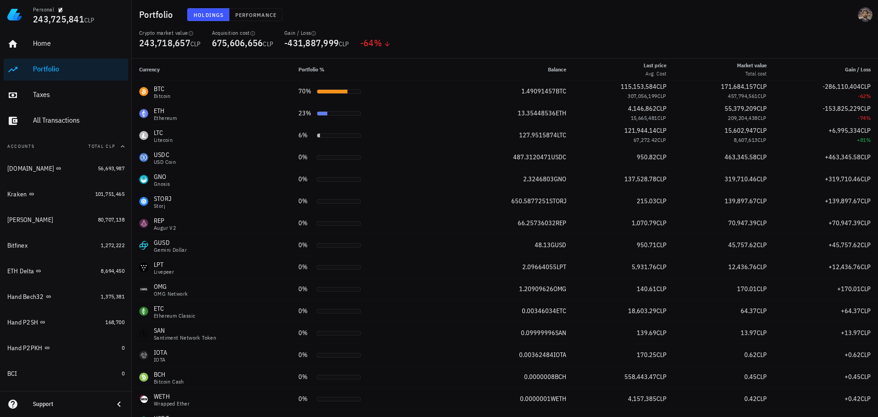
click at [71, 134] on div "Home Portfolio Taxes All Transactions" at bounding box center [66, 82] width 124 height 106
click at [70, 122] on div "All Transactions" at bounding box center [79, 120] width 92 height 9
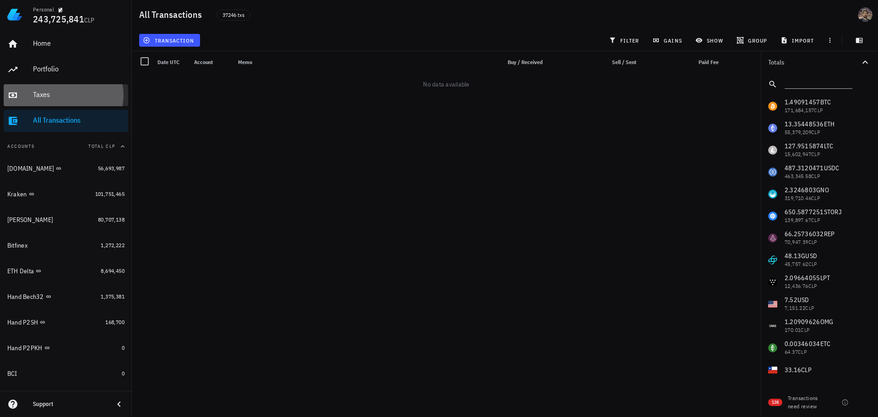
click at [56, 93] on div "Taxes" at bounding box center [79, 94] width 92 height 9
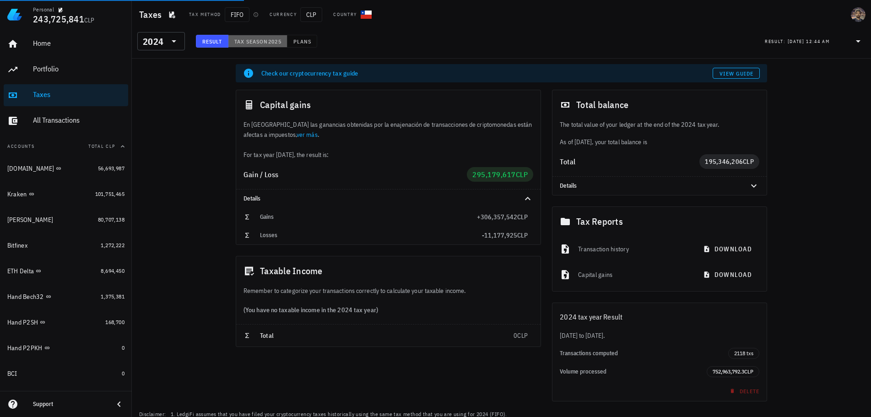
click at [254, 40] on span "Tax season" at bounding box center [251, 41] width 34 height 7
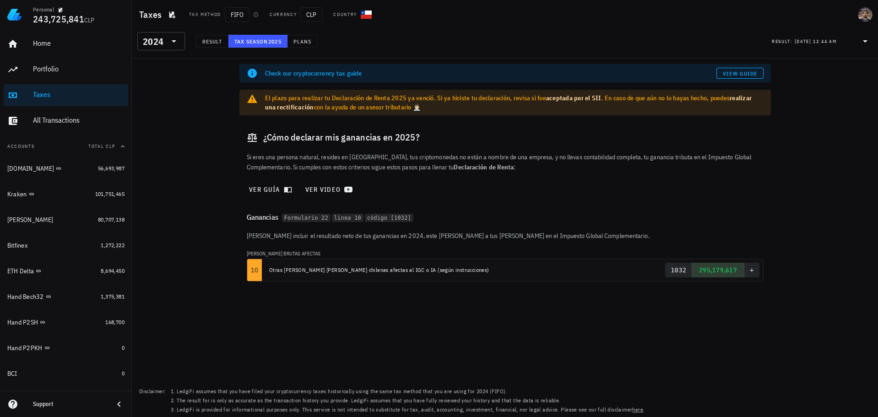
click at [191, 35] on div "Result Tax season 2025 Plans" at bounding box center [256, 44] width 132 height 18
click at [200, 37] on button "Result" at bounding box center [212, 41] width 32 height 13
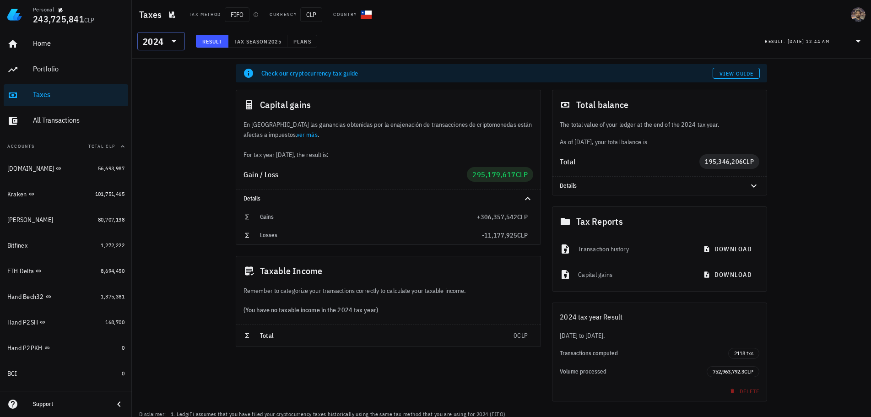
click at [168, 43] on div at bounding box center [173, 41] width 13 height 11
click at [309, 37] on button "Plans" at bounding box center [302, 41] width 30 height 13
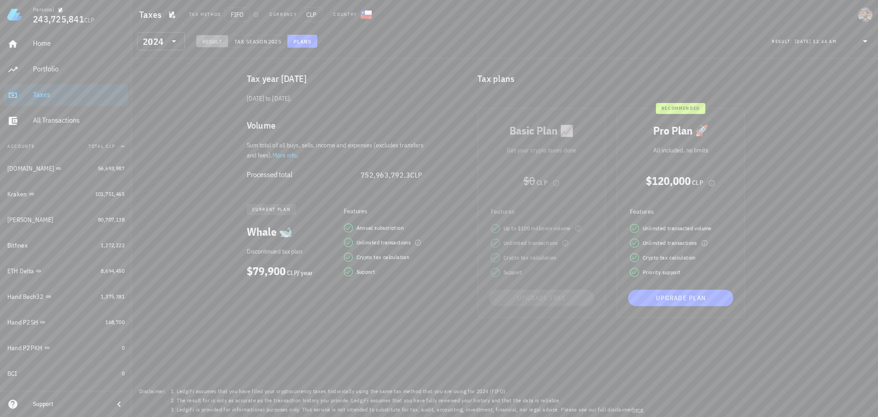
click at [211, 43] on span "Result" at bounding box center [212, 41] width 21 height 7
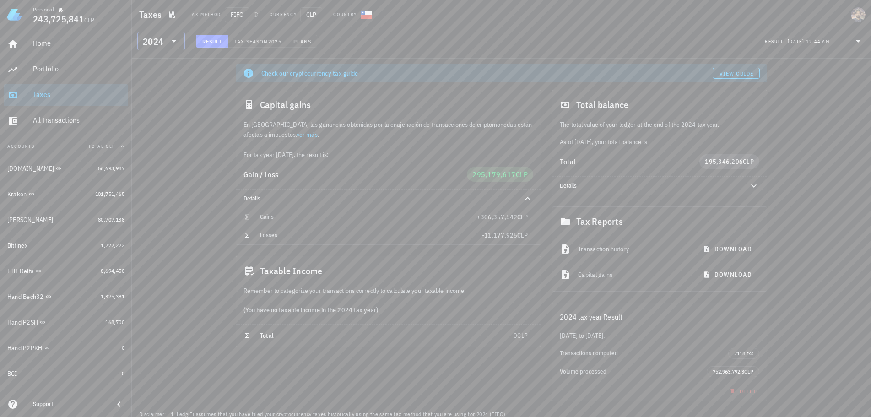
click at [156, 38] on div "2024" at bounding box center [153, 41] width 21 height 9
click at [162, 59] on div "2025" at bounding box center [161, 65] width 33 height 15
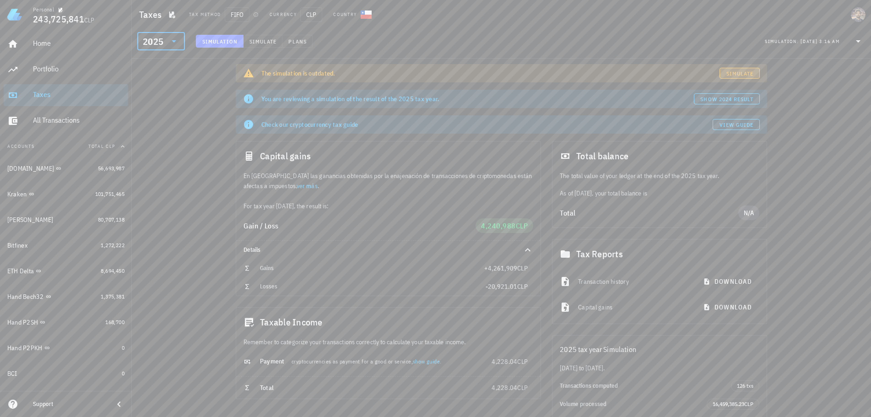
click at [755, 77] on link "Simulate" at bounding box center [739, 73] width 40 height 11
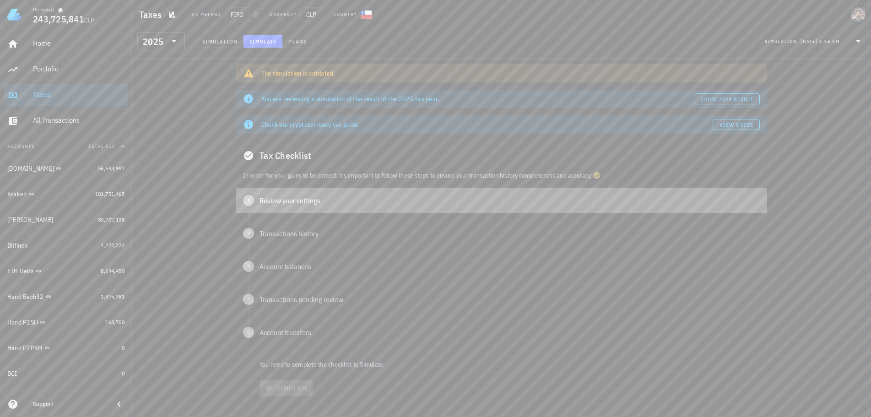
click at [291, 197] on div "Review your settings" at bounding box center [509, 200] width 500 height 7
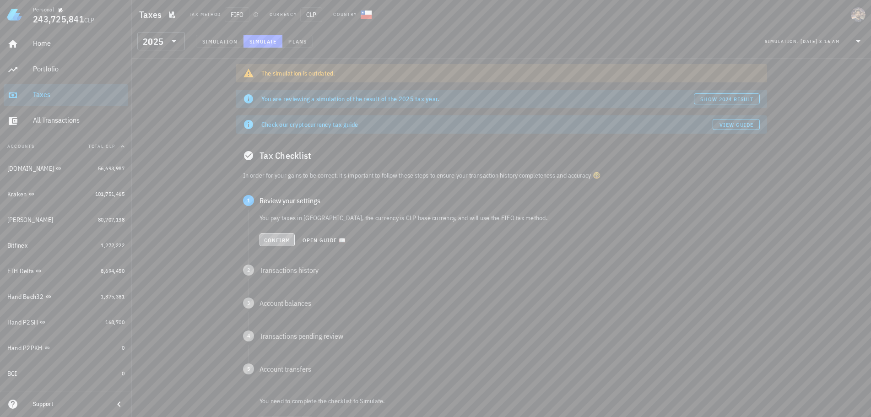
click at [281, 233] on button "Confirm" at bounding box center [276, 239] width 35 height 13
click at [279, 275] on span "Confirm" at bounding box center [277, 273] width 27 height 7
click at [275, 311] on button "Confirm" at bounding box center [276, 305] width 35 height 13
click at [274, 335] on button "Confirm" at bounding box center [276, 338] width 35 height 13
click at [275, 376] on button "Confirm" at bounding box center [276, 372] width 35 height 13
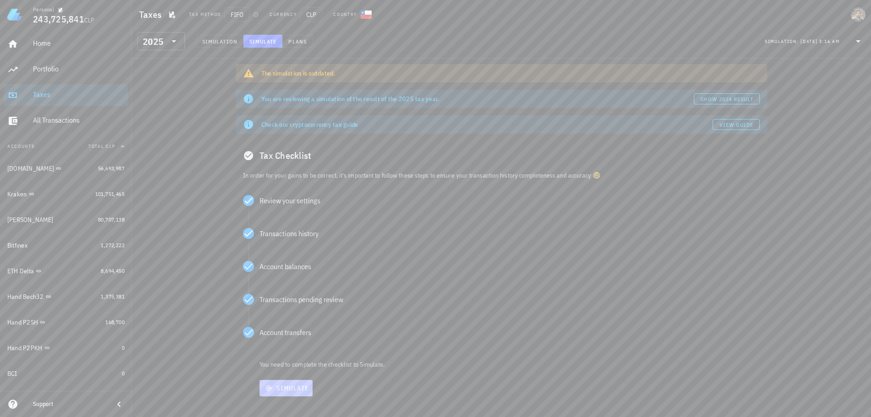
click at [282, 390] on span "Simulate" at bounding box center [286, 388] width 46 height 8
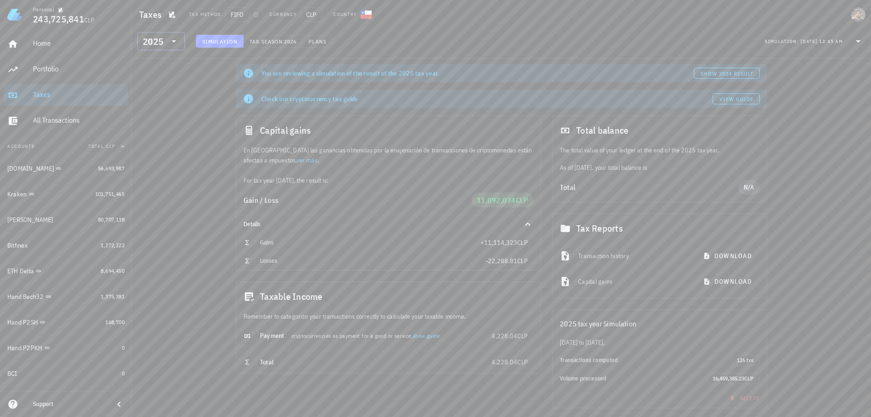
click at [174, 45] on icon at bounding box center [173, 41] width 11 height 11
click at [159, 81] on div "2024" at bounding box center [161, 83] width 33 height 7
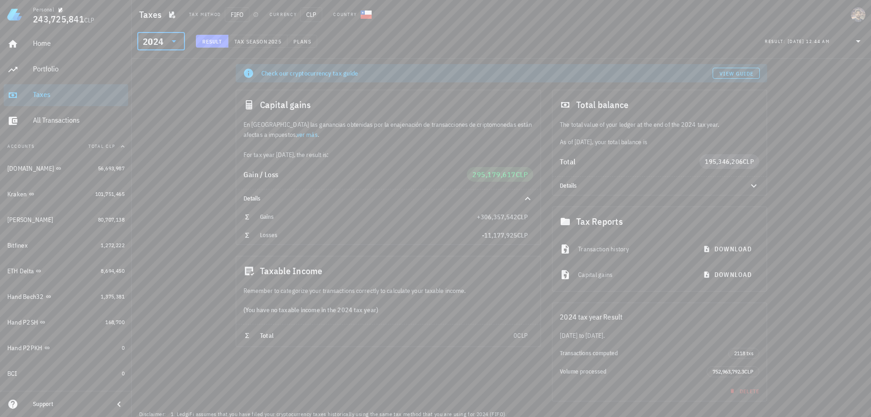
click at [172, 43] on icon at bounding box center [173, 41] width 11 height 11
click at [159, 100] on div "2023" at bounding box center [161, 101] width 33 height 7
click at [241, 16] on span "FIFO" at bounding box center [237, 14] width 25 height 15
click at [169, 11] on icon "button" at bounding box center [171, 14] width 7 height 7
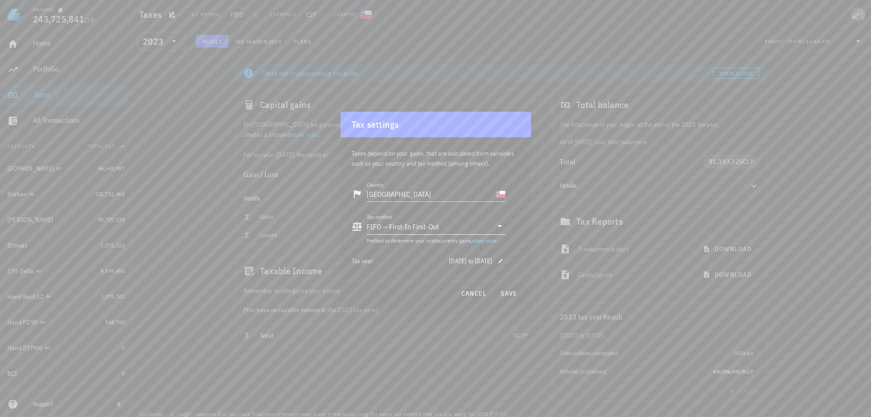
click at [392, 221] on div "FIFO — First-In First-Out" at bounding box center [430, 227] width 126 height 16
click at [420, 301] on div "ACB — Adjusted Cost Base" at bounding box center [436, 299] width 124 height 9
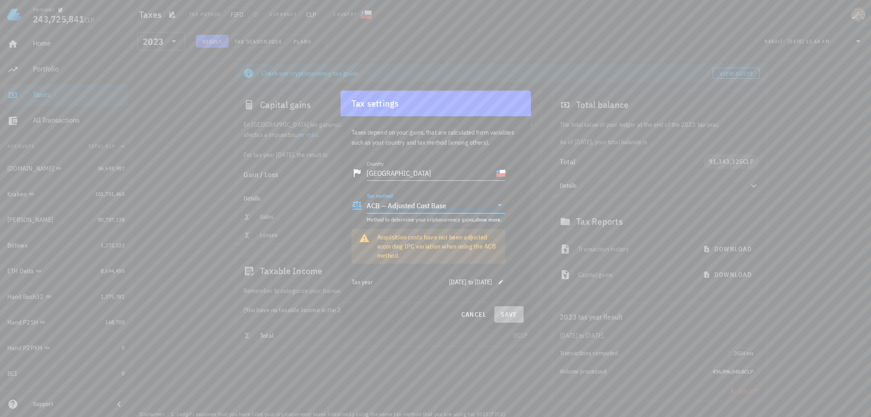
click at [512, 313] on span "save" at bounding box center [509, 314] width 22 height 8
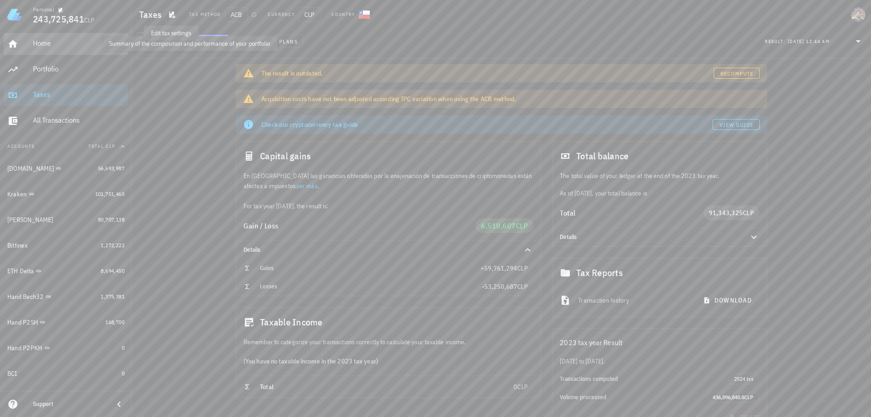
click at [74, 46] on div "Home" at bounding box center [79, 43] width 92 height 9
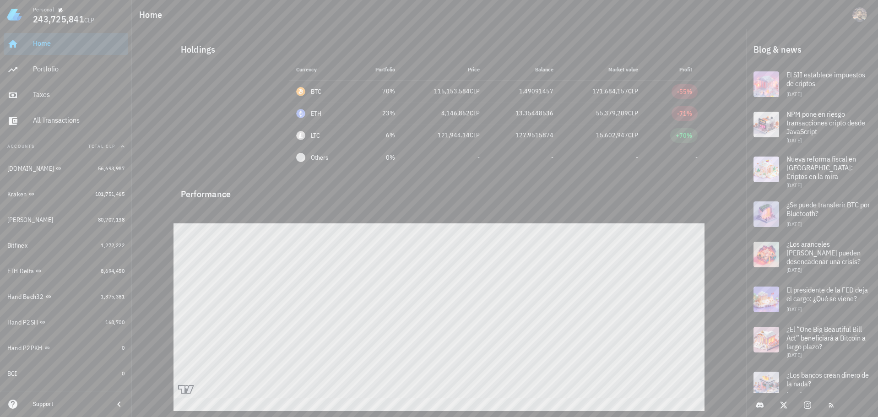
click at [375, 174] on div "Performance" at bounding box center [439, 284] width 542 height 221
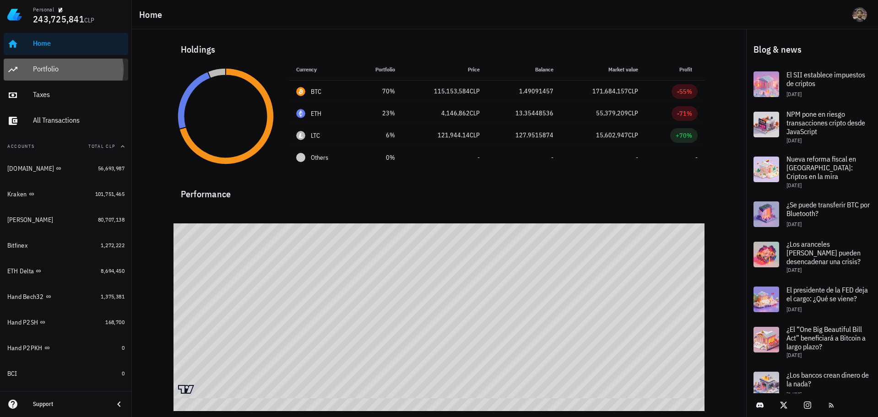
drag, startPoint x: 76, startPoint y: 71, endPoint x: 81, endPoint y: 72, distance: 5.1
click at [77, 71] on div "Portfolio" at bounding box center [79, 69] width 92 height 9
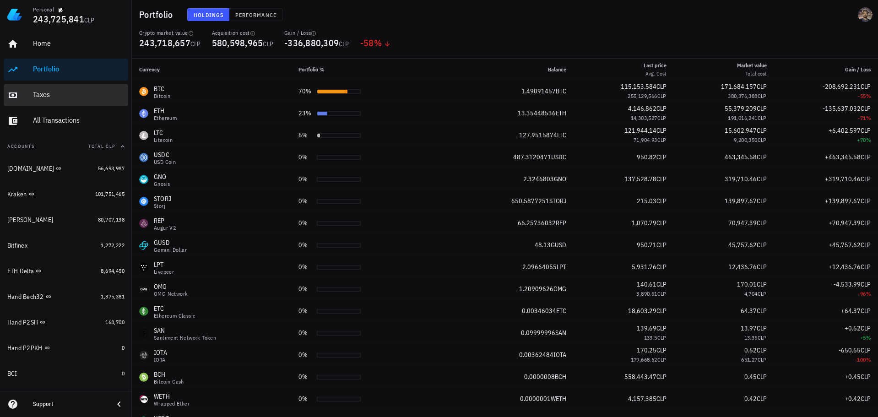
click at [57, 90] on div "Taxes" at bounding box center [79, 95] width 92 height 21
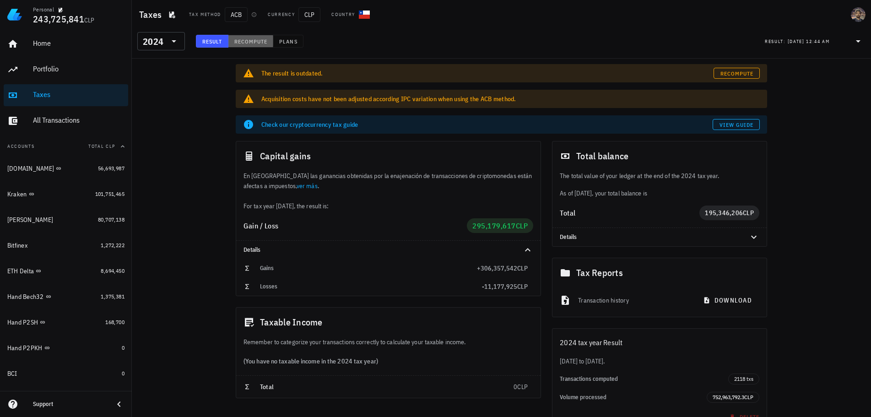
click at [249, 40] on span "Recompute" at bounding box center [251, 41] width 34 height 7
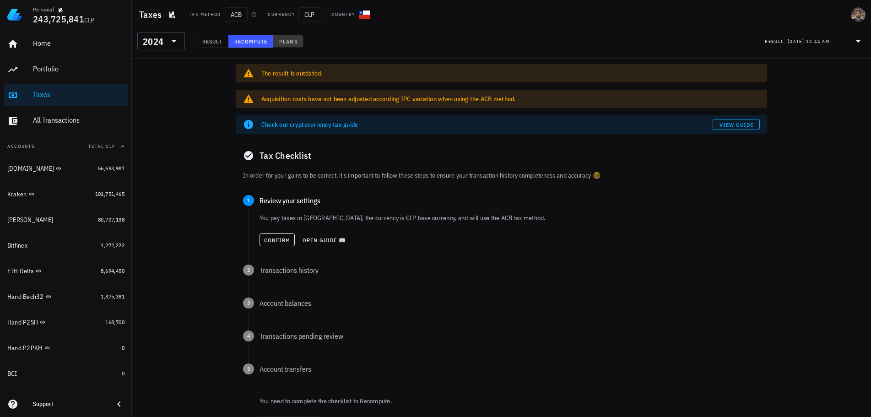
click at [289, 39] on span "Plans" at bounding box center [288, 41] width 18 height 7
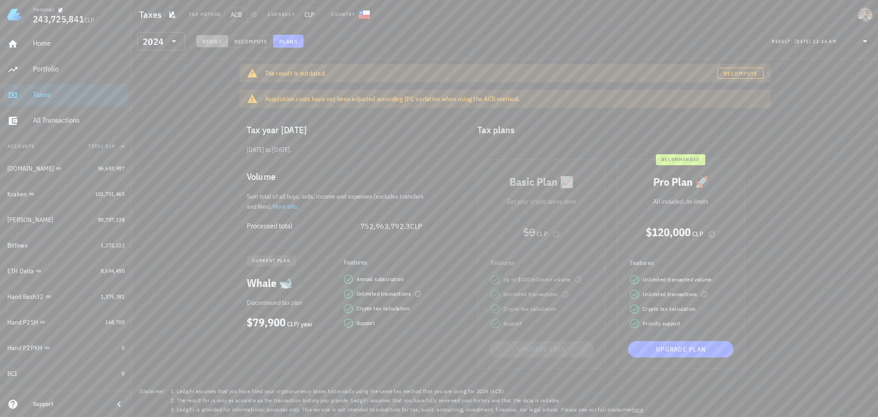
click at [212, 38] on span "Result" at bounding box center [212, 41] width 21 height 7
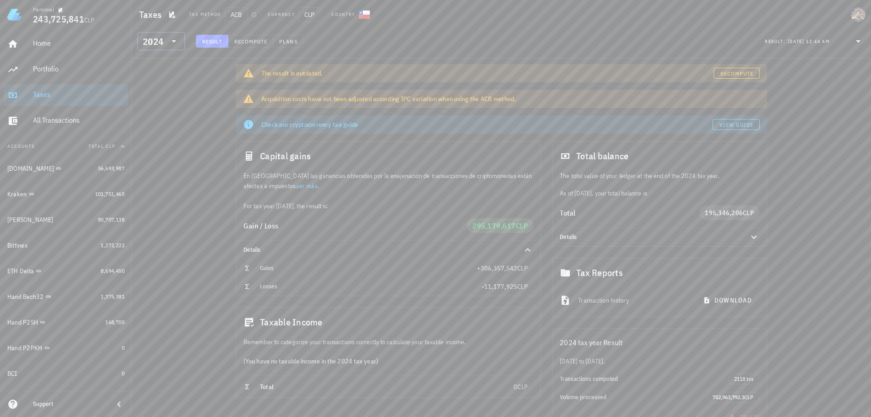
click at [173, 43] on icon at bounding box center [173, 41] width 11 height 11
click at [153, 61] on div "2025" at bounding box center [161, 65] width 33 height 15
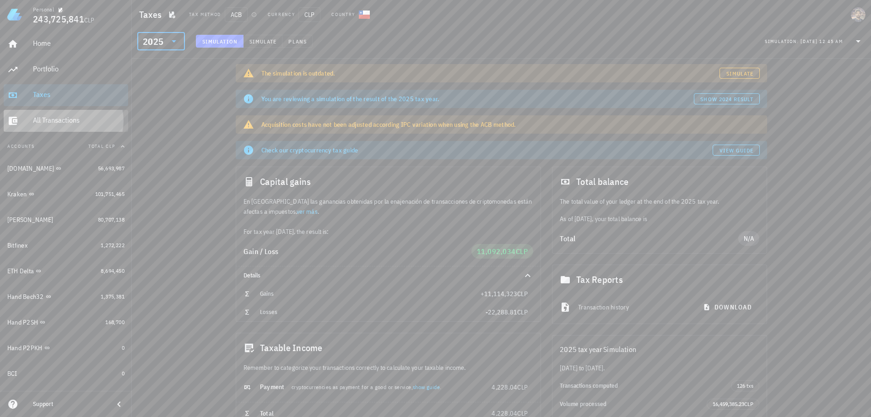
click at [42, 118] on div "All Transactions" at bounding box center [79, 120] width 92 height 9
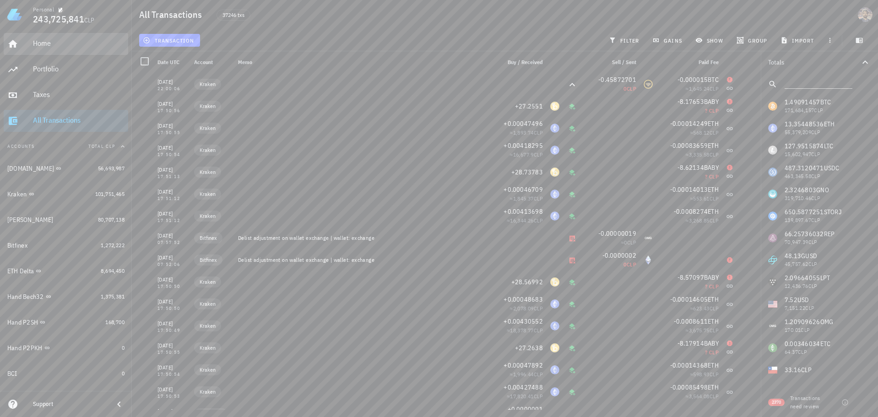
click at [38, 33] on link "Home" at bounding box center [66, 44] width 124 height 22
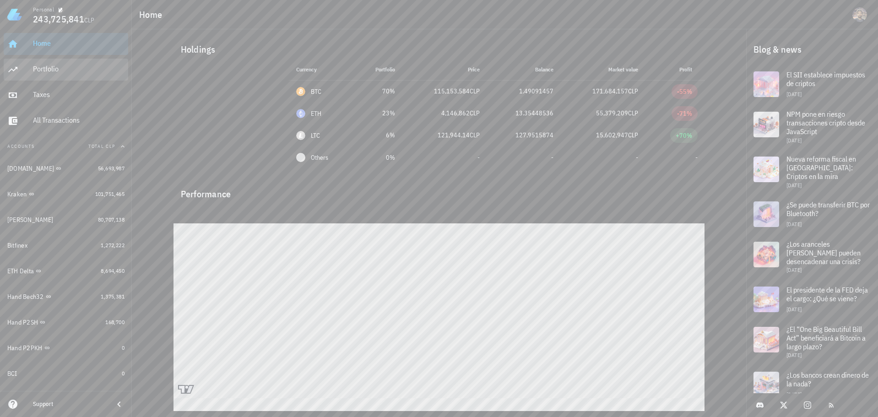
click at [59, 65] on div "Portfolio" at bounding box center [79, 69] width 92 height 9
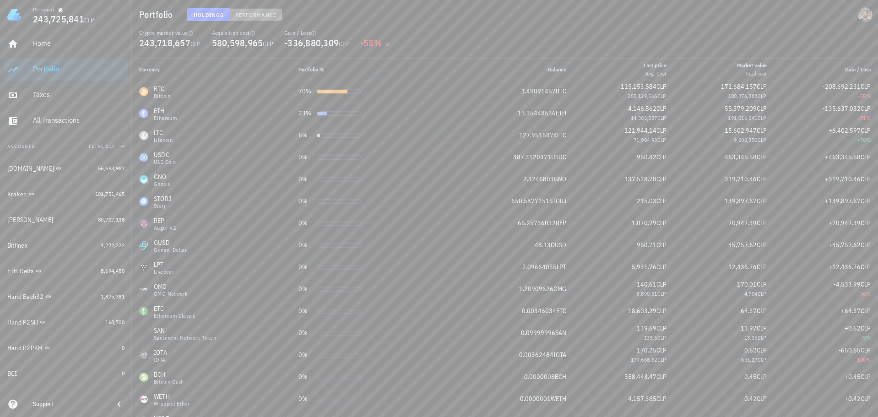
click at [257, 17] on span "Performance" at bounding box center [256, 14] width 42 height 7
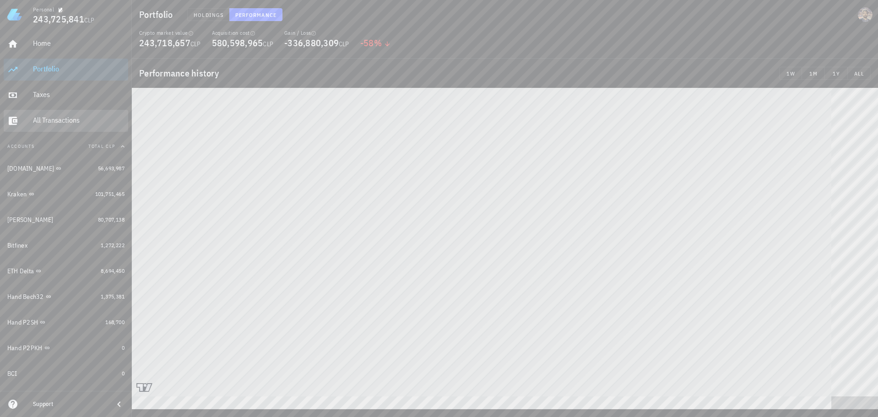
click at [55, 121] on div "All Transactions" at bounding box center [79, 120] width 92 height 9
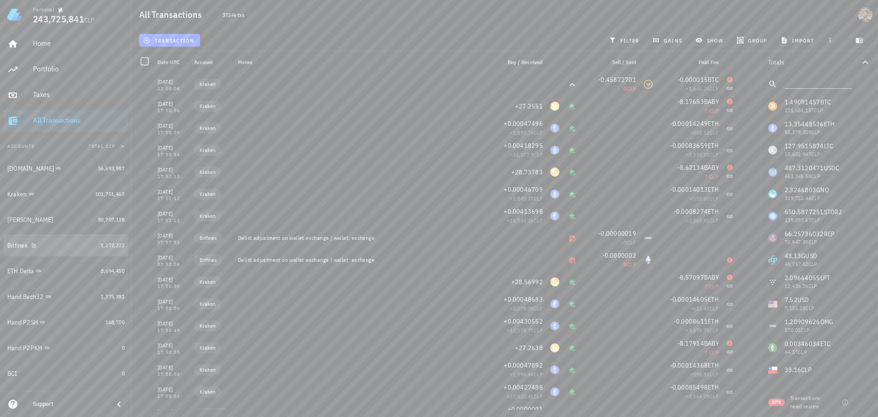
click at [66, 242] on div "Bitfinex" at bounding box center [52, 245] width 90 height 9
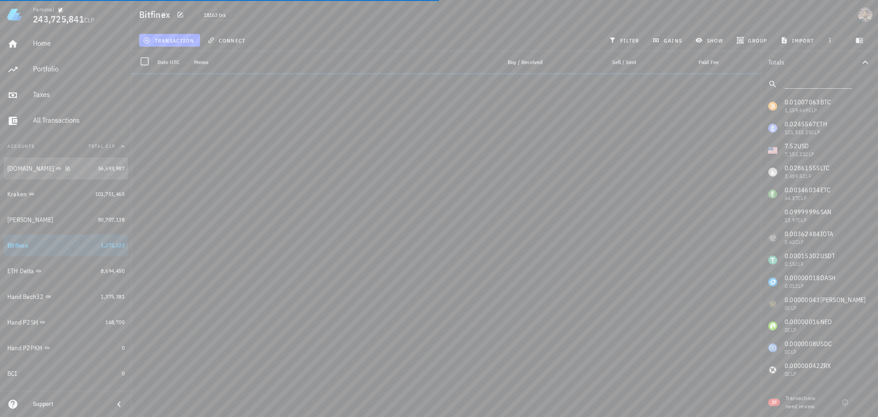
click at [67, 164] on div "[DOMAIN_NAME]" at bounding box center [50, 168] width 87 height 9
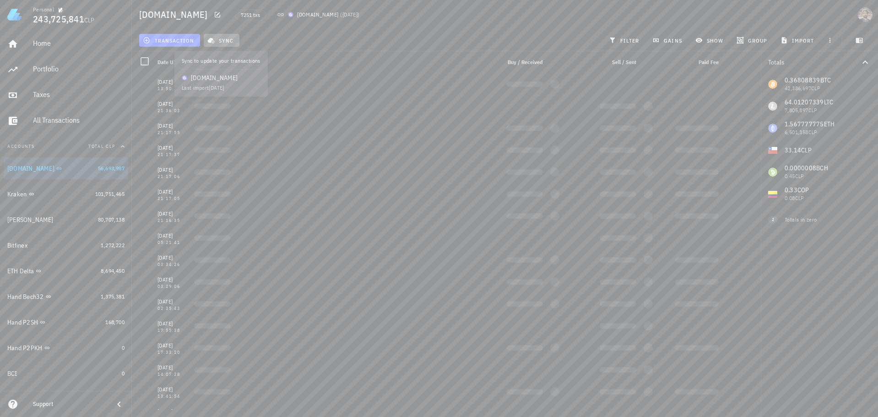
click at [224, 38] on span "sync" at bounding box center [221, 40] width 24 height 7
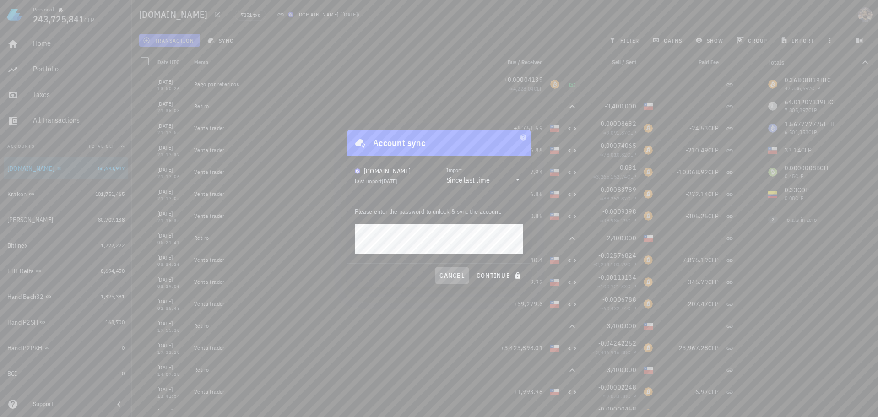
click at [455, 278] on span "cancel" at bounding box center [452, 275] width 26 height 8
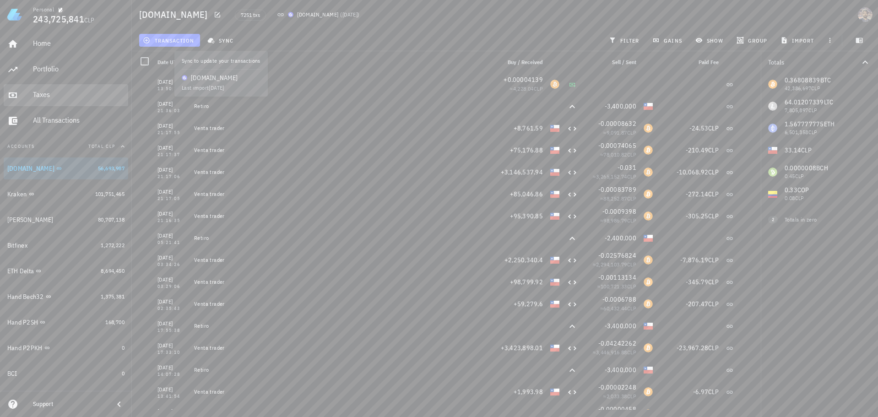
click at [64, 92] on div "Taxes" at bounding box center [79, 94] width 92 height 9
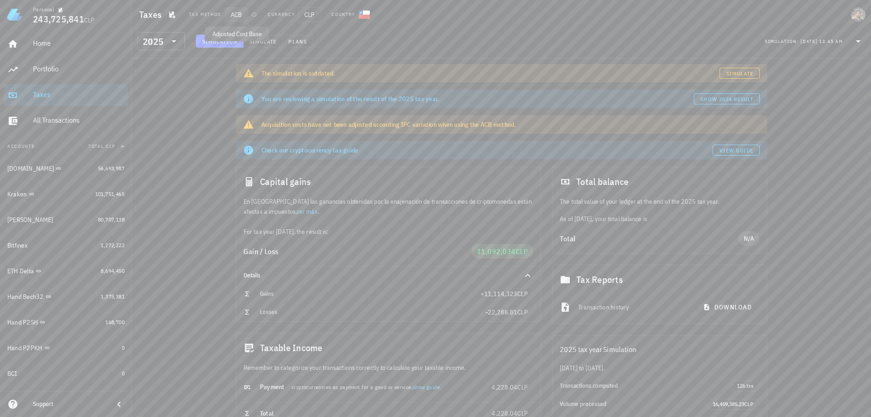
click at [238, 14] on span "ACB" at bounding box center [236, 14] width 23 height 15
click at [169, 13] on icon "button" at bounding box center [171, 14] width 7 height 7
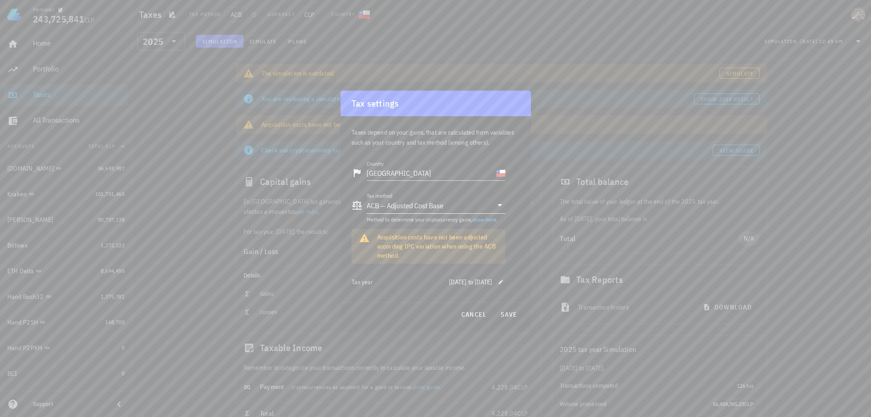
click at [399, 201] on div "ACB — Adjusted Cost Base" at bounding box center [405, 205] width 77 height 9
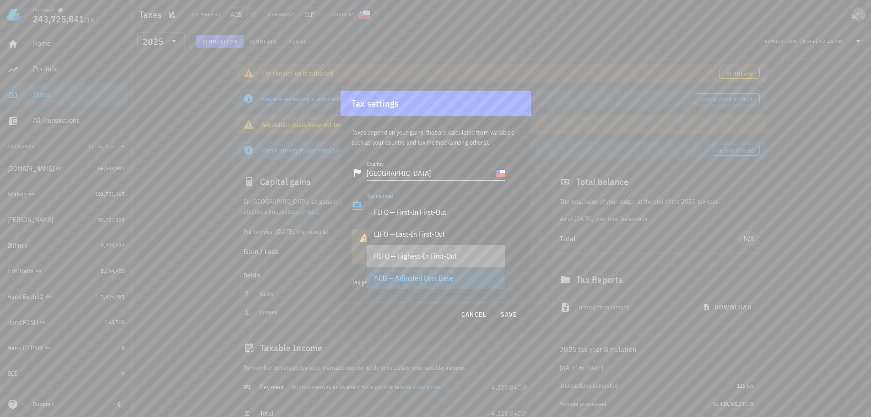
click at [420, 258] on div "HIFO — Highest-In First-Out" at bounding box center [436, 256] width 124 height 9
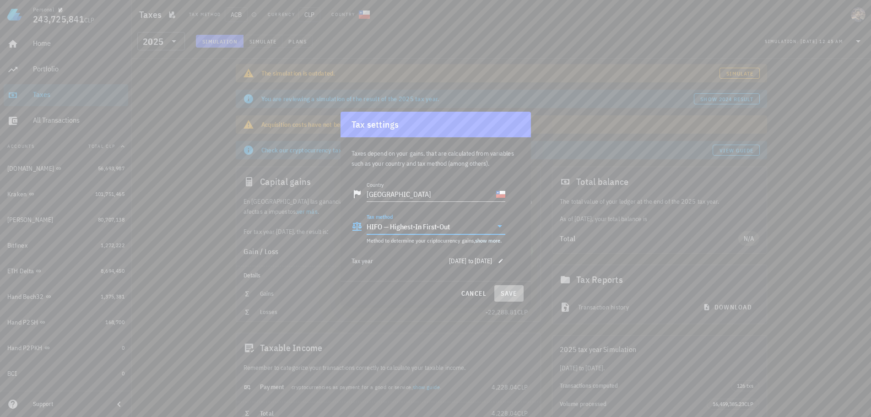
click at [514, 297] on span "save" at bounding box center [509, 293] width 22 height 8
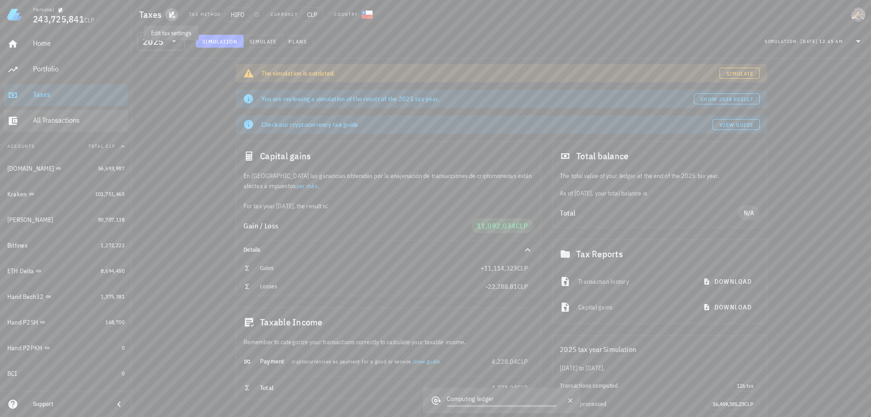
click at [64, 122] on div "All Transactions" at bounding box center [79, 120] width 92 height 9
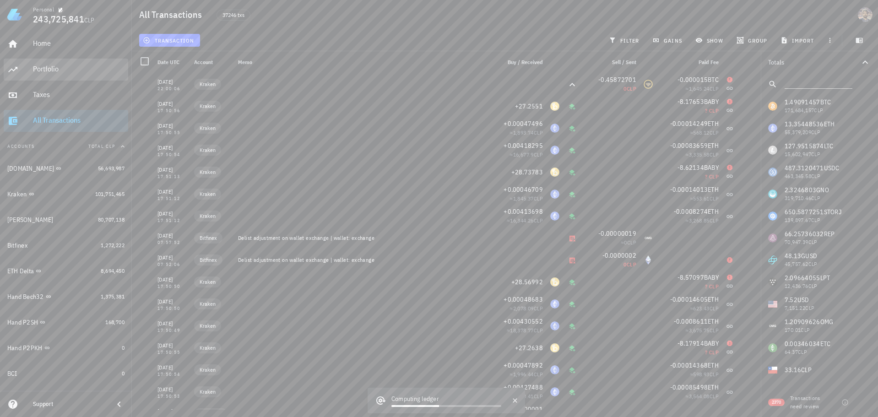
click at [97, 72] on div "Portfolio" at bounding box center [79, 69] width 92 height 21
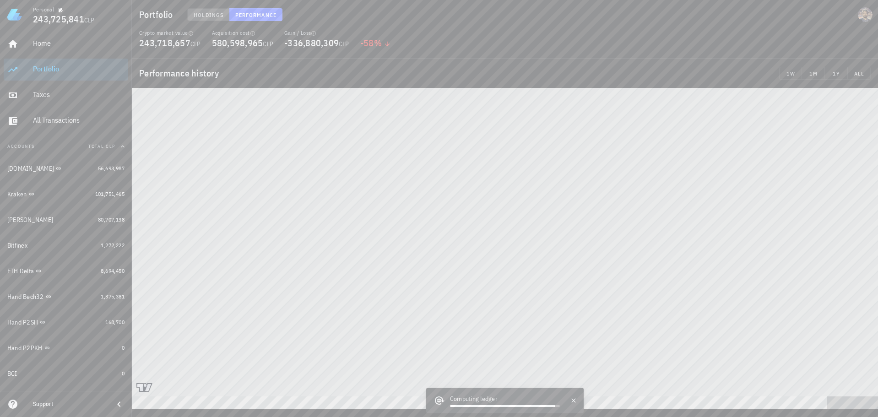
click at [205, 13] on span "Holdings" at bounding box center [208, 14] width 30 height 7
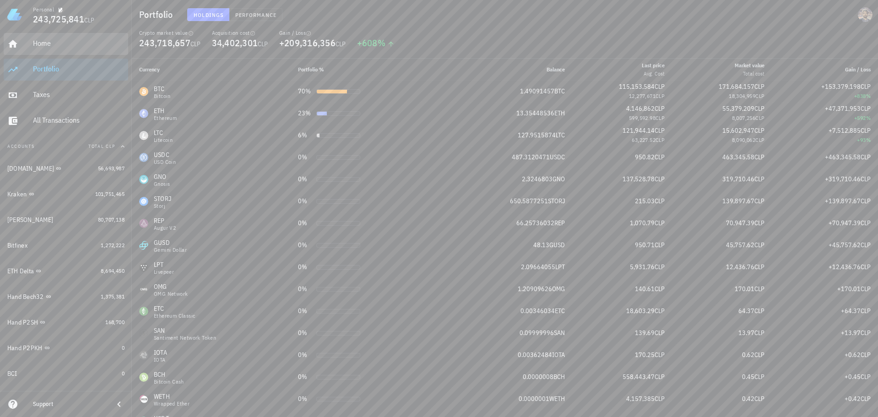
click at [63, 42] on div "Home" at bounding box center [79, 43] width 92 height 9
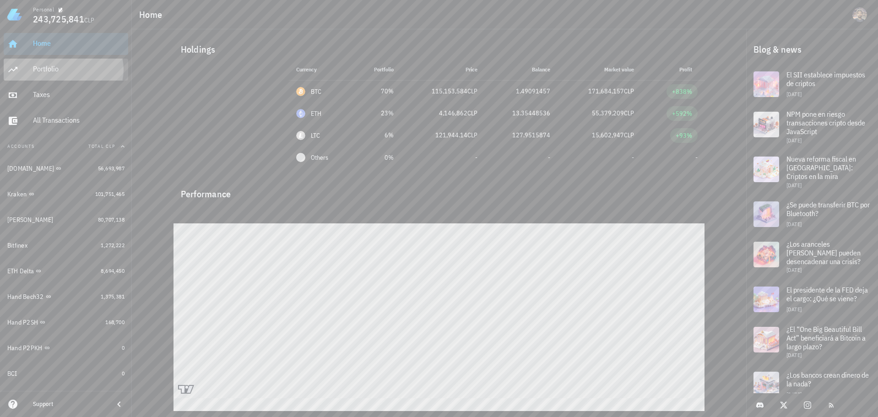
click at [73, 62] on div "Portfolio" at bounding box center [79, 69] width 92 height 21
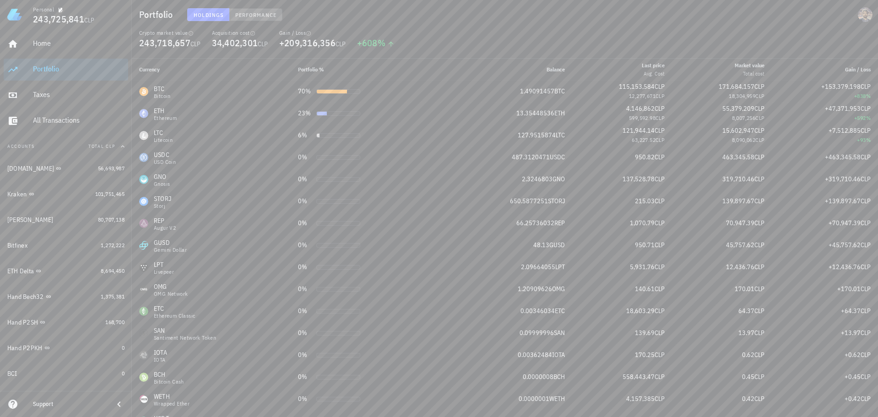
click at [236, 16] on span "Performance" at bounding box center [256, 14] width 42 height 7
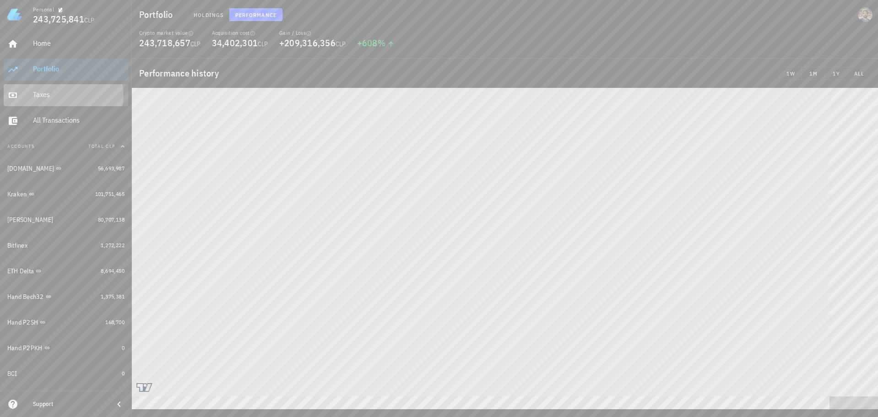
click at [62, 95] on div "Taxes" at bounding box center [79, 94] width 92 height 9
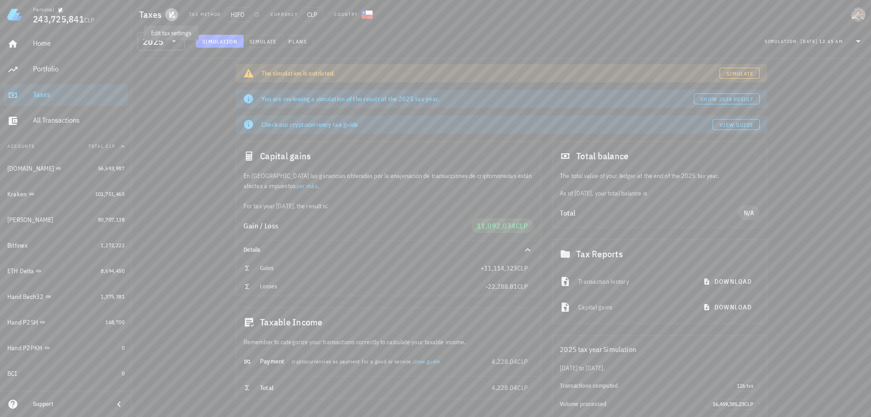
click at [168, 13] on icon "button" at bounding box center [171, 14] width 7 height 7
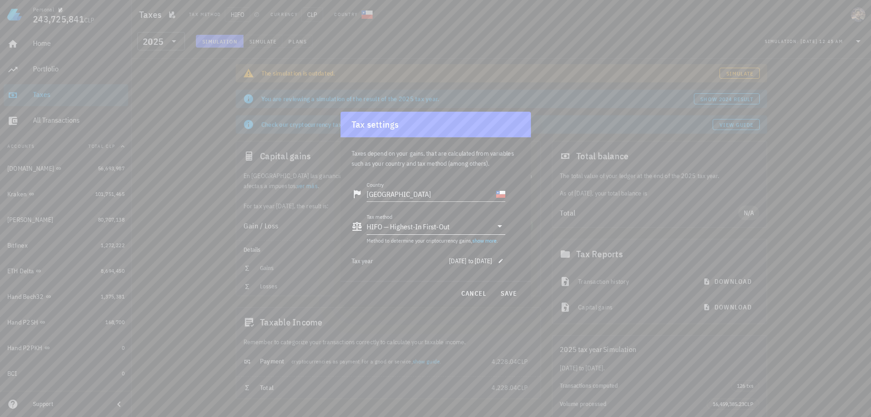
click at [394, 227] on div "HIFO — Highest-In First-Out" at bounding box center [408, 226] width 83 height 9
click at [418, 256] on div "LIFO — Last-In First-Out" at bounding box center [436, 255] width 124 height 9
click at [509, 292] on span "save" at bounding box center [509, 293] width 22 height 8
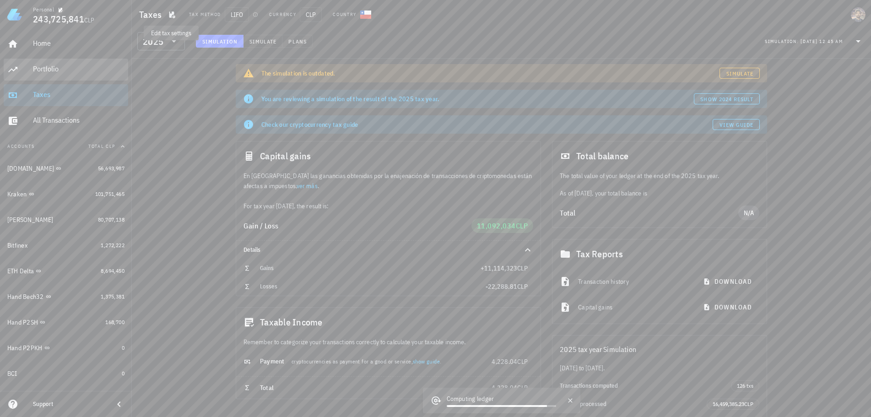
click at [65, 71] on div "Portfolio" at bounding box center [79, 69] width 92 height 9
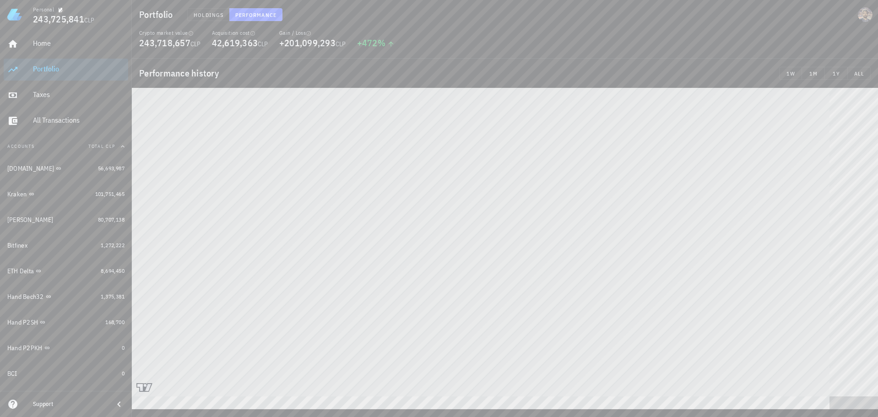
click at [62, 55] on div "Home Portfolio Taxes All Transactions" at bounding box center [66, 82] width 124 height 106
click at [205, 19] on button "Holdings" at bounding box center [208, 14] width 42 height 13
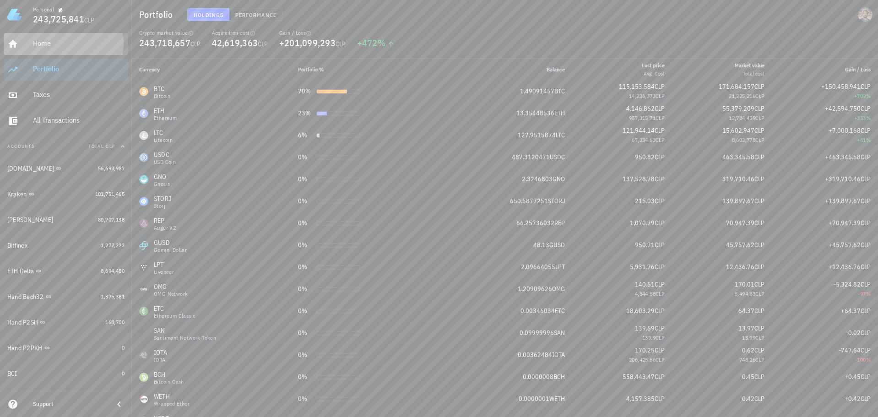
click at [59, 44] on div "Home" at bounding box center [79, 43] width 92 height 9
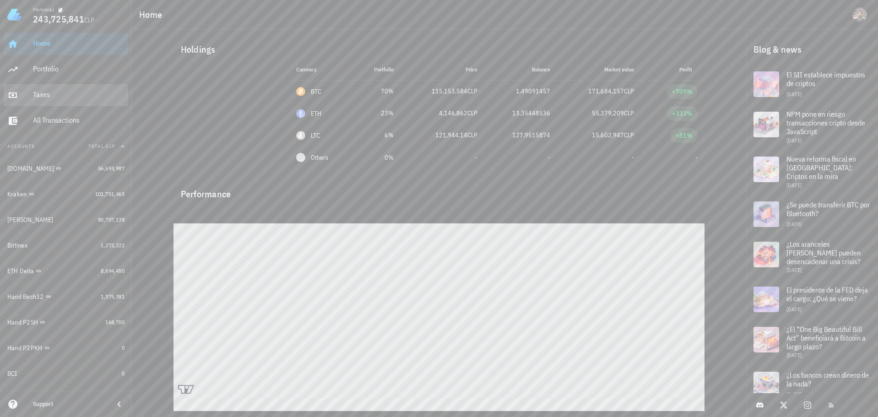
click at [49, 92] on div "Taxes" at bounding box center [79, 94] width 92 height 9
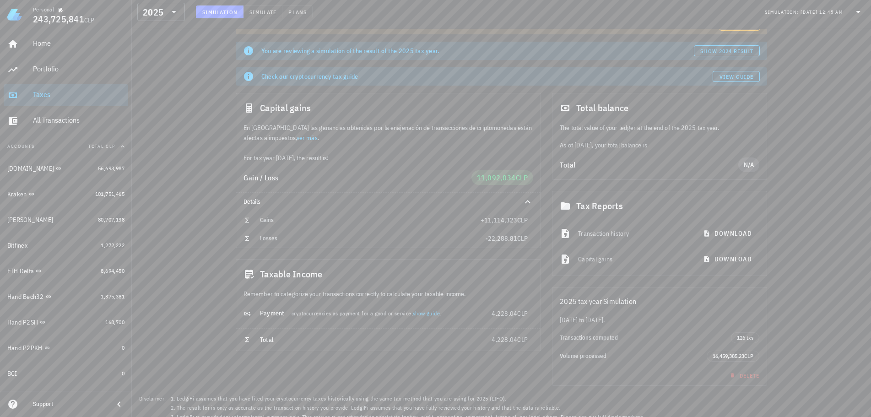
scroll to position [55, 0]
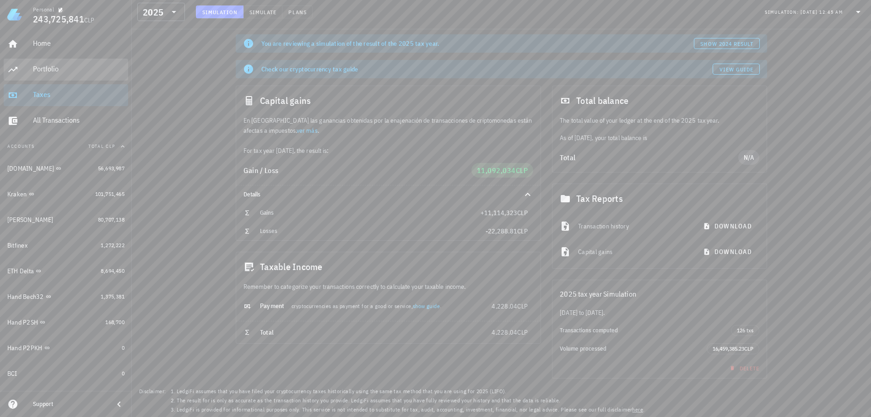
click at [49, 64] on div "Portfolio" at bounding box center [79, 69] width 92 height 21
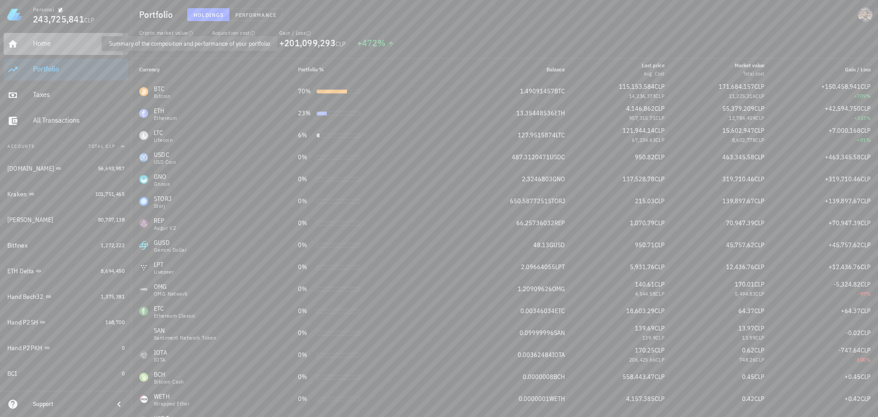
click at [52, 45] on div "Home" at bounding box center [79, 43] width 92 height 9
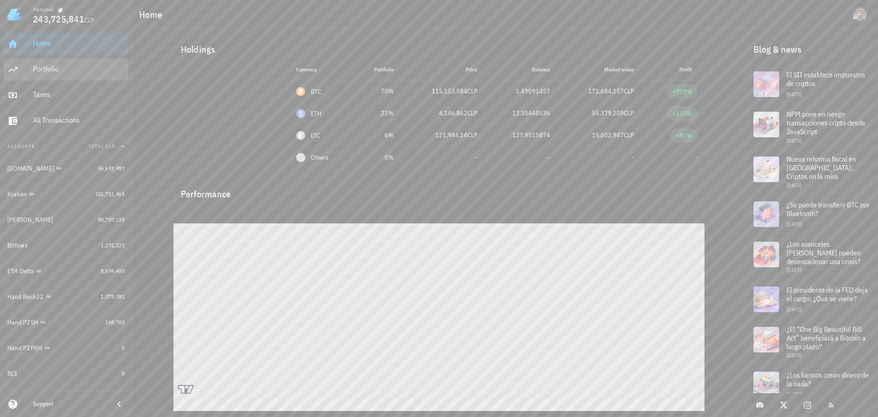
click at [38, 67] on div "Portfolio" at bounding box center [79, 69] width 92 height 9
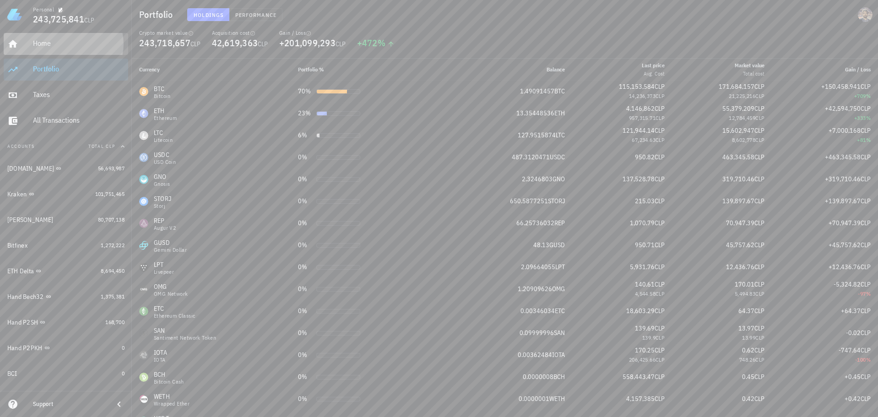
click at [62, 38] on div "Home" at bounding box center [79, 43] width 92 height 21
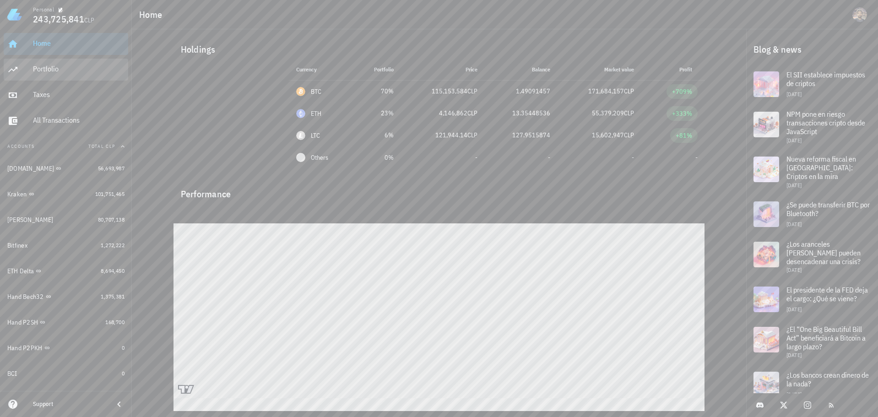
click at [77, 75] on div "Portfolio" at bounding box center [79, 69] width 92 height 21
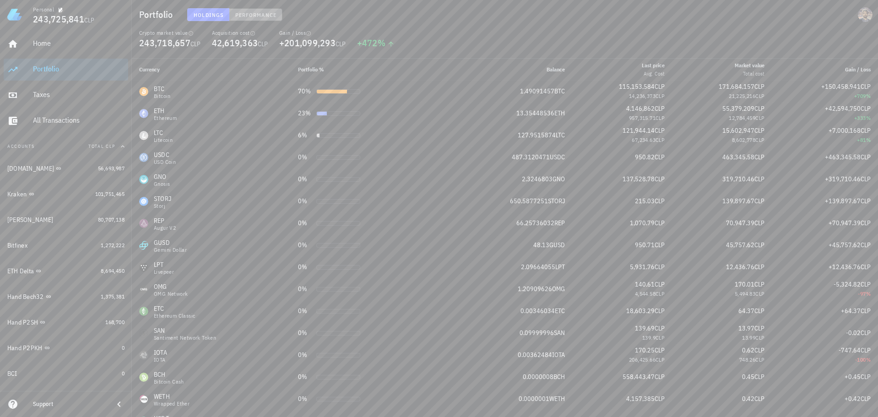
click at [248, 13] on span "Performance" at bounding box center [256, 14] width 42 height 7
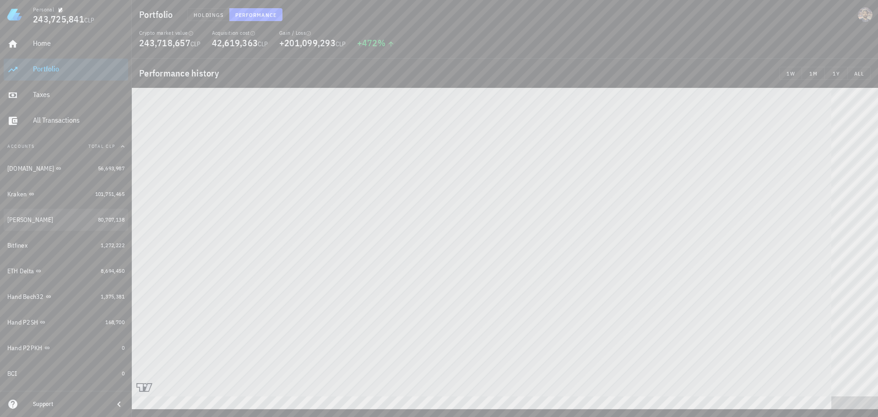
click at [90, 219] on div "Personal 243,725,841 CLP Home Portfolio Taxes All Transactions Accounts Total C…" at bounding box center [439, 208] width 878 height 417
click at [130, 184] on div "Personal 243,725,841 CLP Home Portfolio Taxes All Transactions Accounts Total C…" at bounding box center [439, 208] width 878 height 417
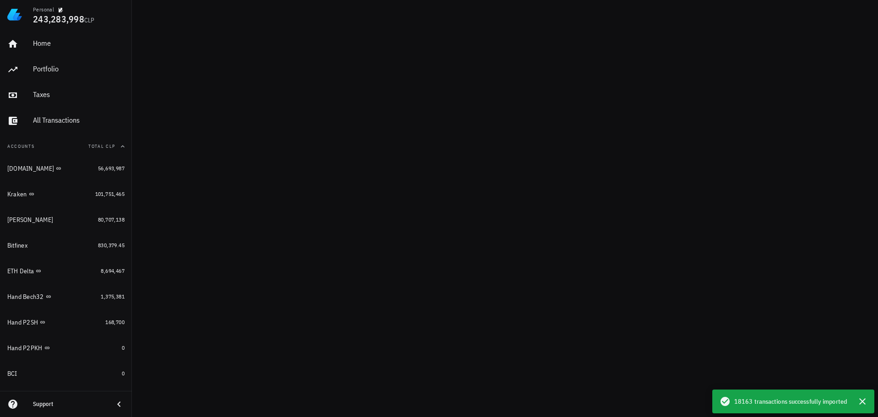
scroll to position [138, 0]
